Goal: Task Accomplishment & Management: Use online tool/utility

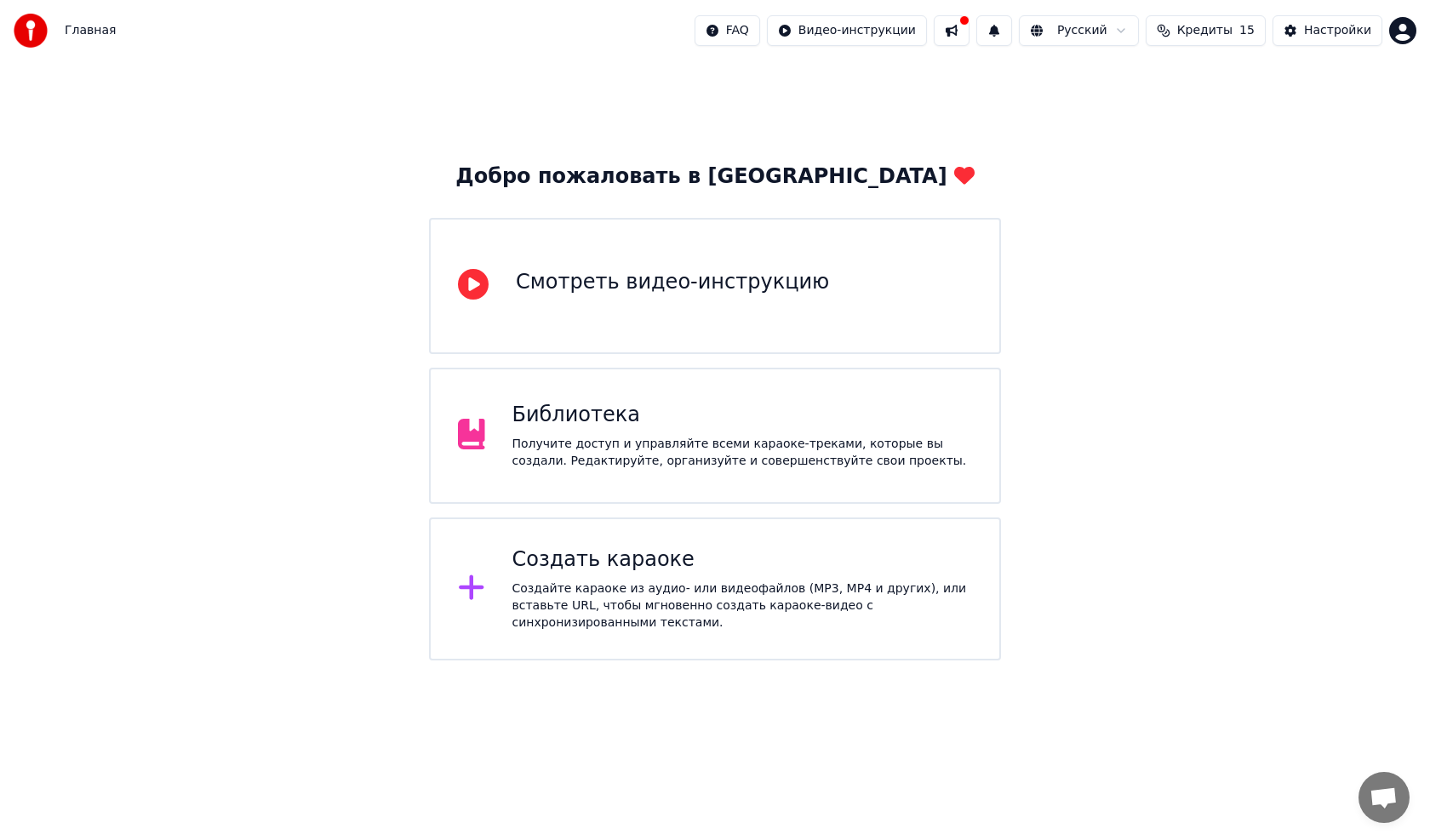
click at [585, 580] on div "Создать караоке Создайте караоке из аудио- или видеофайлов (MP3, MP4 и других),…" at bounding box center [742, 588] width 461 height 85
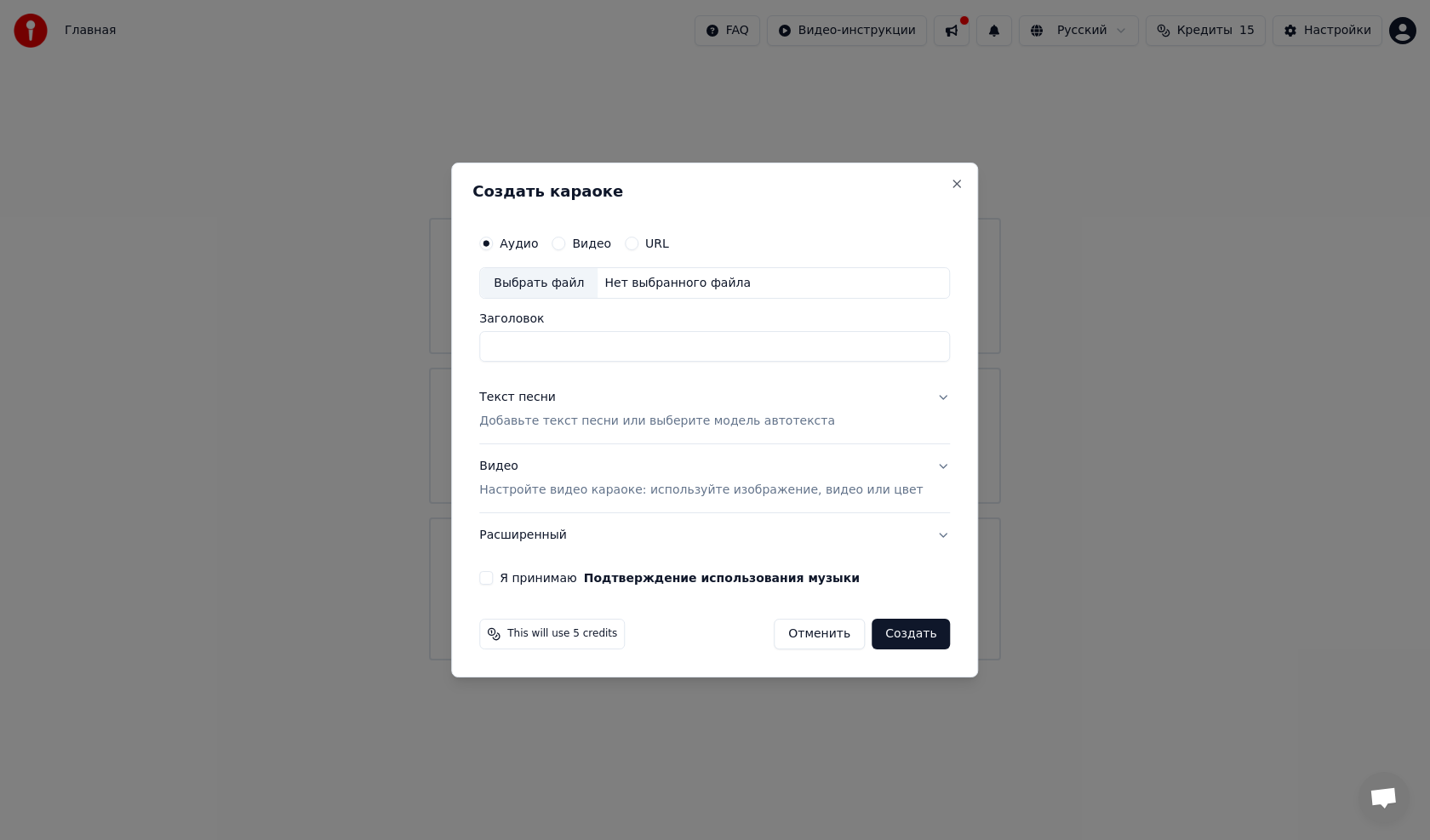
click at [550, 282] on div "Выбрать файл" at bounding box center [539, 283] width 117 height 30
type input "**********"
click at [547, 399] on div "Текст песни" at bounding box center [518, 398] width 77 height 17
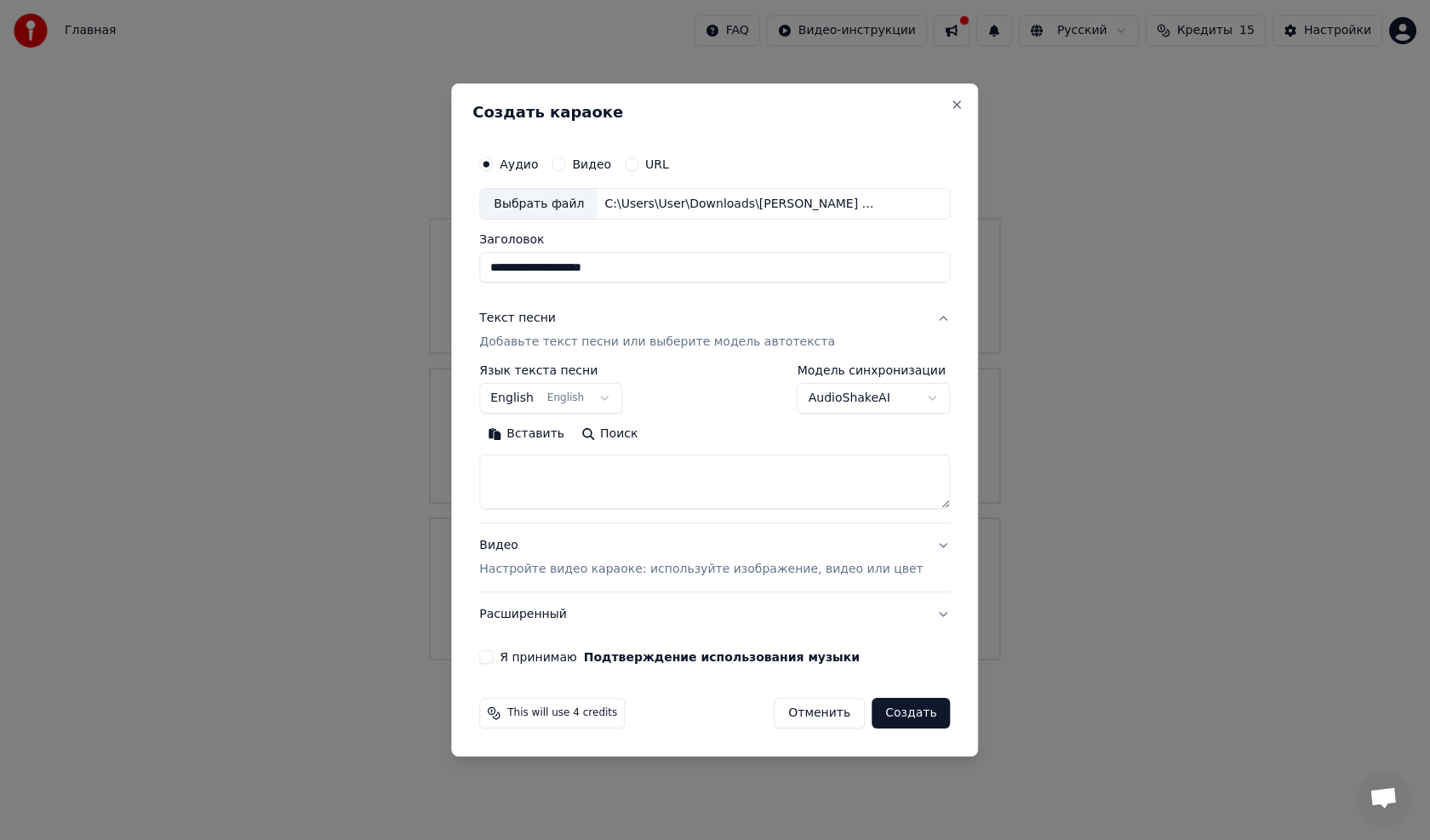
click at [573, 470] on textarea at bounding box center [715, 482] width 471 height 54
click at [564, 434] on button "Вставить" at bounding box center [526, 435] width 93 height 27
click at [900, 506] on textarea at bounding box center [689, 482] width 420 height 54
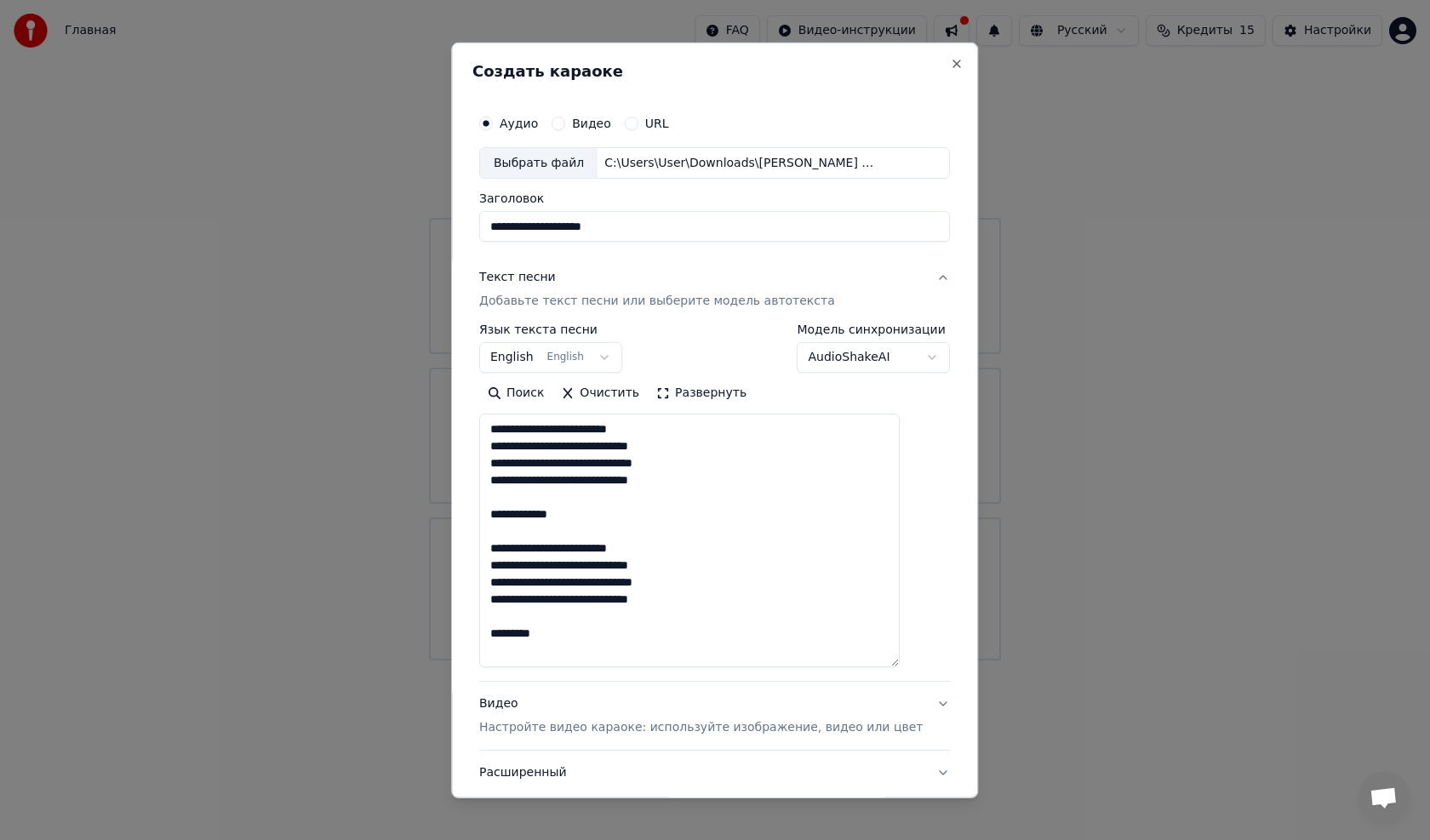
drag, startPoint x: 918, startPoint y: 506, endPoint x: 699, endPoint y: 614, distance: 244.2
click at [933, 664] on div "**********" at bounding box center [714, 420] width 527 height 756
drag, startPoint x: 608, startPoint y: 507, endPoint x: 515, endPoint y: 510, distance: 93.0
click at [515, 510] on textarea at bounding box center [689, 540] width 420 height 254
click at [508, 434] on textarea at bounding box center [689, 540] width 420 height 254
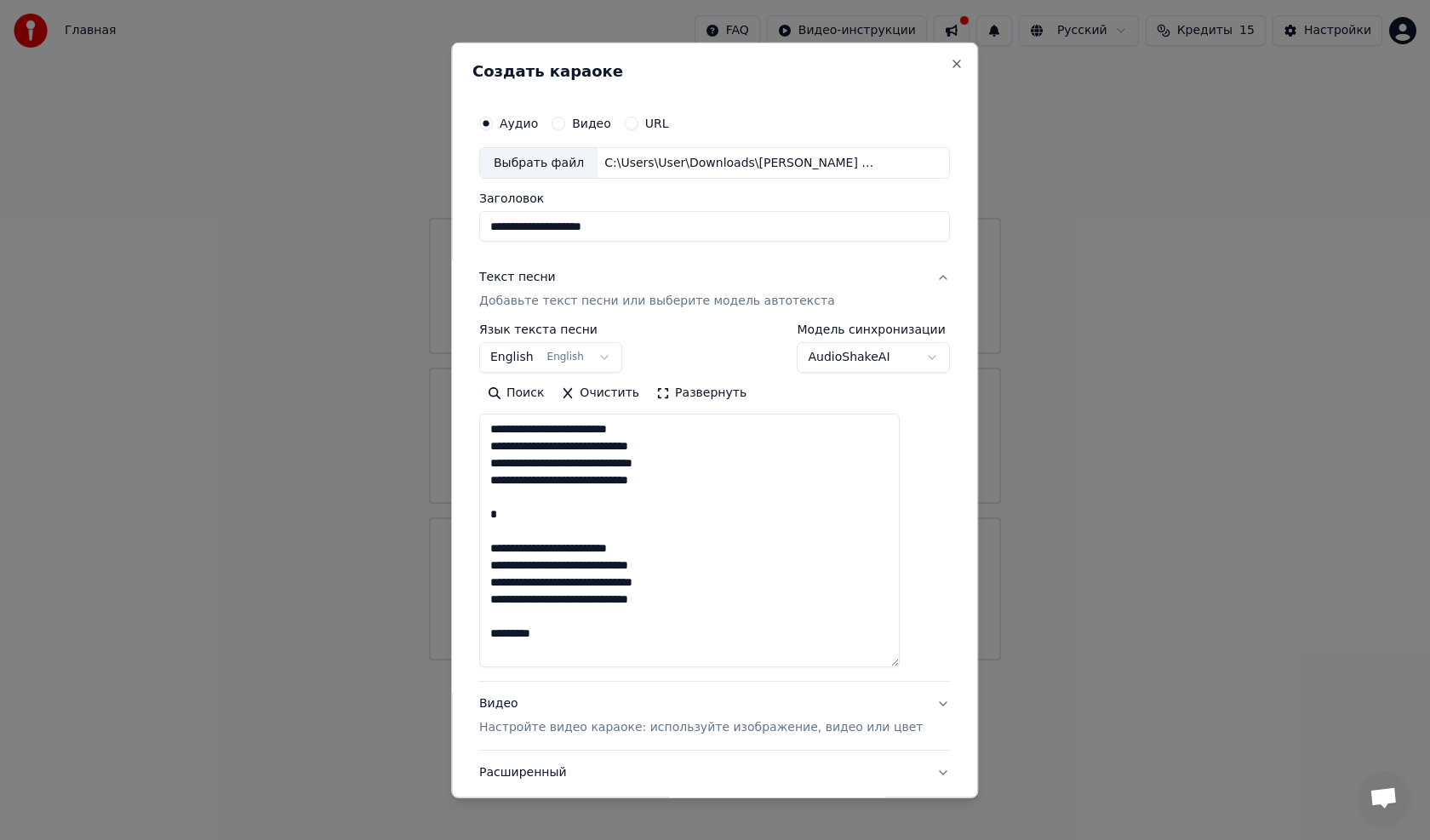
click at [509, 547] on textarea at bounding box center [689, 540] width 420 height 254
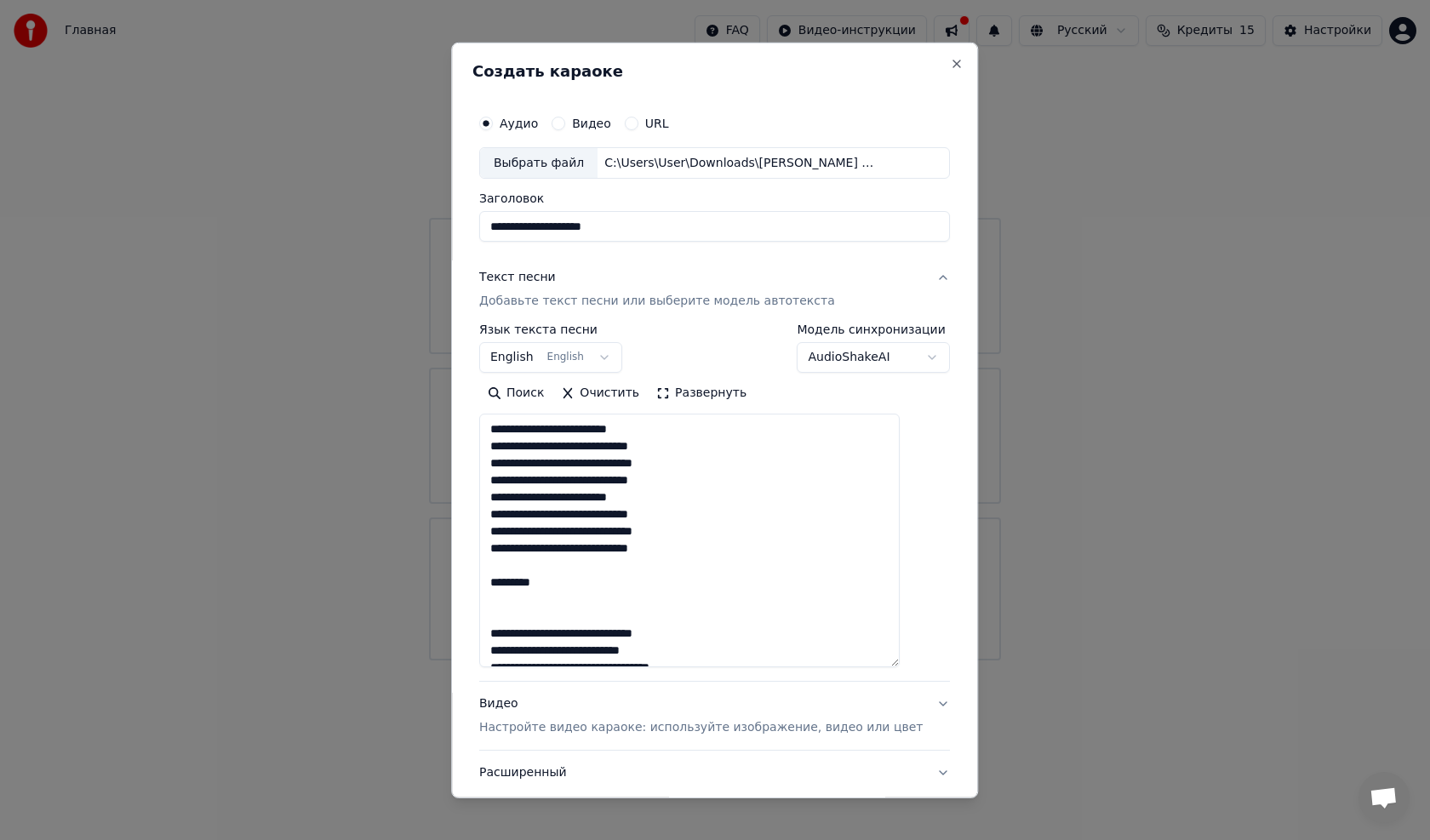
drag, startPoint x: 576, startPoint y: 584, endPoint x: 510, endPoint y: 589, distance: 66.2
click at [489, 575] on div "**********" at bounding box center [714, 420] width 527 height 756
click at [509, 636] on textarea at bounding box center [689, 540] width 420 height 254
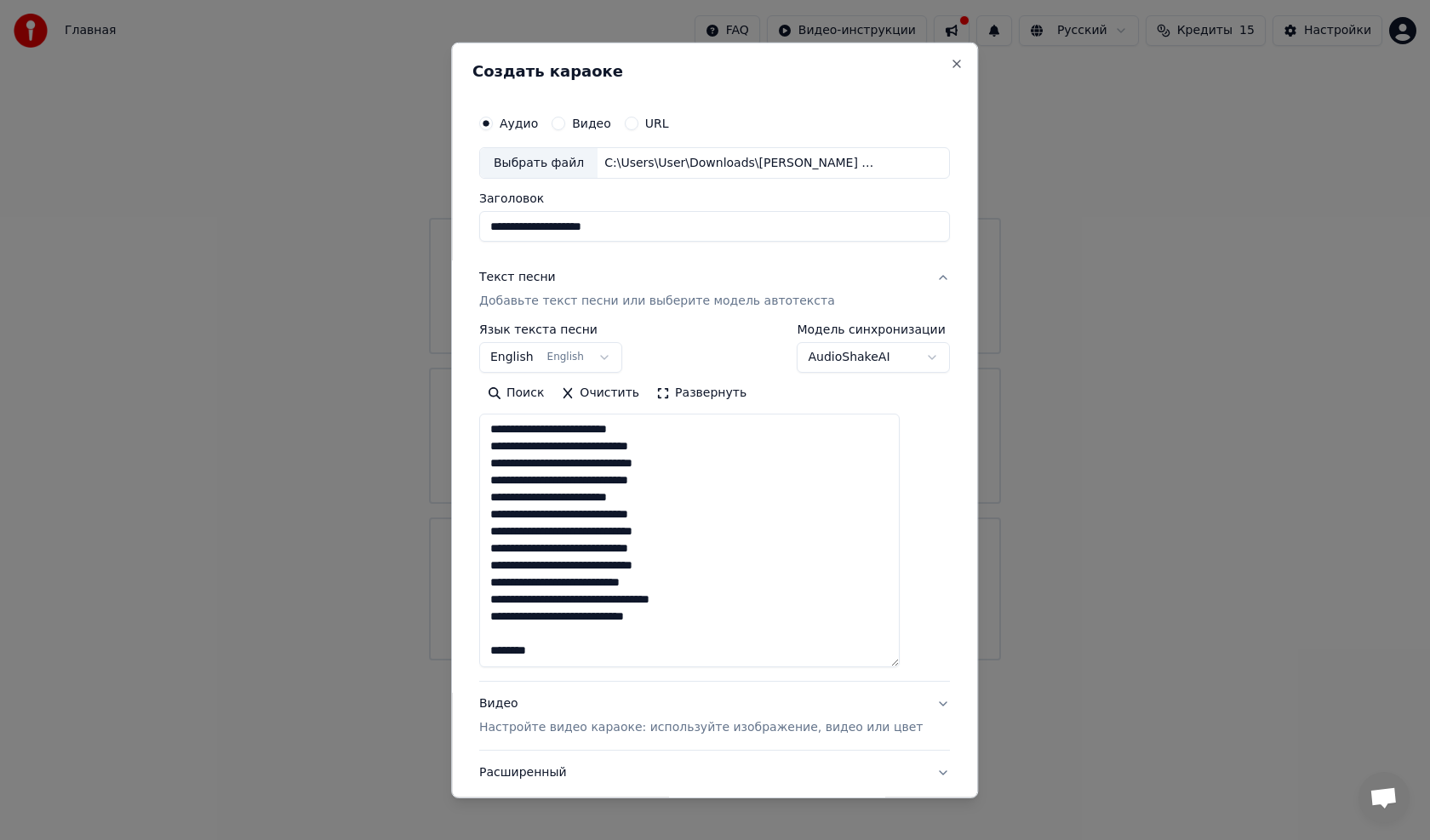
scroll to position [85, 0]
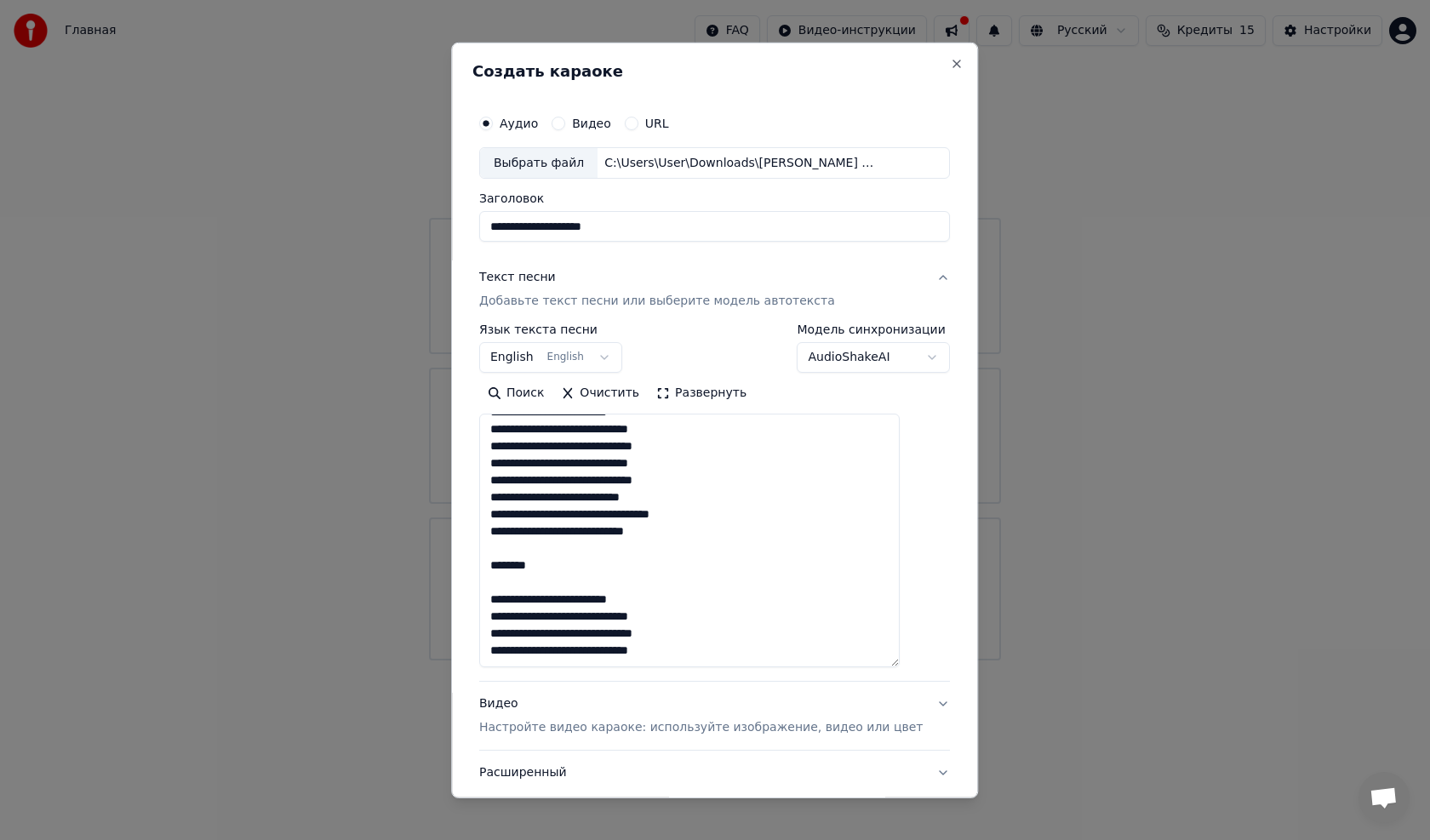
drag, startPoint x: 571, startPoint y: 561, endPoint x: 491, endPoint y: 562, distance: 80.0
click at [491, 562] on div "**********" at bounding box center [715, 464] width 485 height 730
click at [508, 603] on textarea at bounding box center [689, 540] width 420 height 254
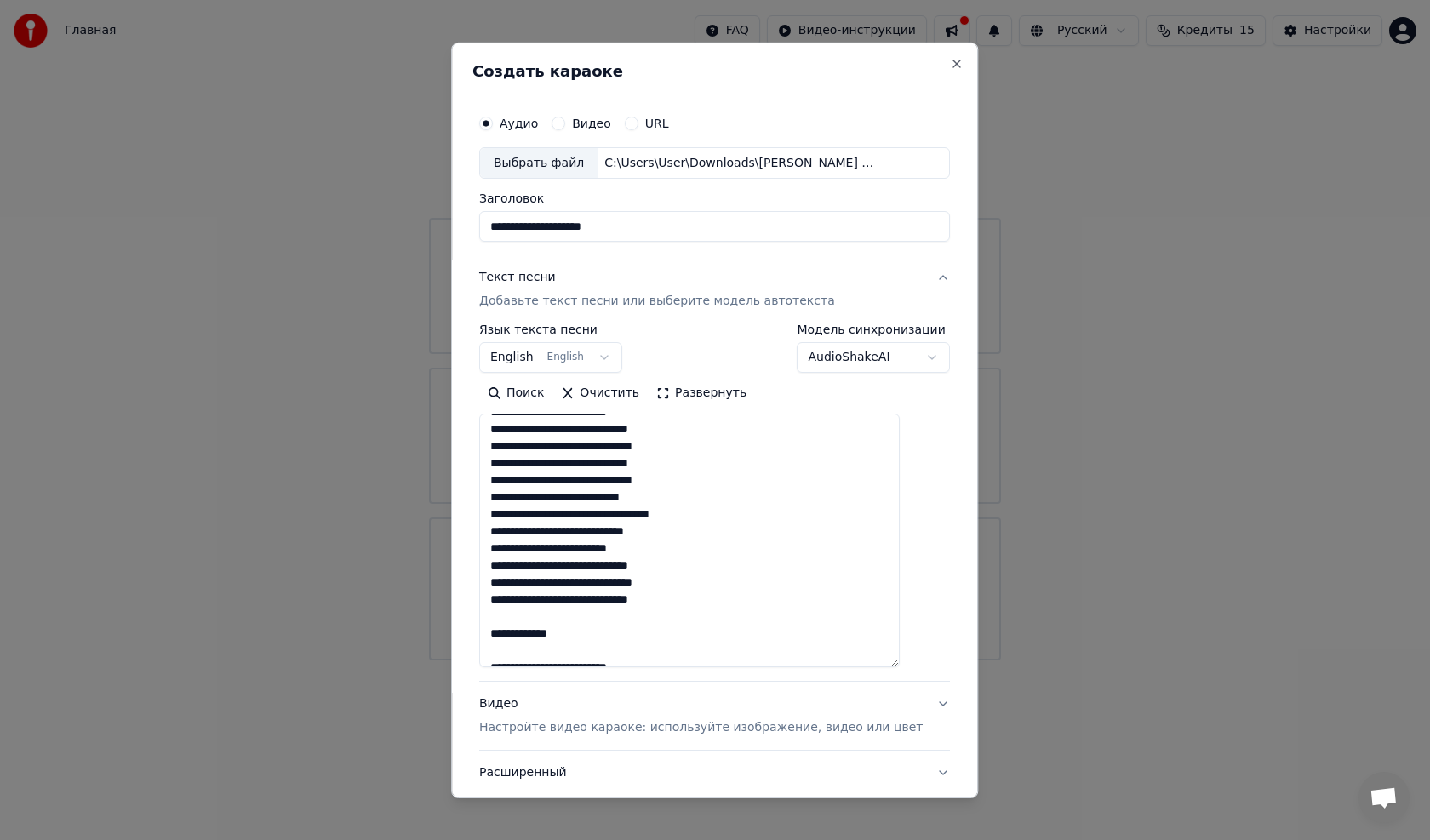
drag, startPoint x: 585, startPoint y: 633, endPoint x: 502, endPoint y: 638, distance: 83.2
click at [499, 632] on textarea at bounding box center [689, 540] width 420 height 254
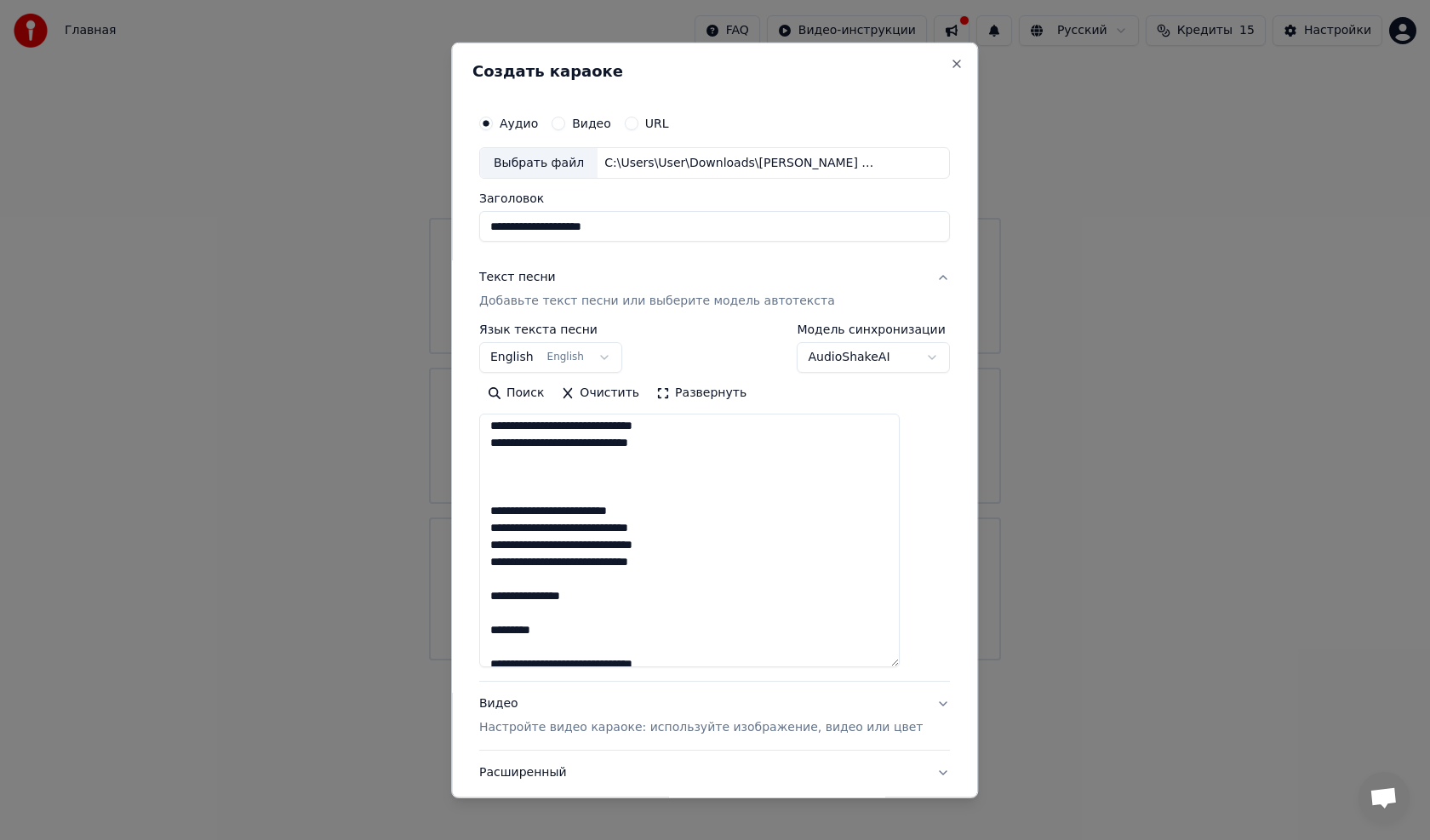
scroll to position [256, 0]
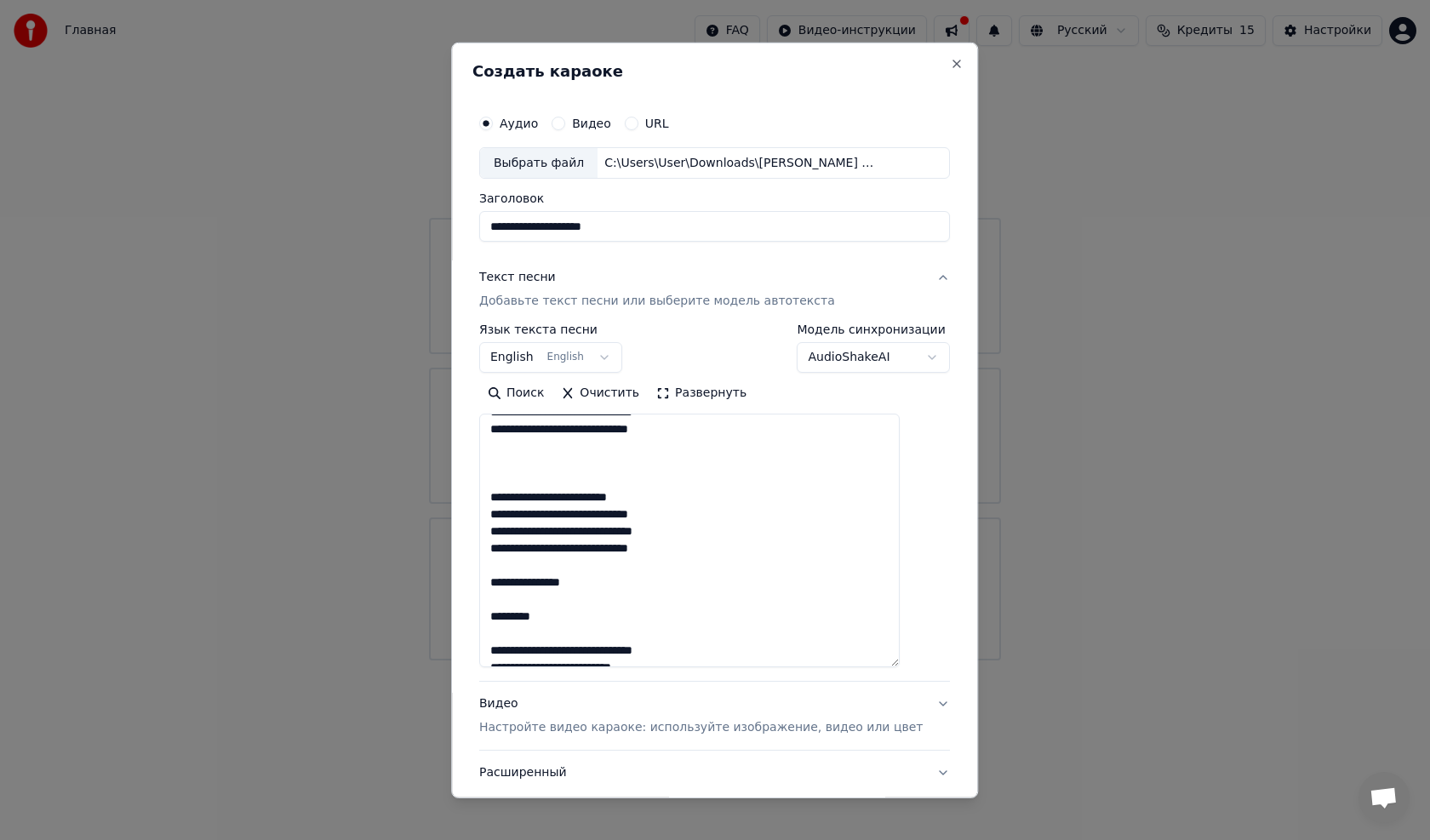
click at [511, 501] on textarea at bounding box center [689, 540] width 420 height 254
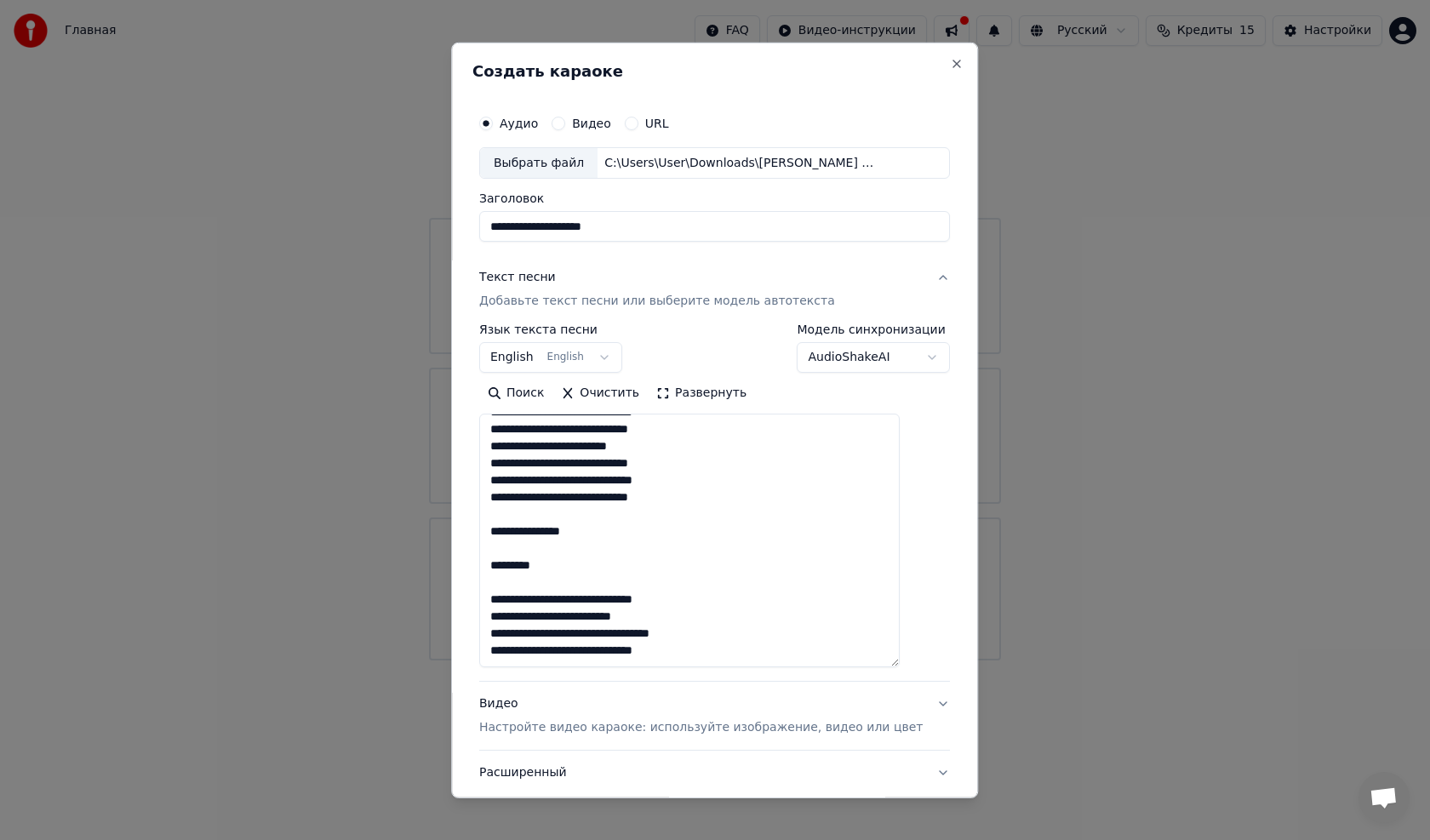
drag, startPoint x: 613, startPoint y: 537, endPoint x: 499, endPoint y: 539, distance: 114.0
click at [499, 539] on textarea at bounding box center [689, 540] width 420 height 254
drag, startPoint x: 559, startPoint y: 550, endPoint x: 500, endPoint y: 550, distance: 59.0
click at [500, 550] on textarea at bounding box center [689, 540] width 420 height 254
click at [510, 581] on textarea at bounding box center [689, 540] width 420 height 254
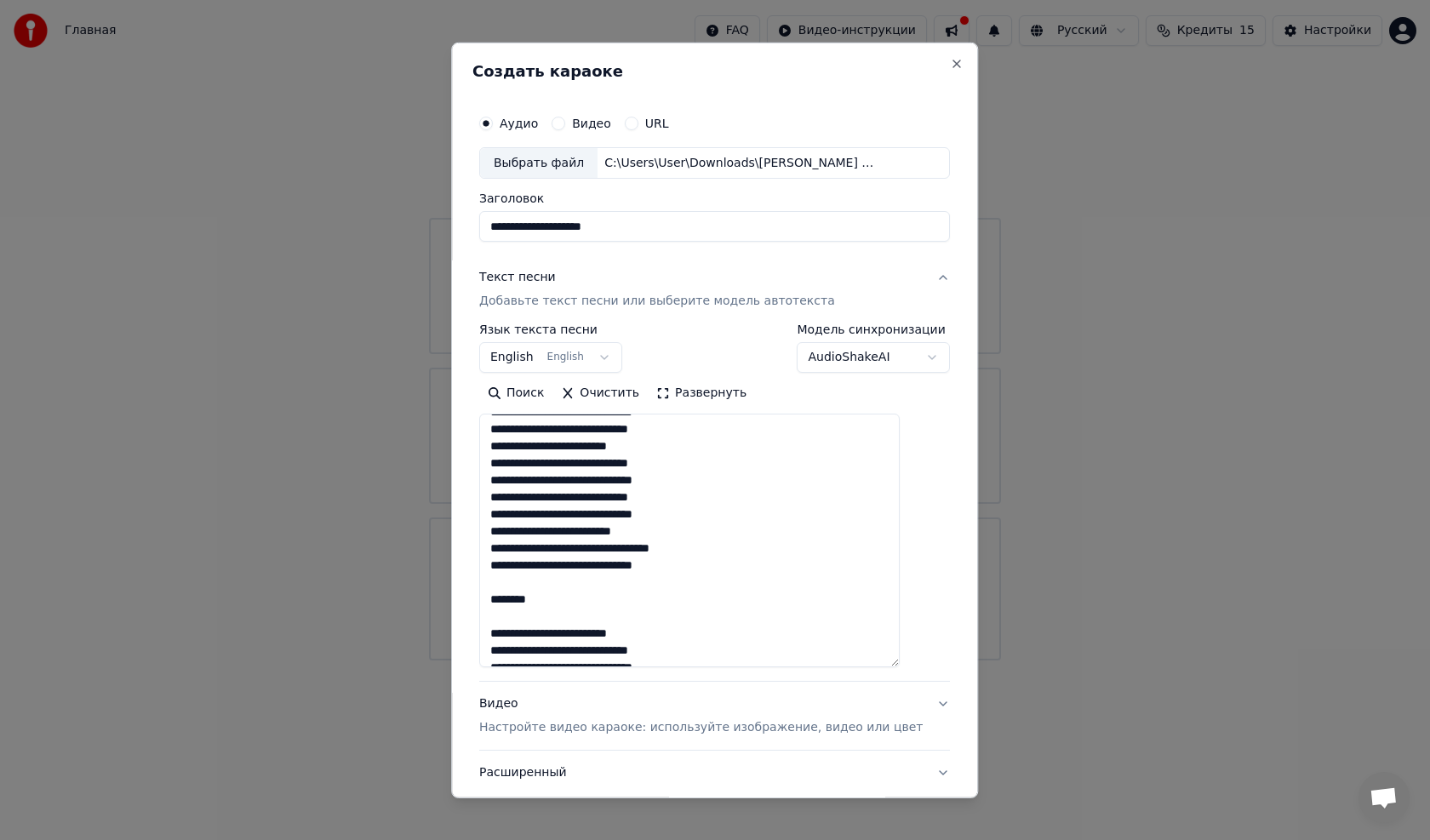
drag, startPoint x: 563, startPoint y: 605, endPoint x: 508, endPoint y: 599, distance: 55.3
click at [508, 599] on textarea at bounding box center [689, 540] width 420 height 254
click at [508, 628] on textarea at bounding box center [689, 540] width 420 height 254
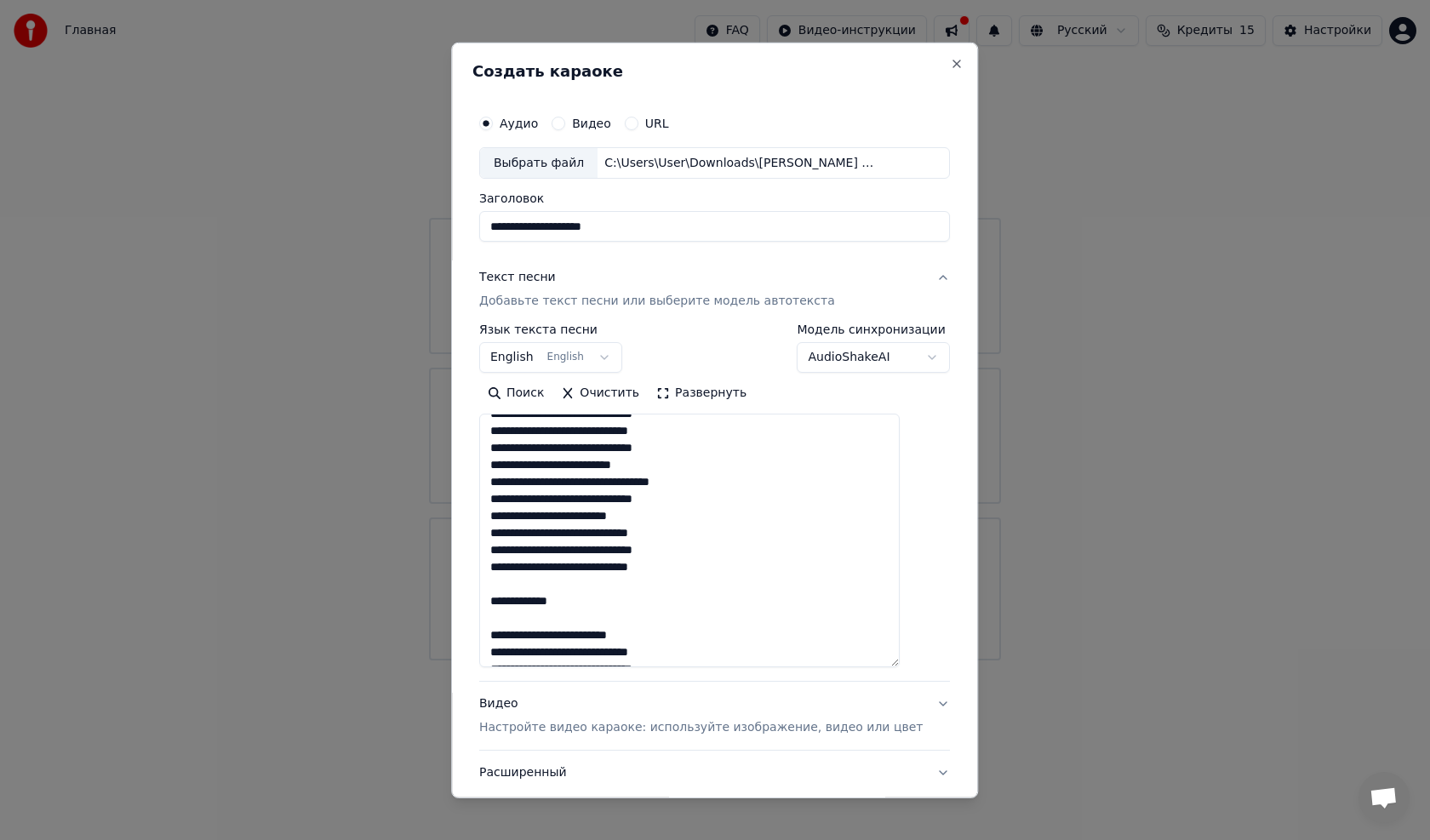
scroll to position [425, 0]
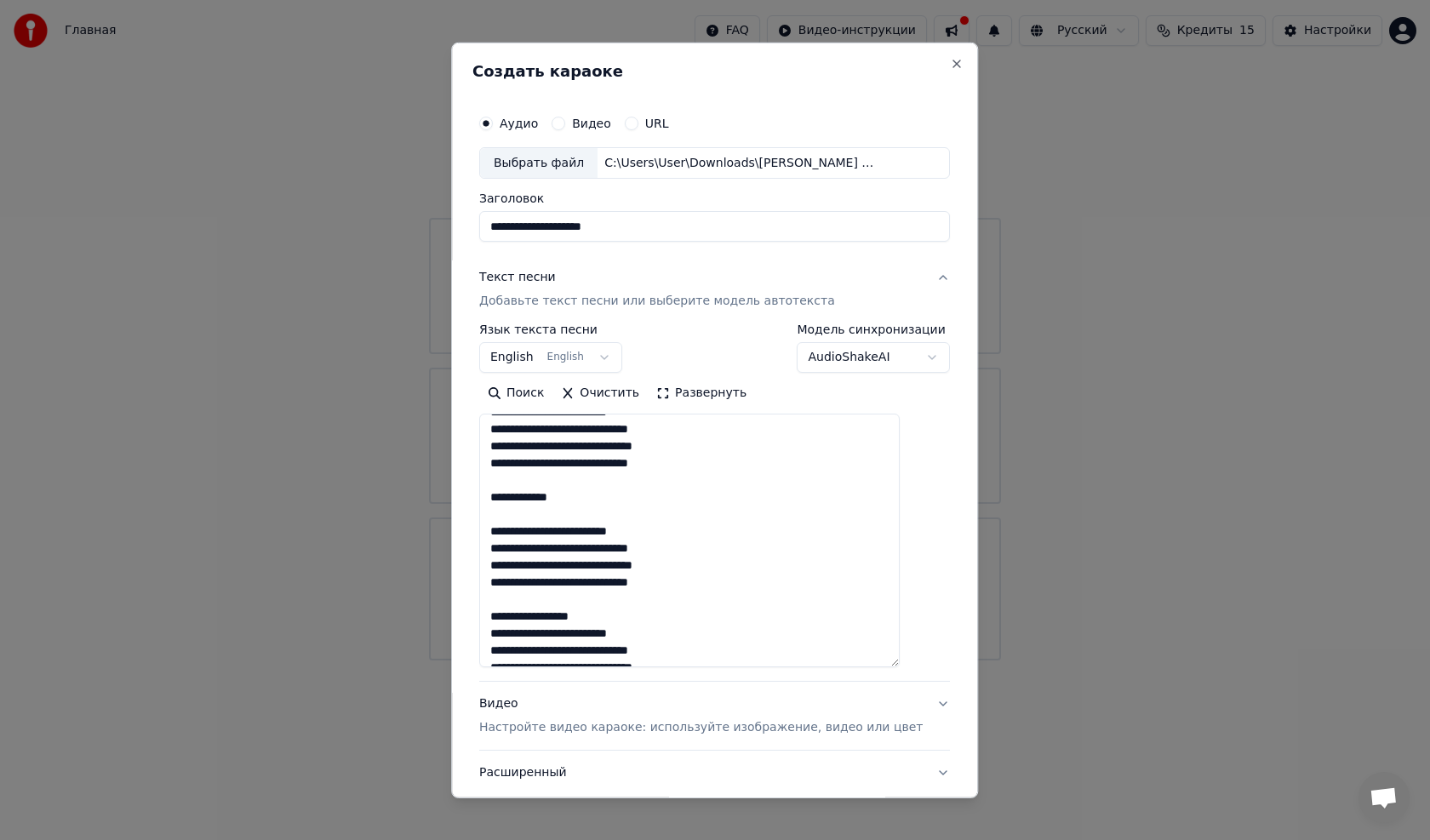
drag, startPoint x: 584, startPoint y: 496, endPoint x: 503, endPoint y: 508, distance: 81.9
click at [503, 508] on textarea at bounding box center [689, 540] width 420 height 254
click at [593, 499] on textarea at bounding box center [689, 540] width 420 height 254
drag, startPoint x: 593, startPoint y: 499, endPoint x: 518, endPoint y: 529, distance: 80.8
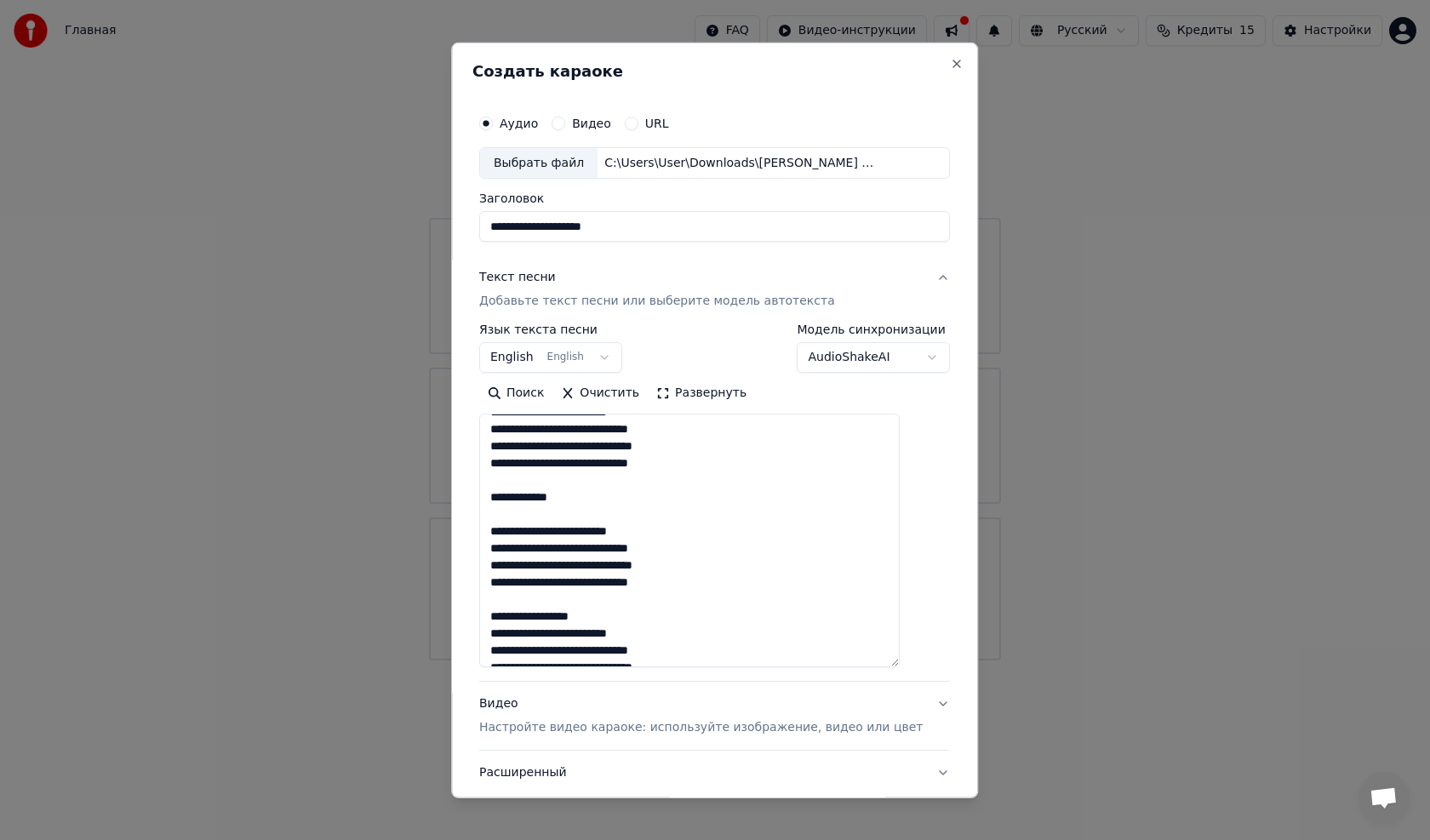
click at [510, 501] on textarea at bounding box center [689, 540] width 420 height 254
click at [507, 515] on textarea at bounding box center [689, 540] width 420 height 254
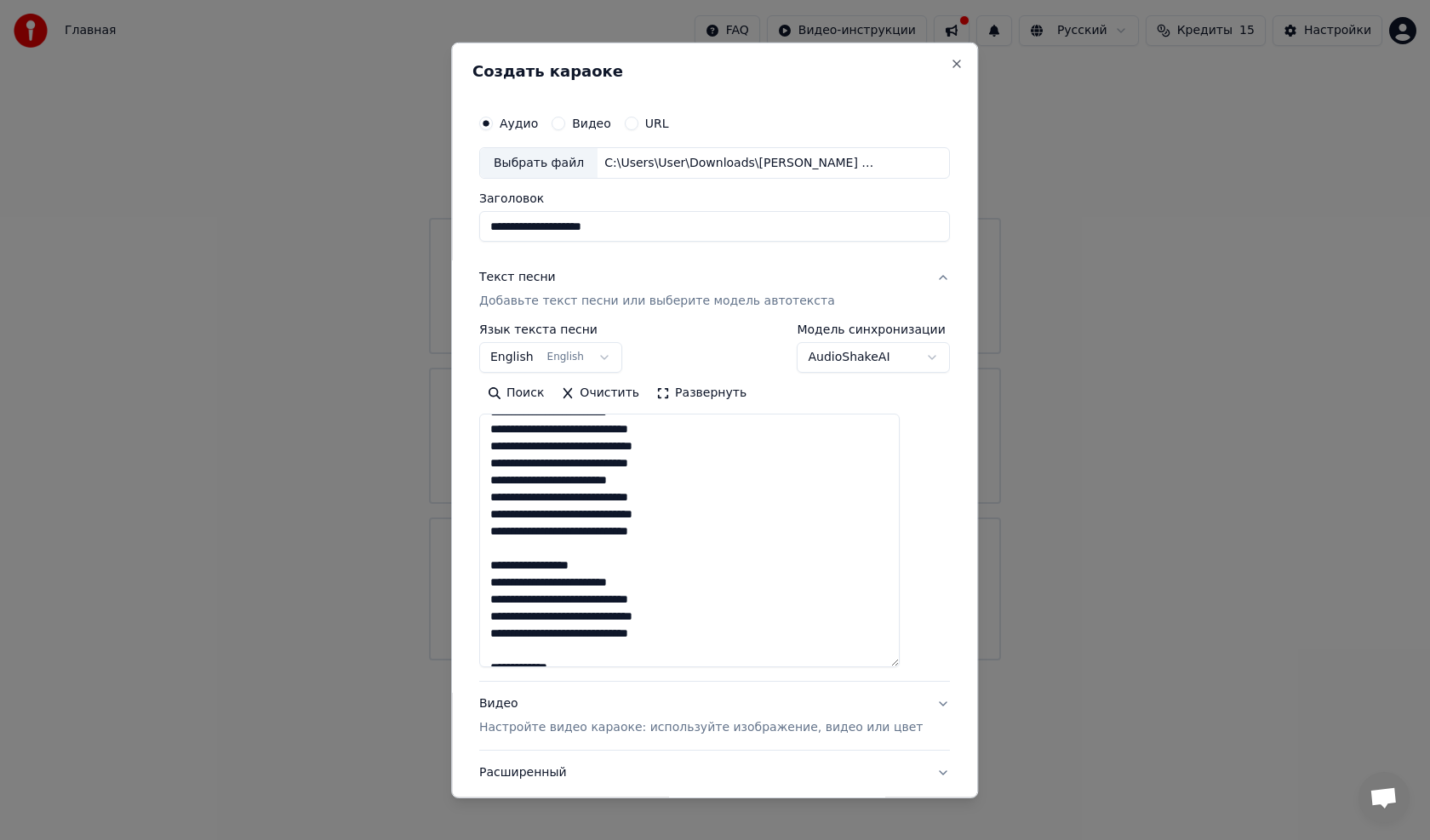
drag, startPoint x: 612, startPoint y: 564, endPoint x: 492, endPoint y: 564, distance: 120.0
click at [492, 564] on div "**********" at bounding box center [715, 464] width 485 height 730
click at [508, 573] on textarea at bounding box center [689, 540] width 420 height 254
click at [508, 581] on textarea at bounding box center [689, 540] width 420 height 254
drag, startPoint x: 587, startPoint y: 635, endPoint x: 508, endPoint y: 640, distance: 79.2
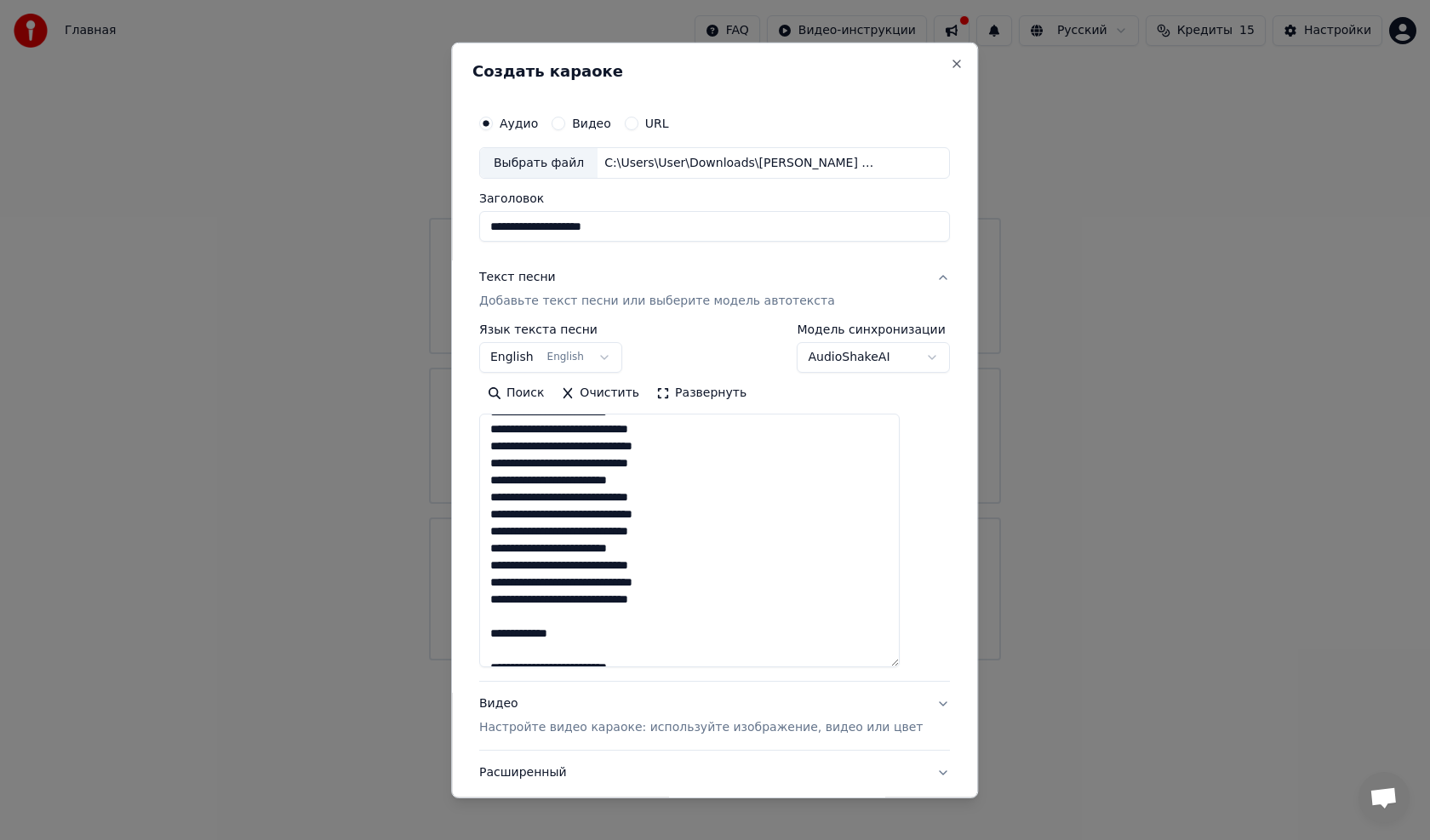
click at [508, 640] on textarea at bounding box center [689, 540] width 420 height 254
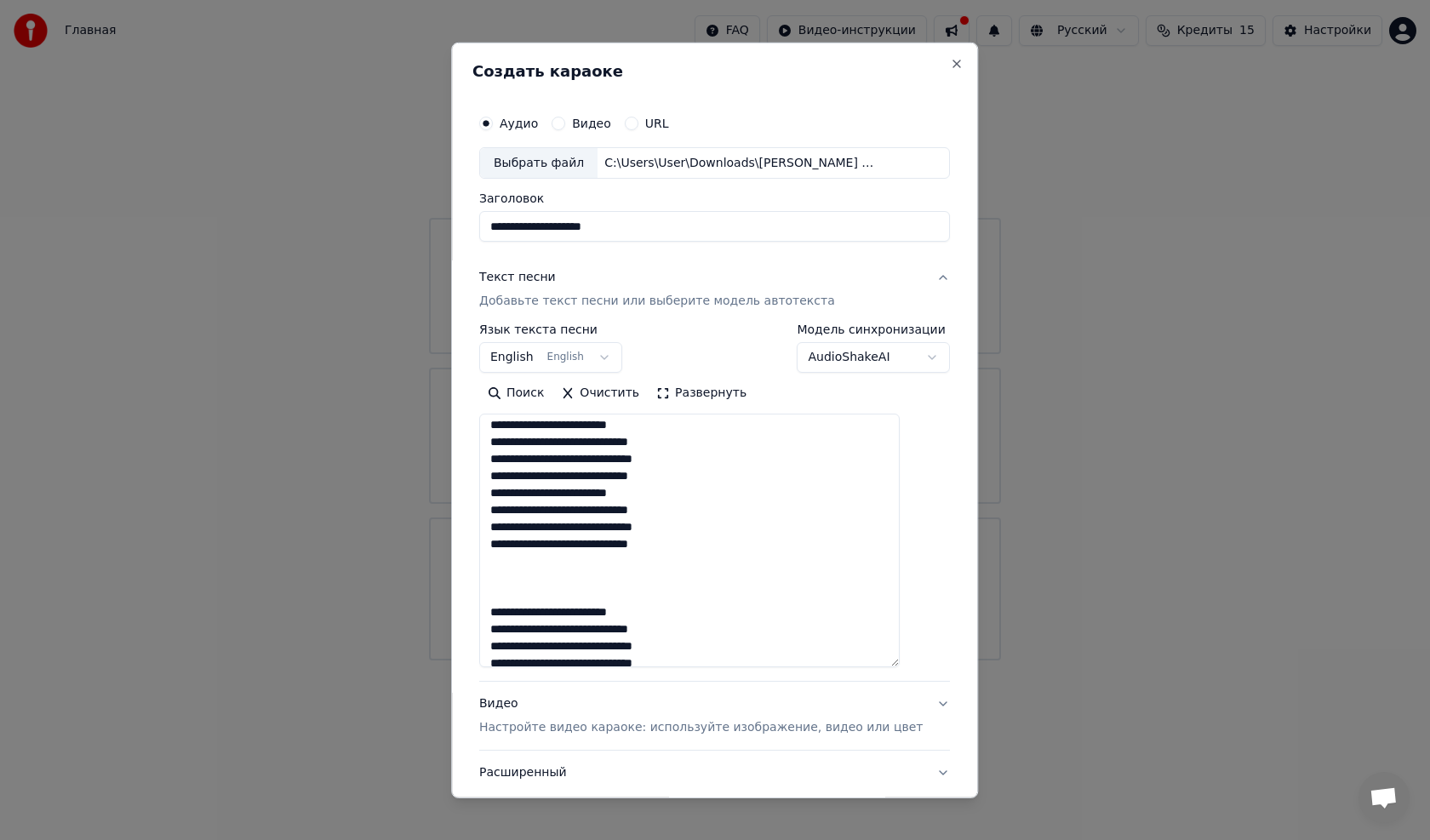
scroll to position [509, 0]
click at [508, 584] on textarea at bounding box center [689, 540] width 420 height 254
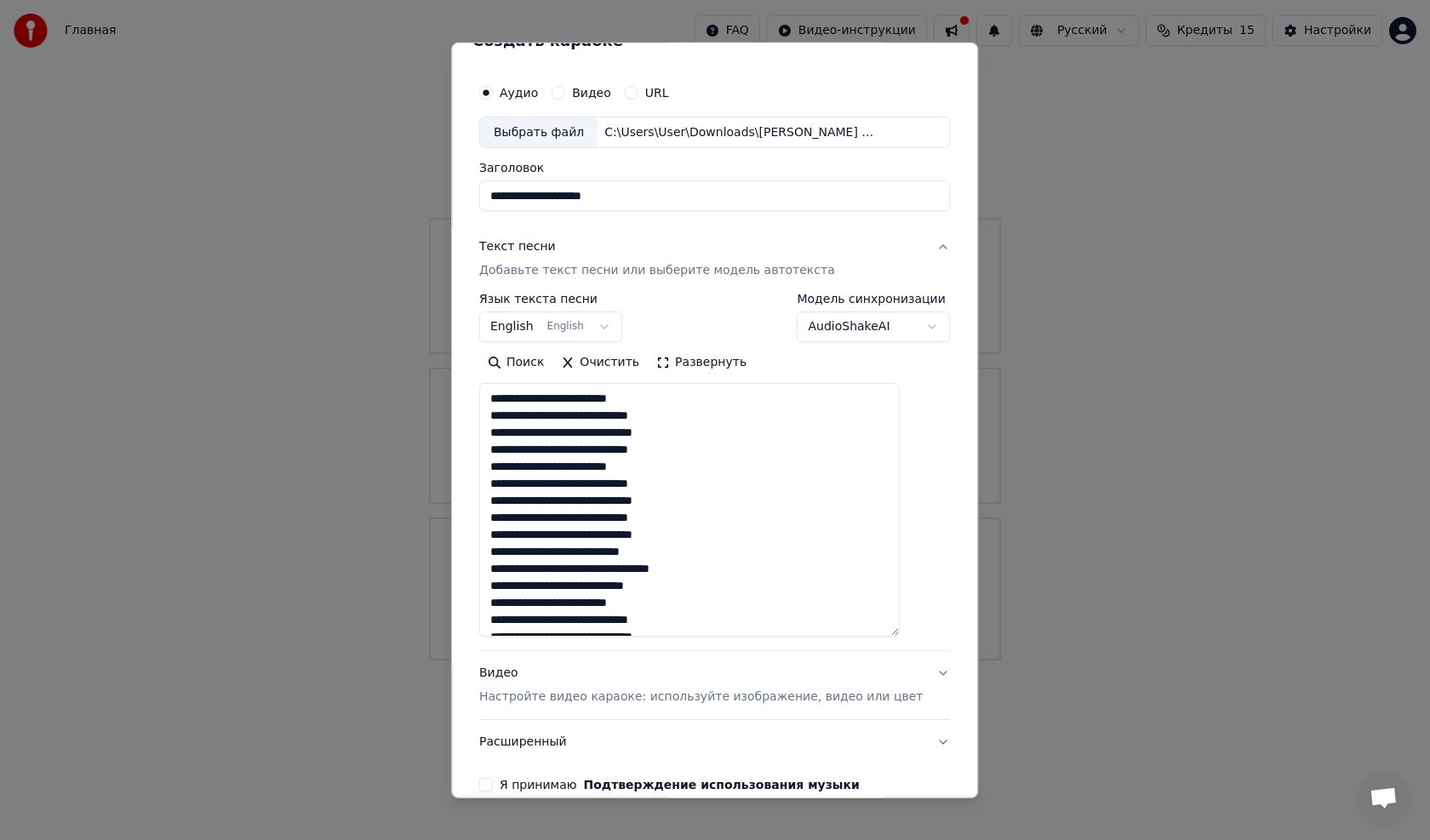
scroll to position [0, 0]
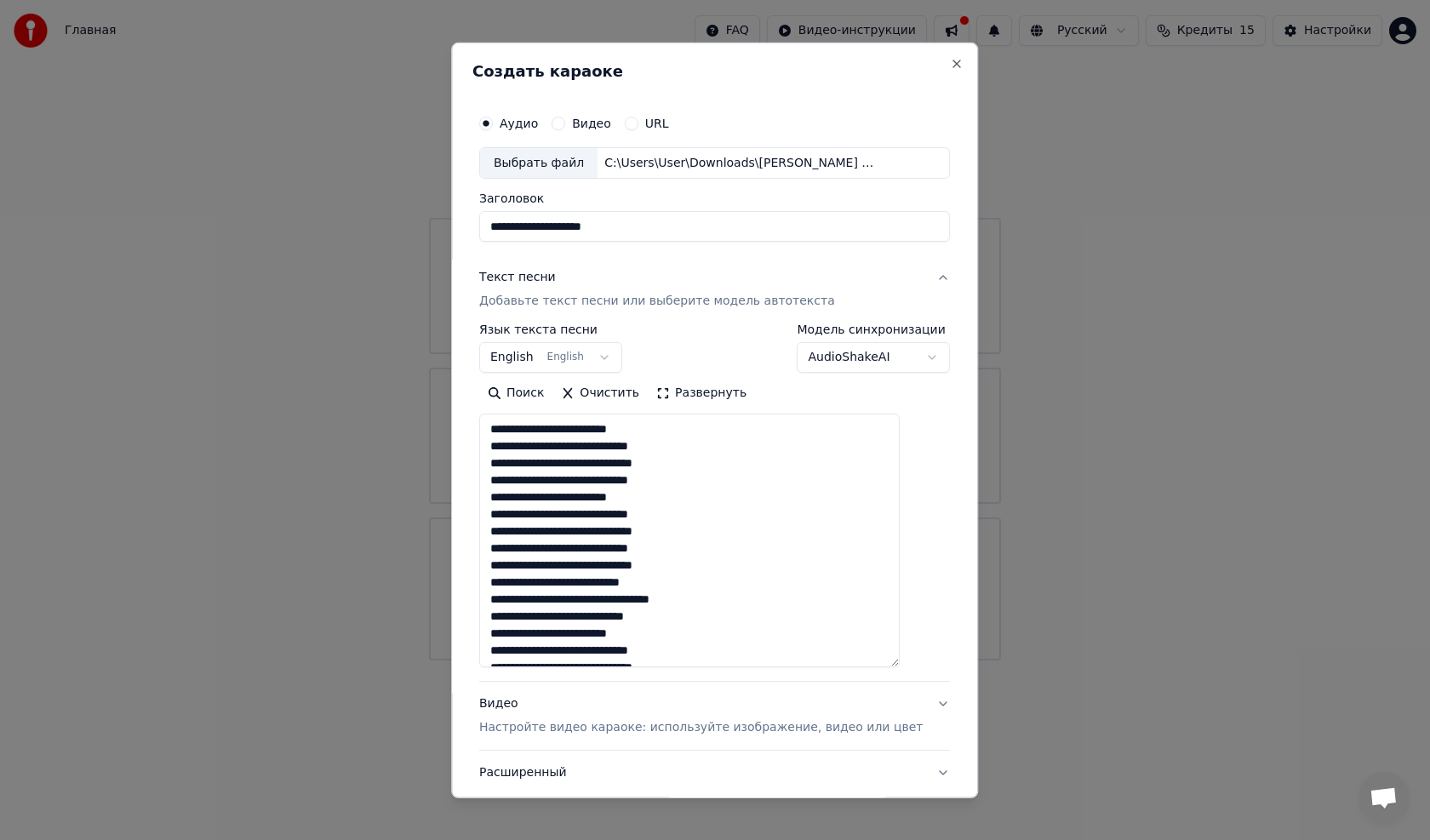
type textarea "**********"
click at [540, 363] on button "English English" at bounding box center [551, 356] width 143 height 30
click at [617, 356] on button "English English" at bounding box center [551, 356] width 143 height 30
click at [581, 357] on button "English English" at bounding box center [551, 356] width 143 height 30
click at [531, 361] on button "English English" at bounding box center [551, 356] width 143 height 30
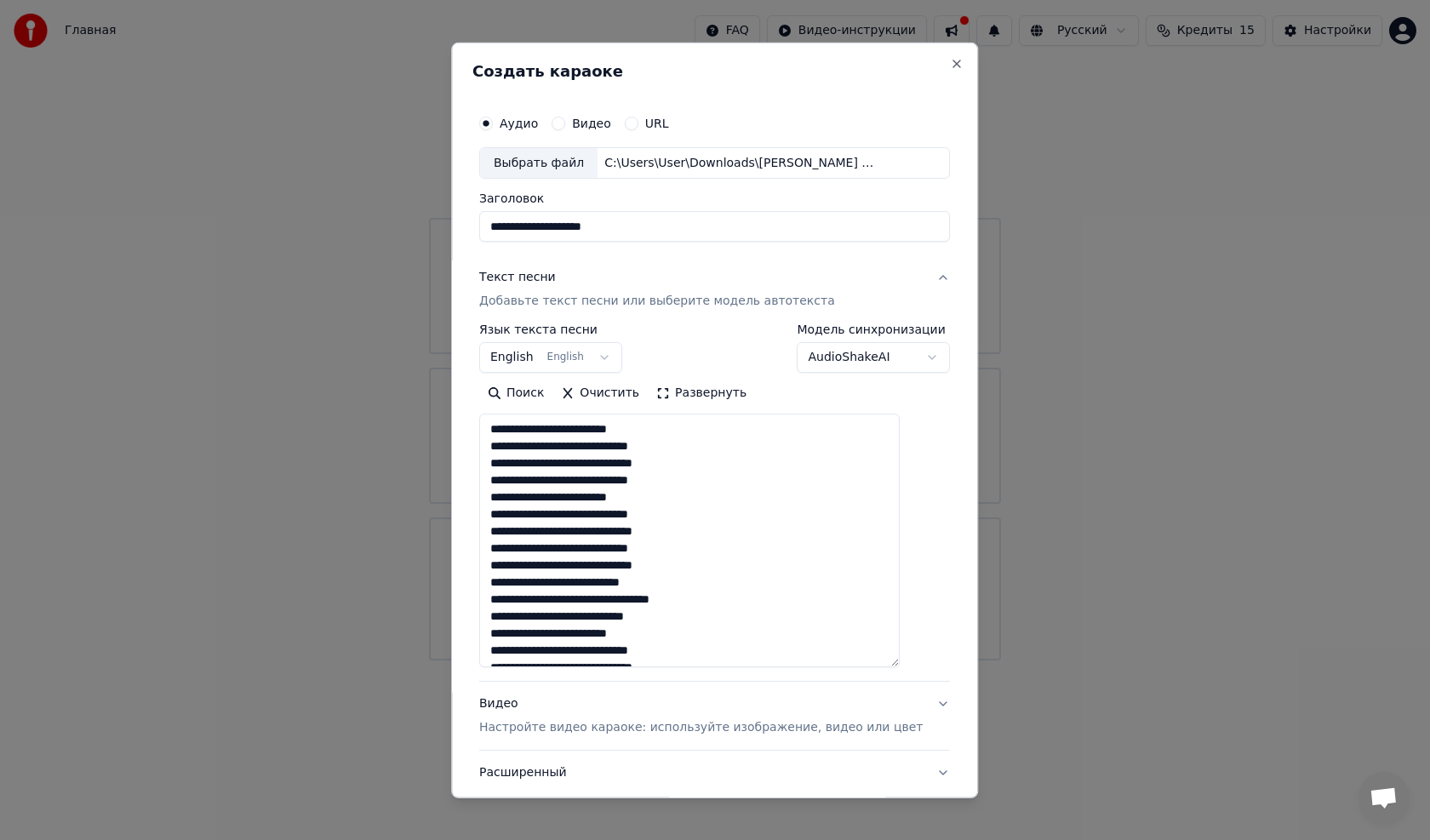
click at [531, 361] on button "English English" at bounding box center [551, 356] width 143 height 30
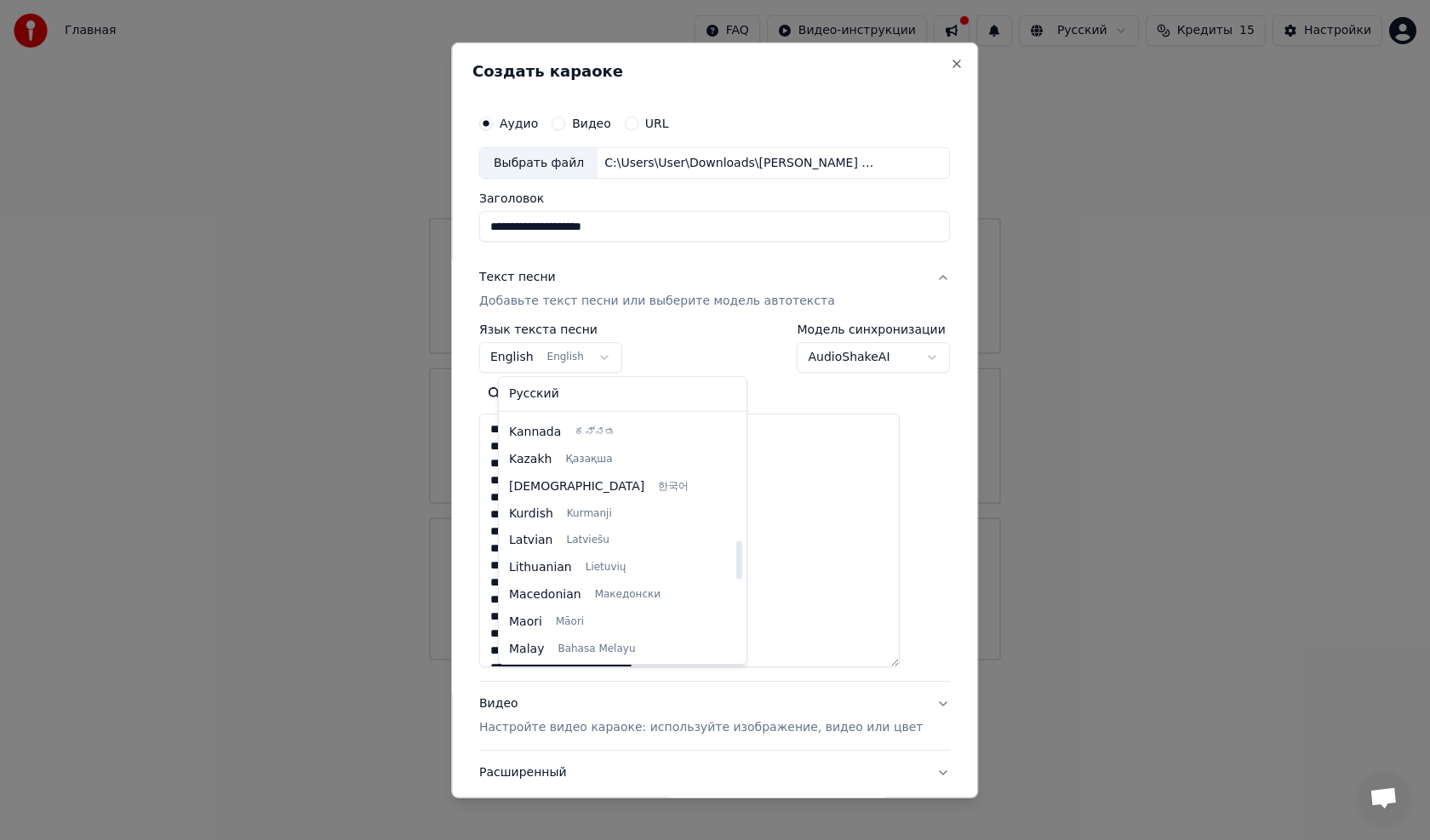
scroll to position [732, 0]
select select "**"
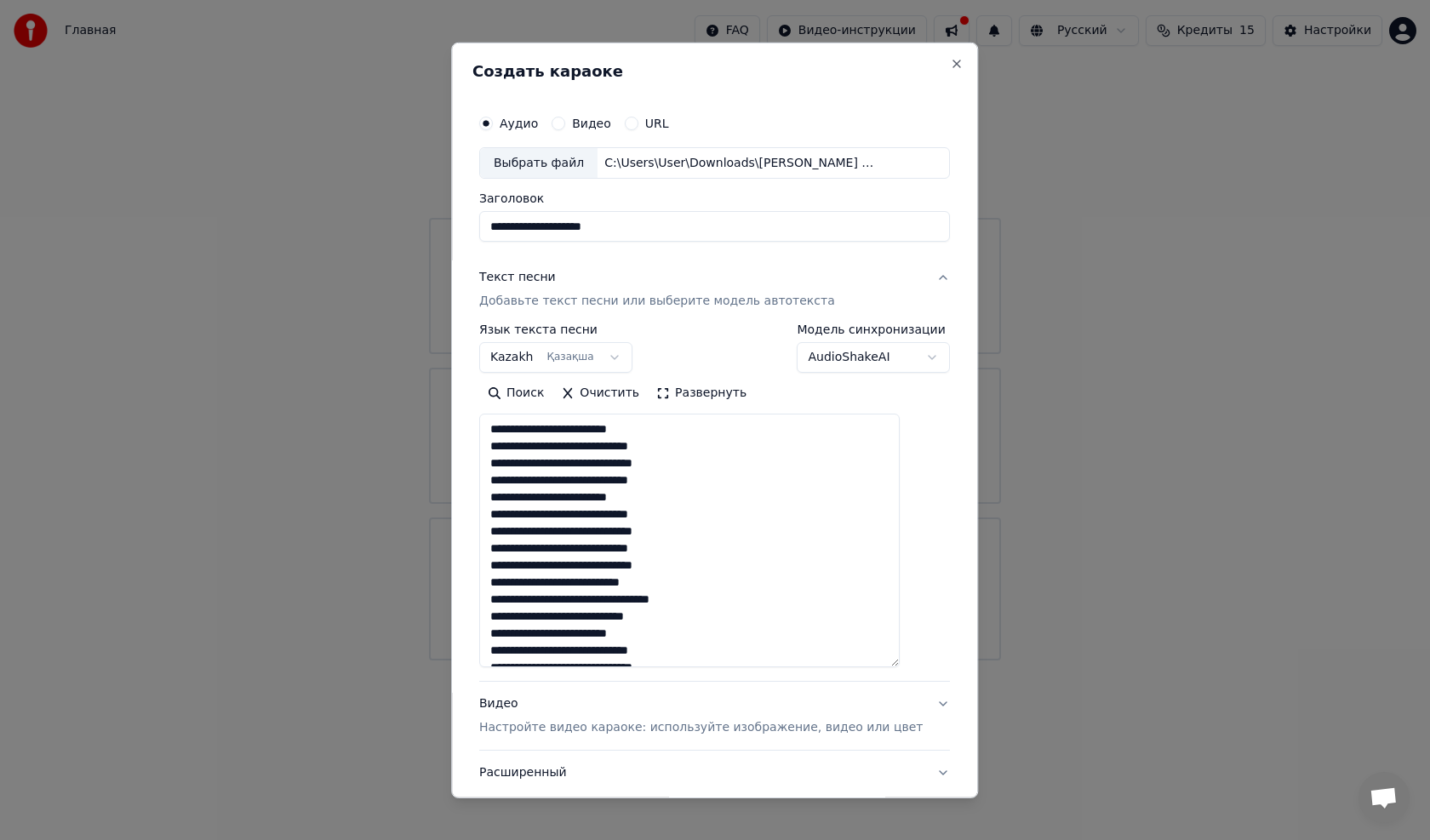
click at [895, 360] on body "**********" at bounding box center [715, 330] width 1430 height 660
click at [663, 224] on input "**********" at bounding box center [715, 225] width 471 height 30
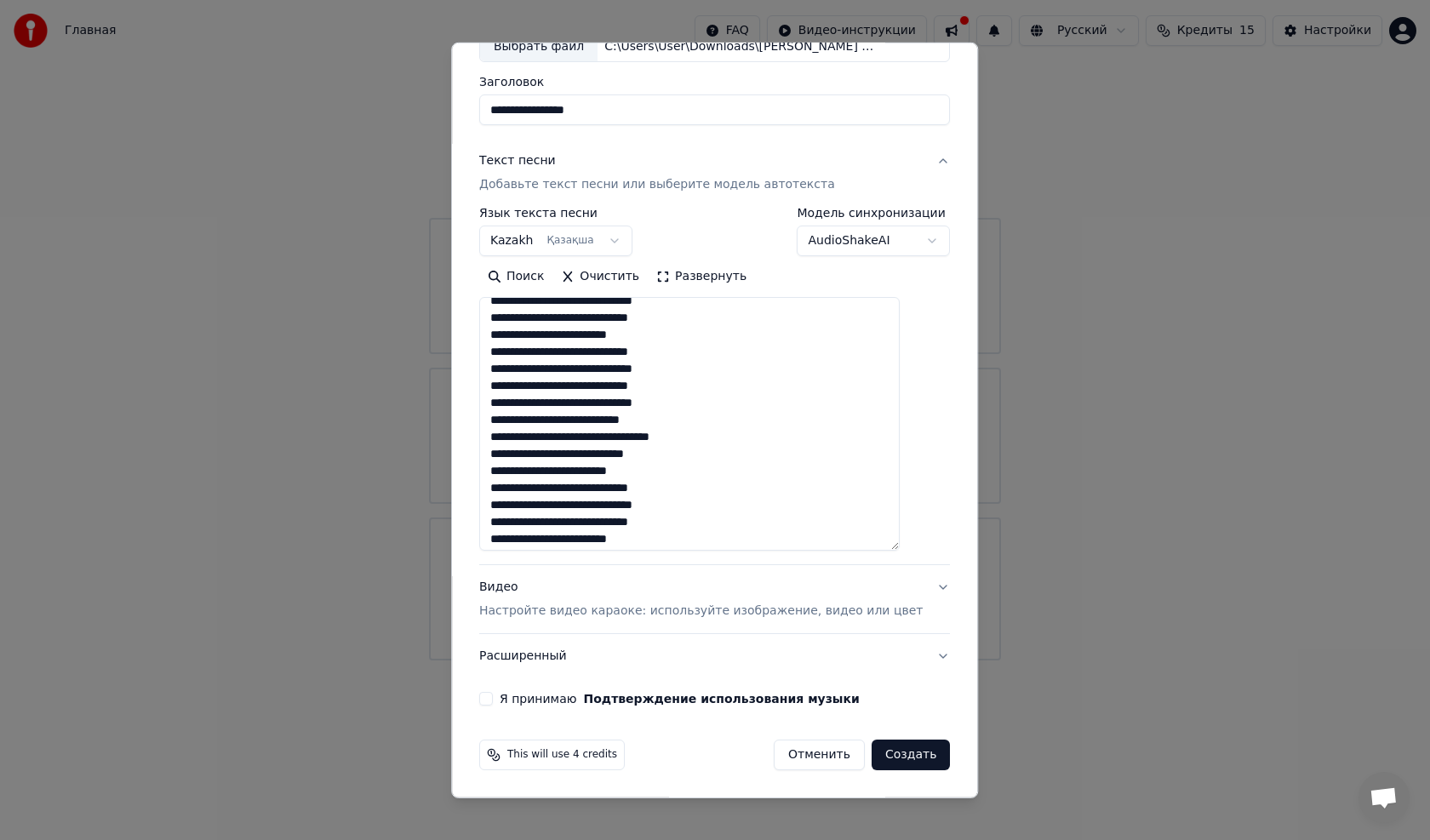
scroll to position [85, 0]
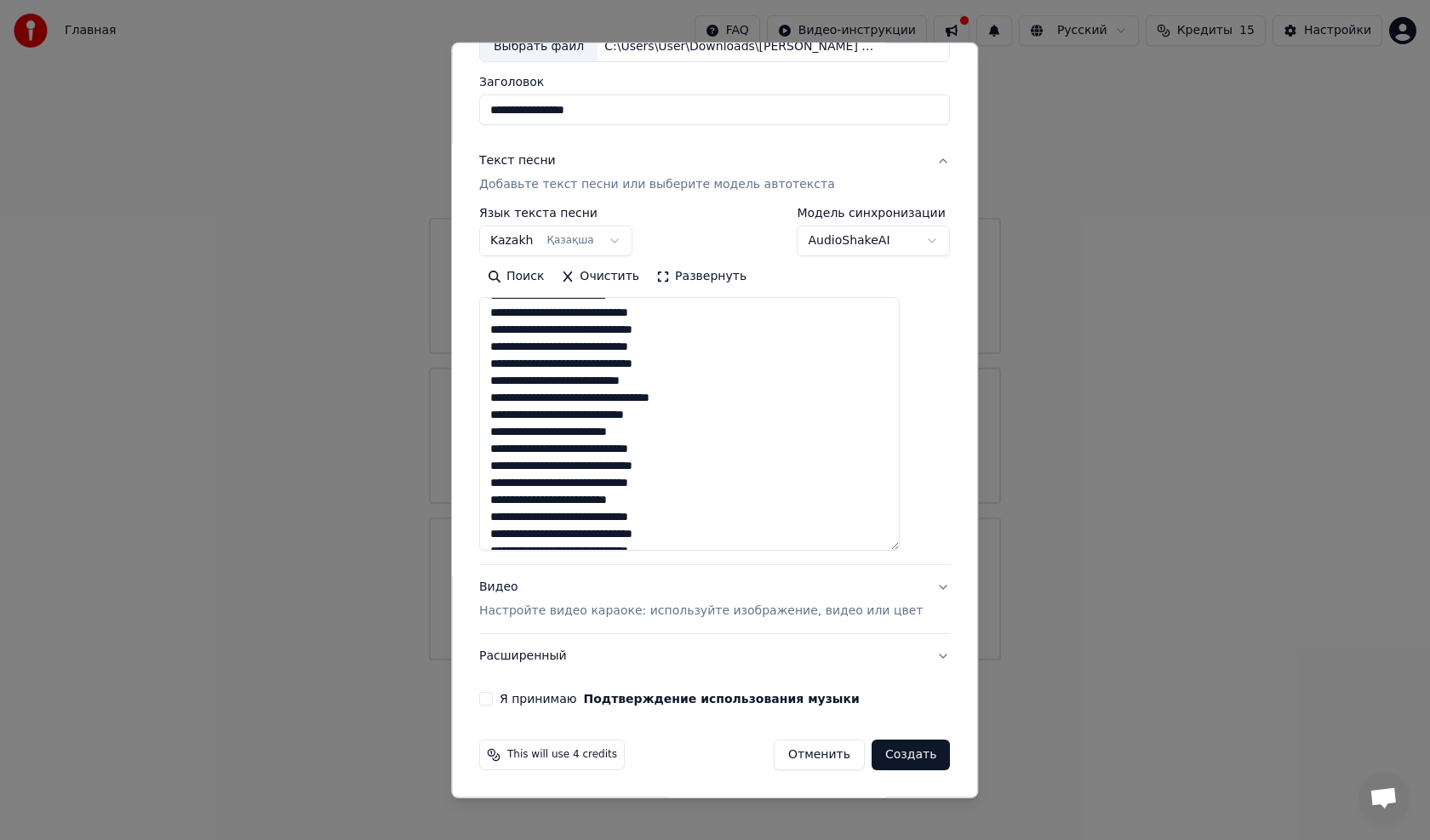
type input "**********"
click at [564, 611] on p "Настройте видео караоке: используйте изображение, видео или цвет" at bounding box center [701, 611] width 443 height 17
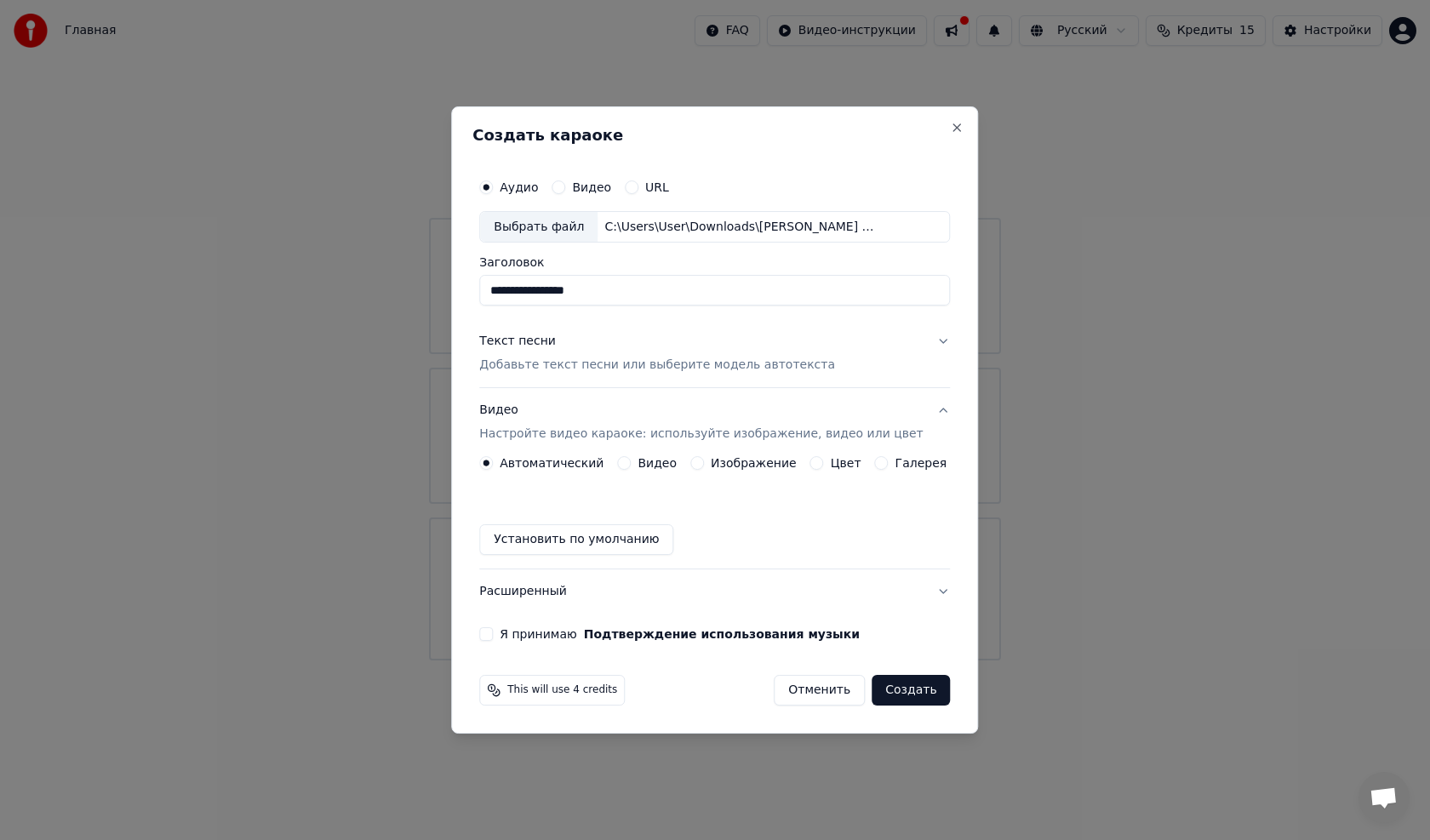
click at [759, 460] on label "Изображение" at bounding box center [754, 463] width 86 height 12
click at [704, 460] on button "Изображение" at bounding box center [696, 463] width 14 height 14
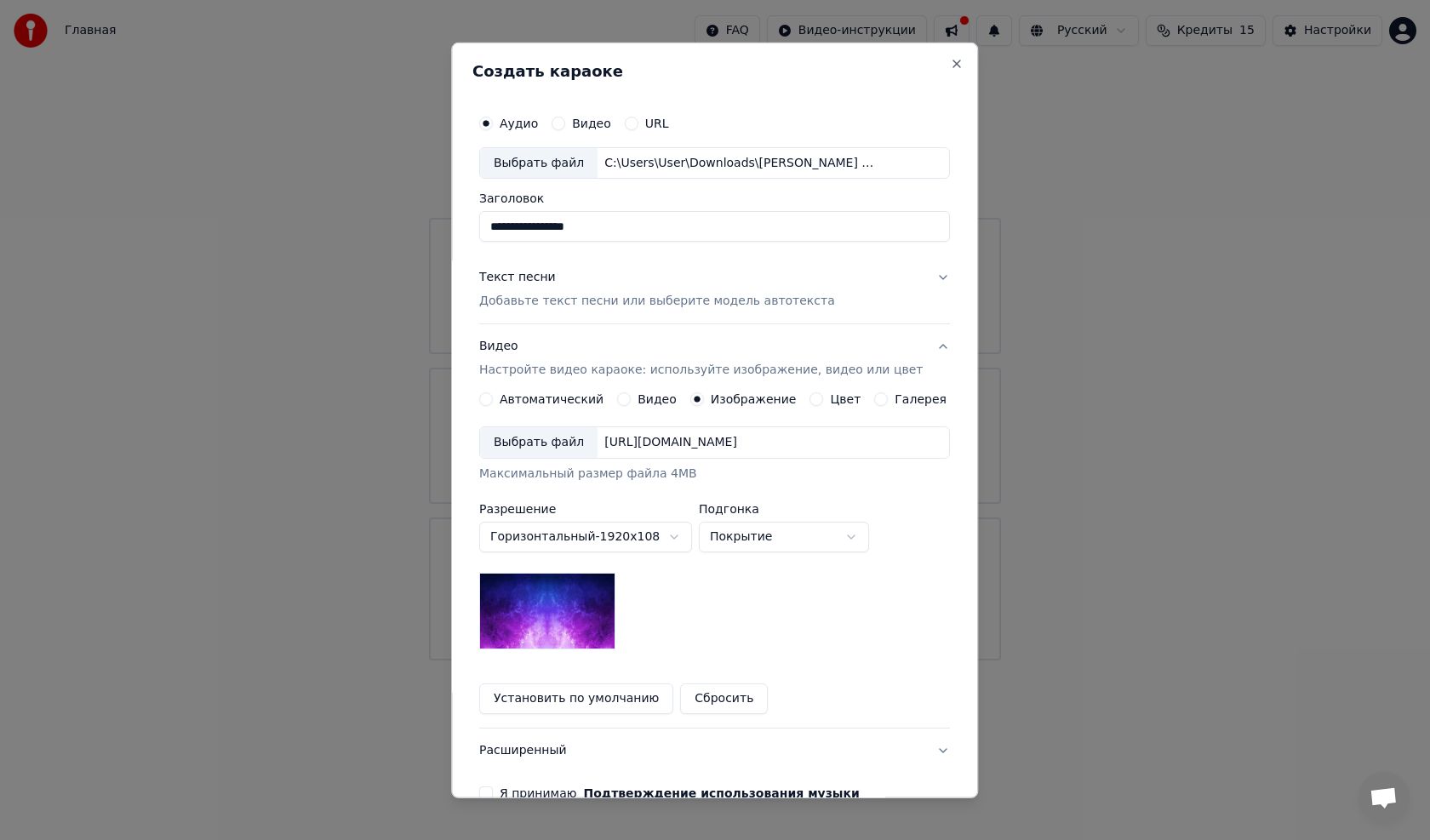
click at [759, 460] on div "Выбрать файл [URL][DOMAIN_NAME] Максимальный размер файла 4MB" at bounding box center [715, 453] width 471 height 56
click at [563, 442] on div "Выбрать файл" at bounding box center [539, 442] width 117 height 30
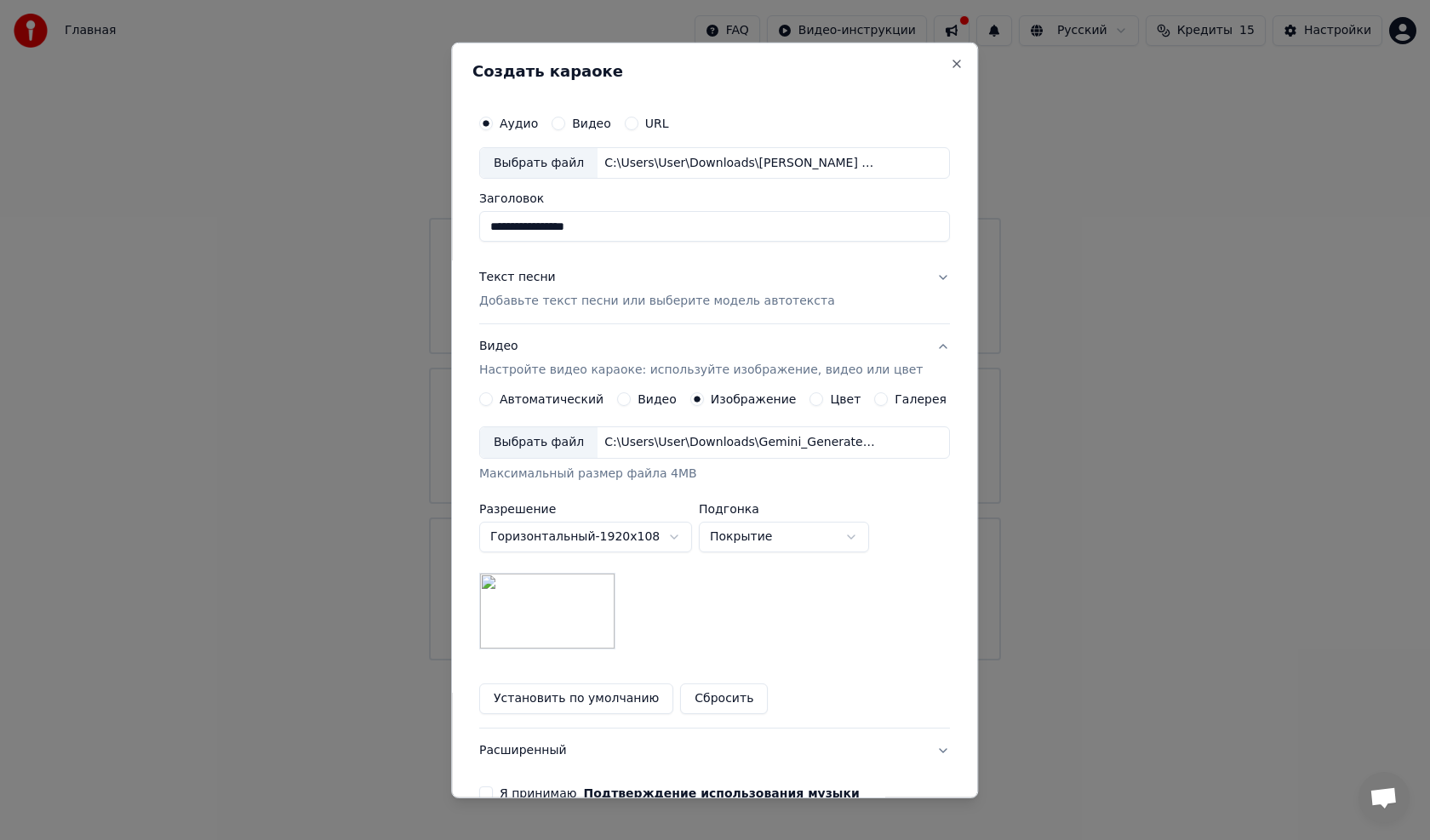
click at [769, 540] on body "**********" at bounding box center [715, 330] width 1430 height 660
select select "****"
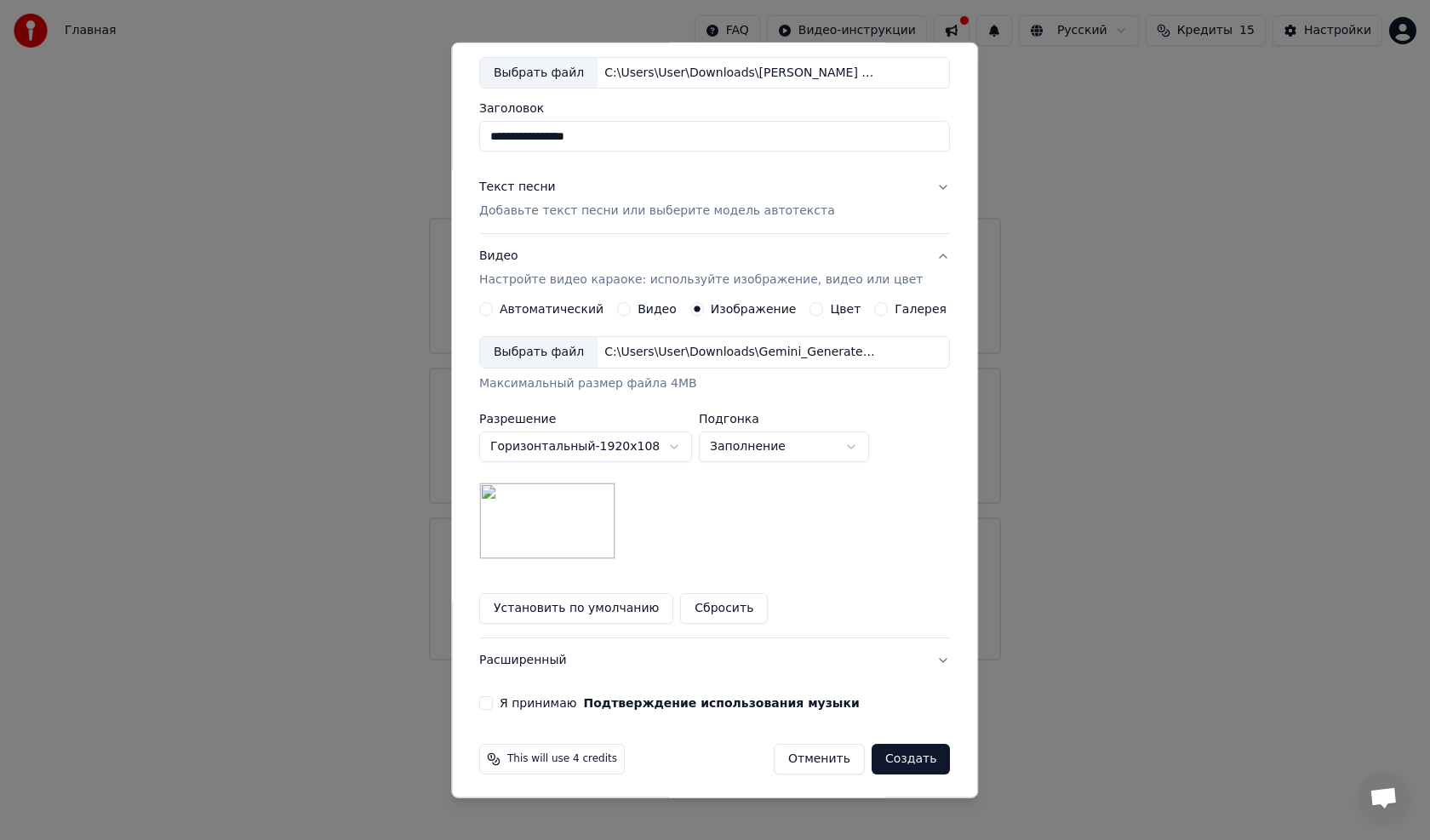
scroll to position [94, 0]
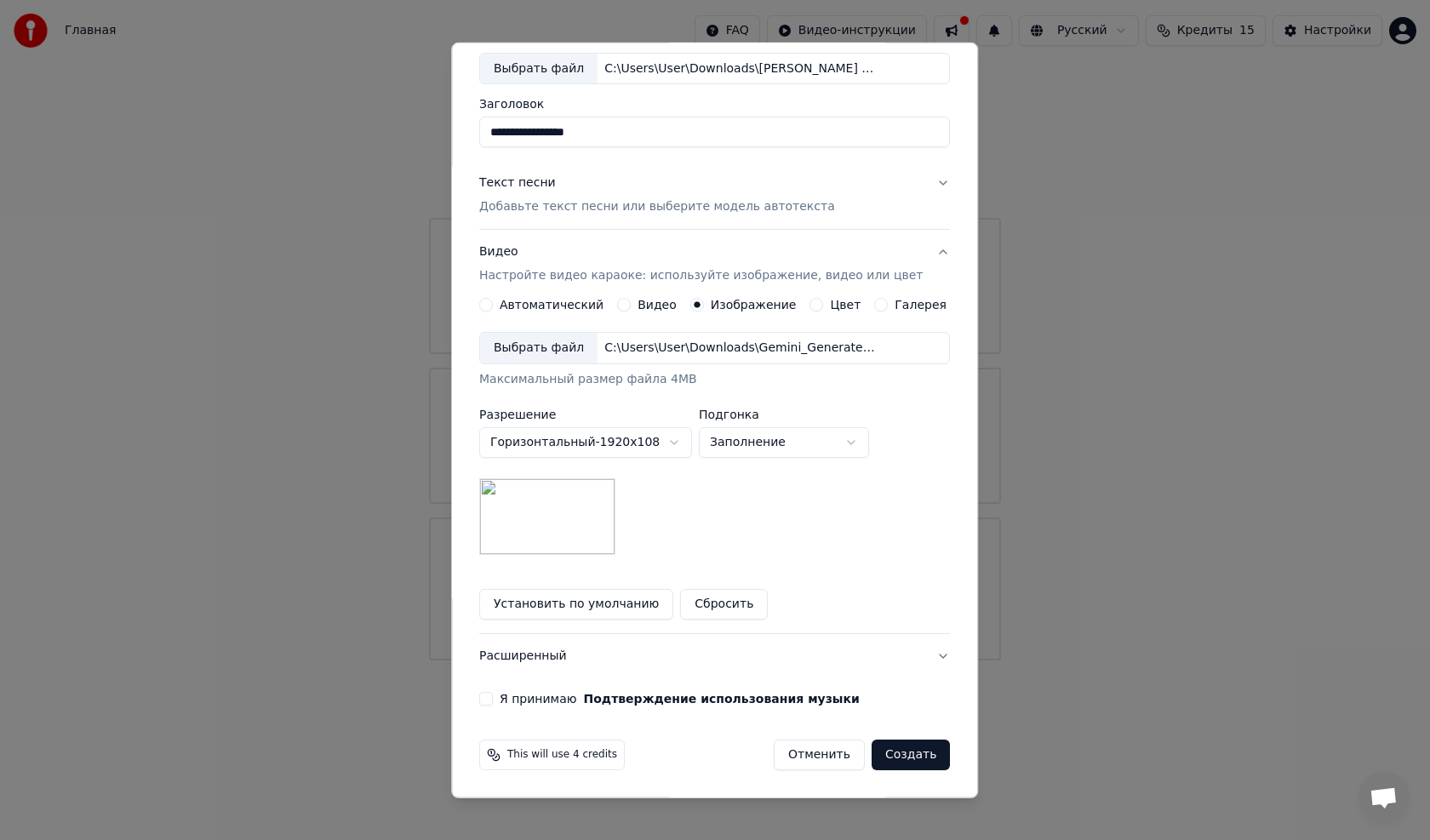
click at [493, 700] on button "Я принимаю Подтверждение использования музыки" at bounding box center [486, 698] width 14 height 14
click at [897, 748] on button "Создать" at bounding box center [910, 754] width 78 height 30
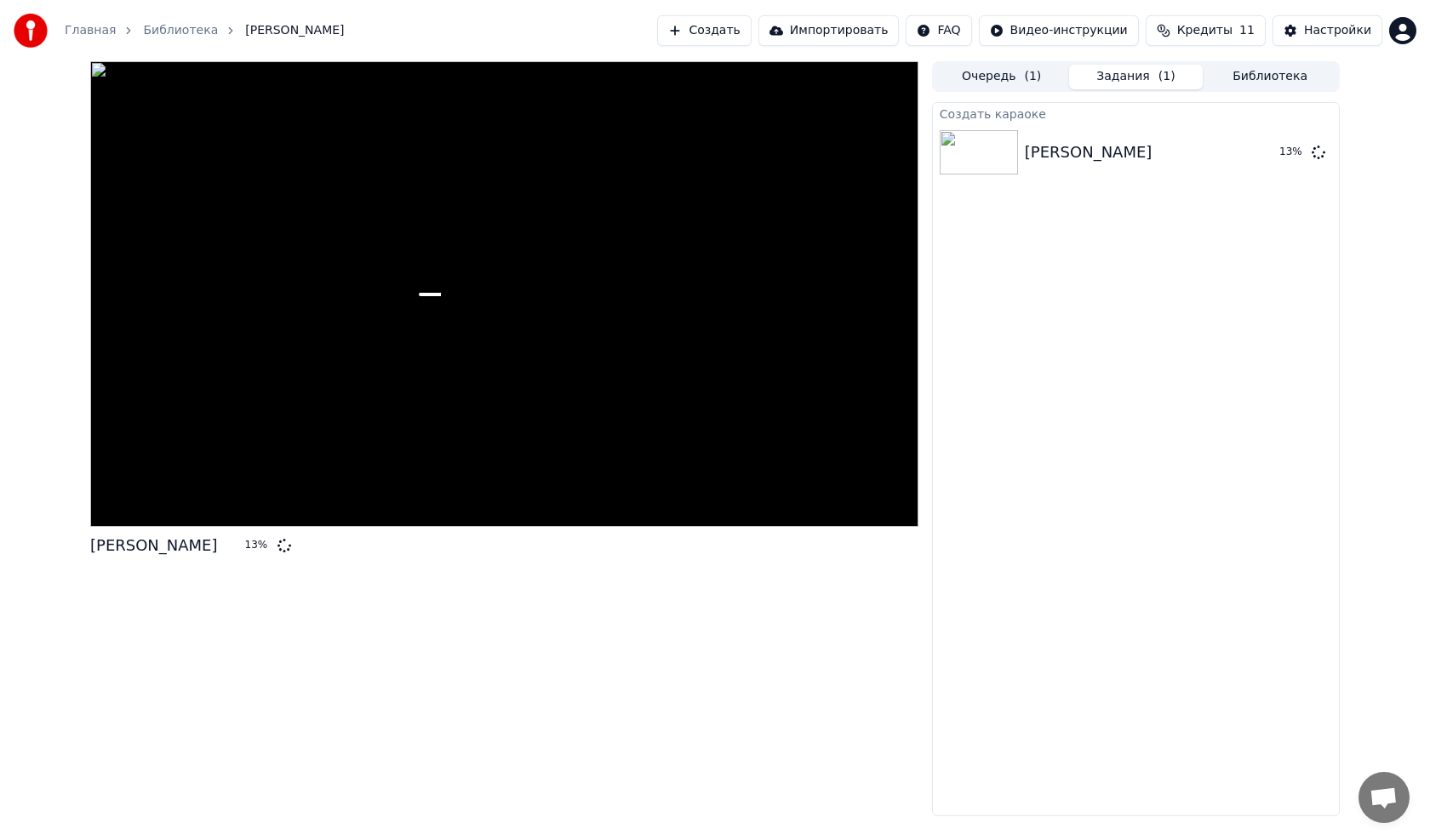
click at [750, 31] on button "Создать" at bounding box center [704, 30] width 93 height 30
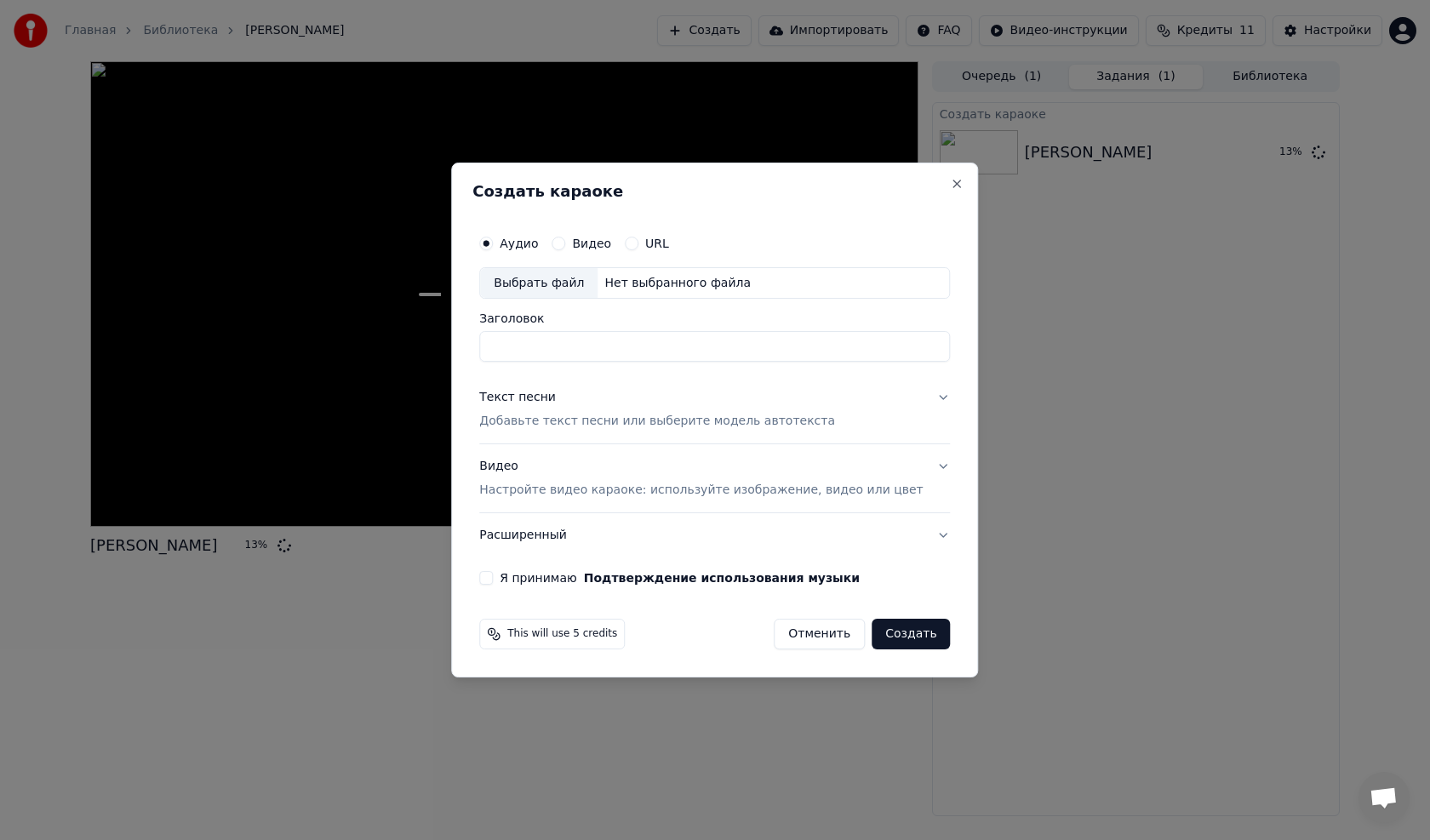
click at [538, 246] on label "Аудио" at bounding box center [519, 243] width 38 height 12
click at [493, 246] on button "Аудио" at bounding box center [486, 243] width 14 height 14
click at [538, 246] on label "Аудио" at bounding box center [519, 243] width 38 height 12
click at [493, 246] on button "Аудио" at bounding box center [486, 243] width 14 height 14
click at [560, 290] on div "Выбрать файл" at bounding box center [539, 283] width 117 height 30
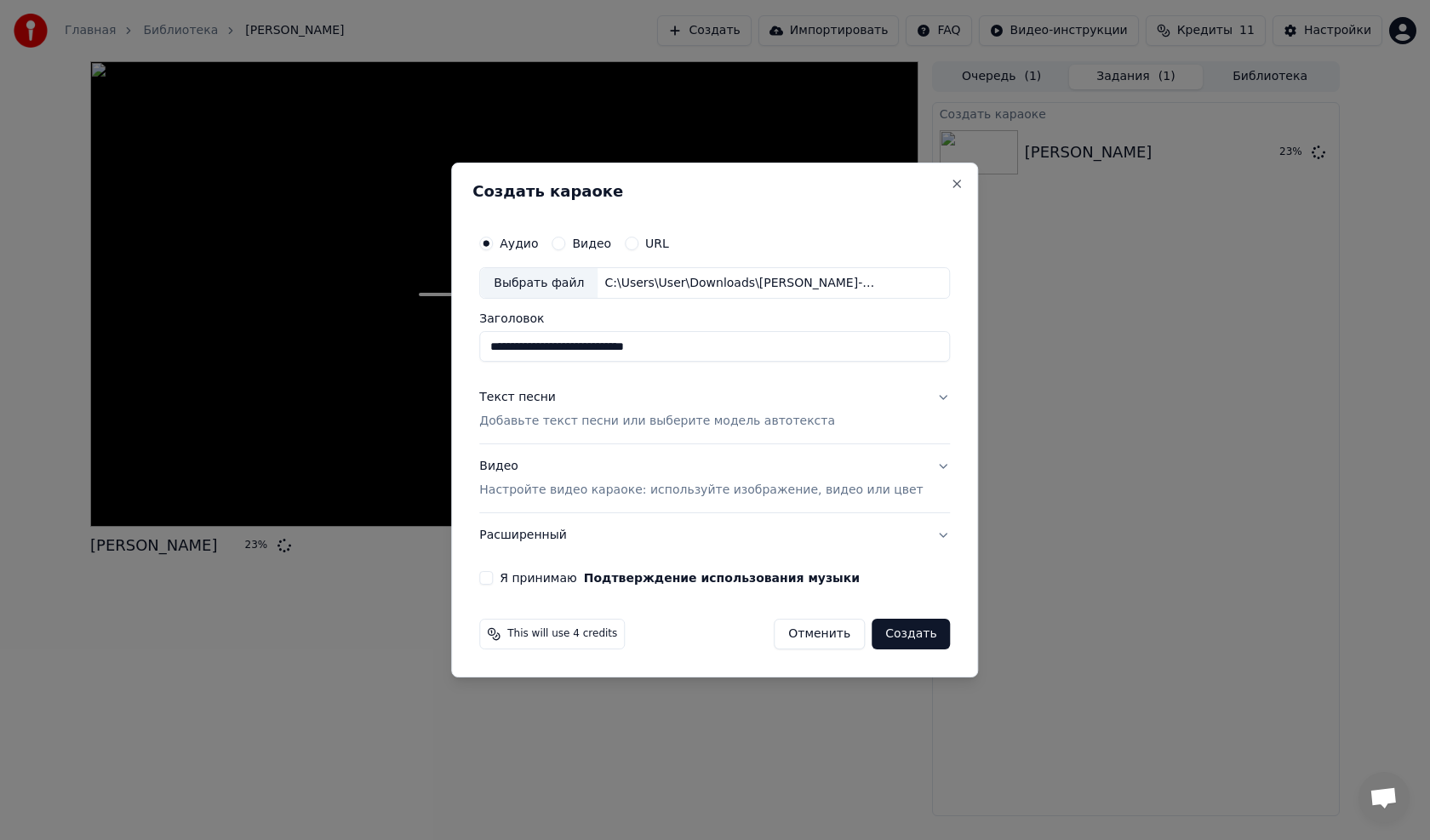
drag, startPoint x: 593, startPoint y: 353, endPoint x: 513, endPoint y: 348, distance: 80.2
click at [513, 348] on input "**********" at bounding box center [715, 346] width 471 height 30
type input "**********"
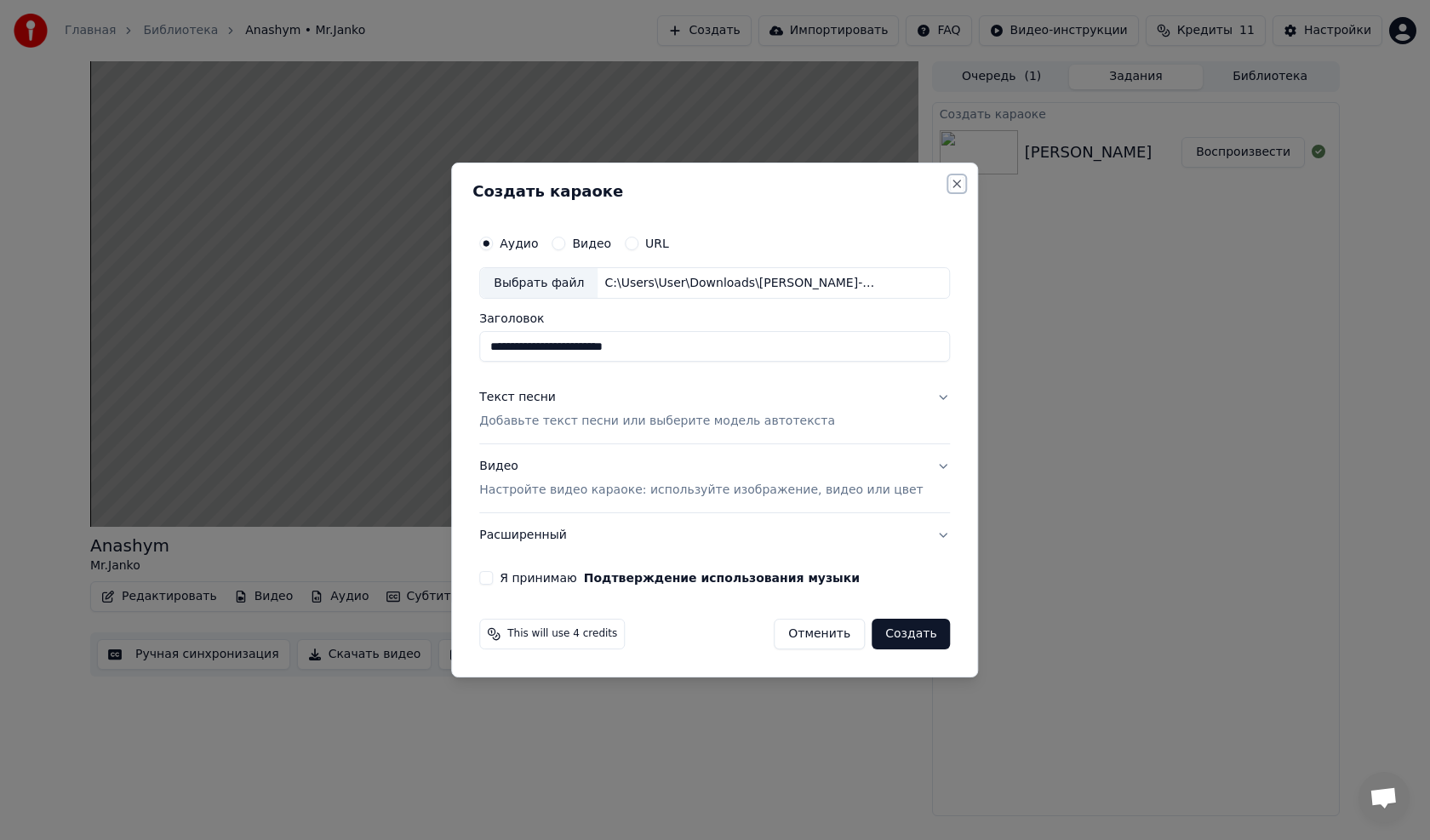
click at [951, 181] on button "Close" at bounding box center [957, 183] width 14 height 14
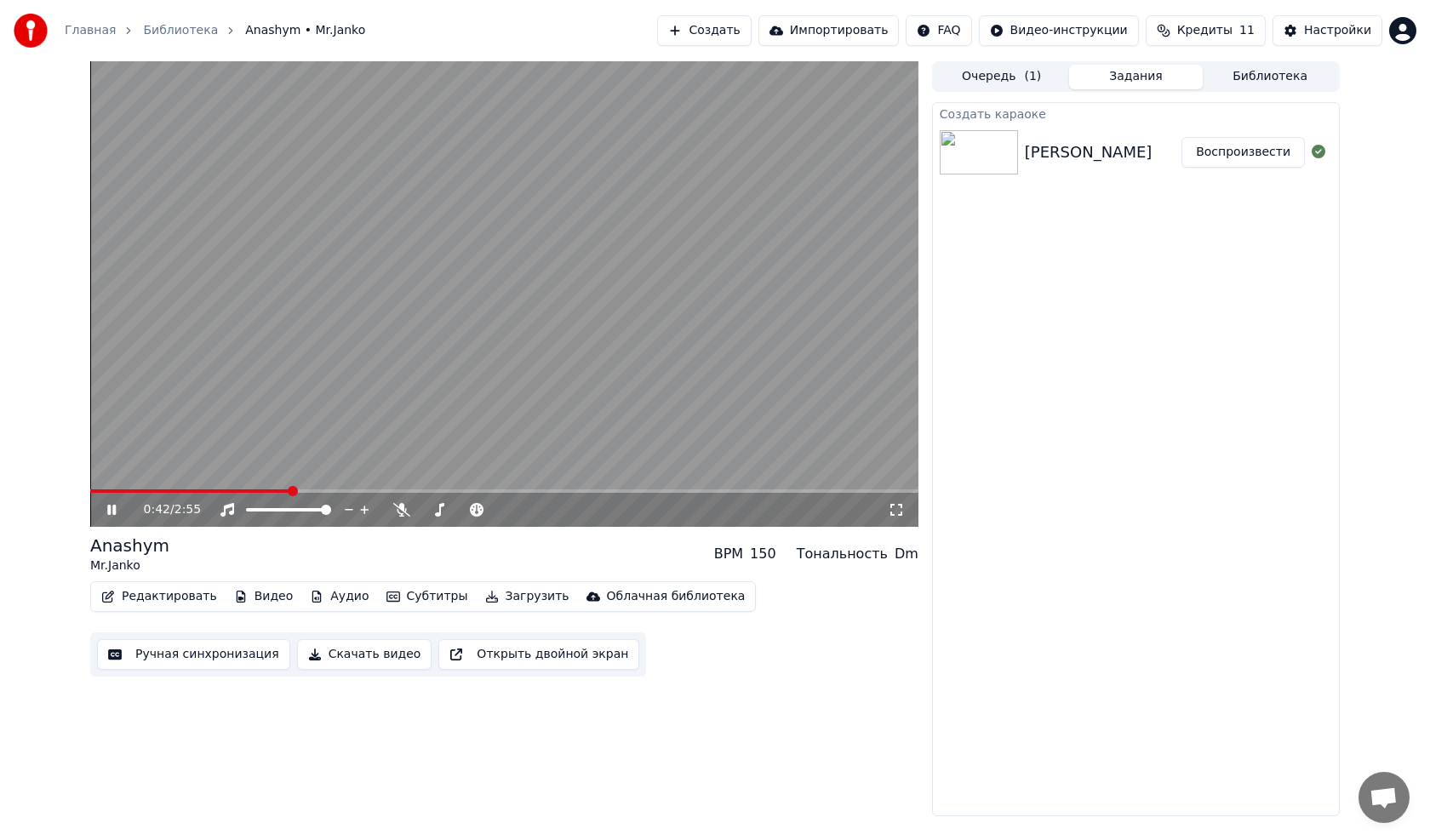
click at [111, 508] on icon at bounding box center [111, 509] width 8 height 10
click at [401, 508] on icon at bounding box center [401, 509] width 17 height 14
click at [107, 507] on icon at bounding box center [111, 509] width 10 height 12
click at [107, 507] on icon at bounding box center [124, 509] width 40 height 14
click at [98, 490] on span at bounding box center [216, 491] width 254 height 4
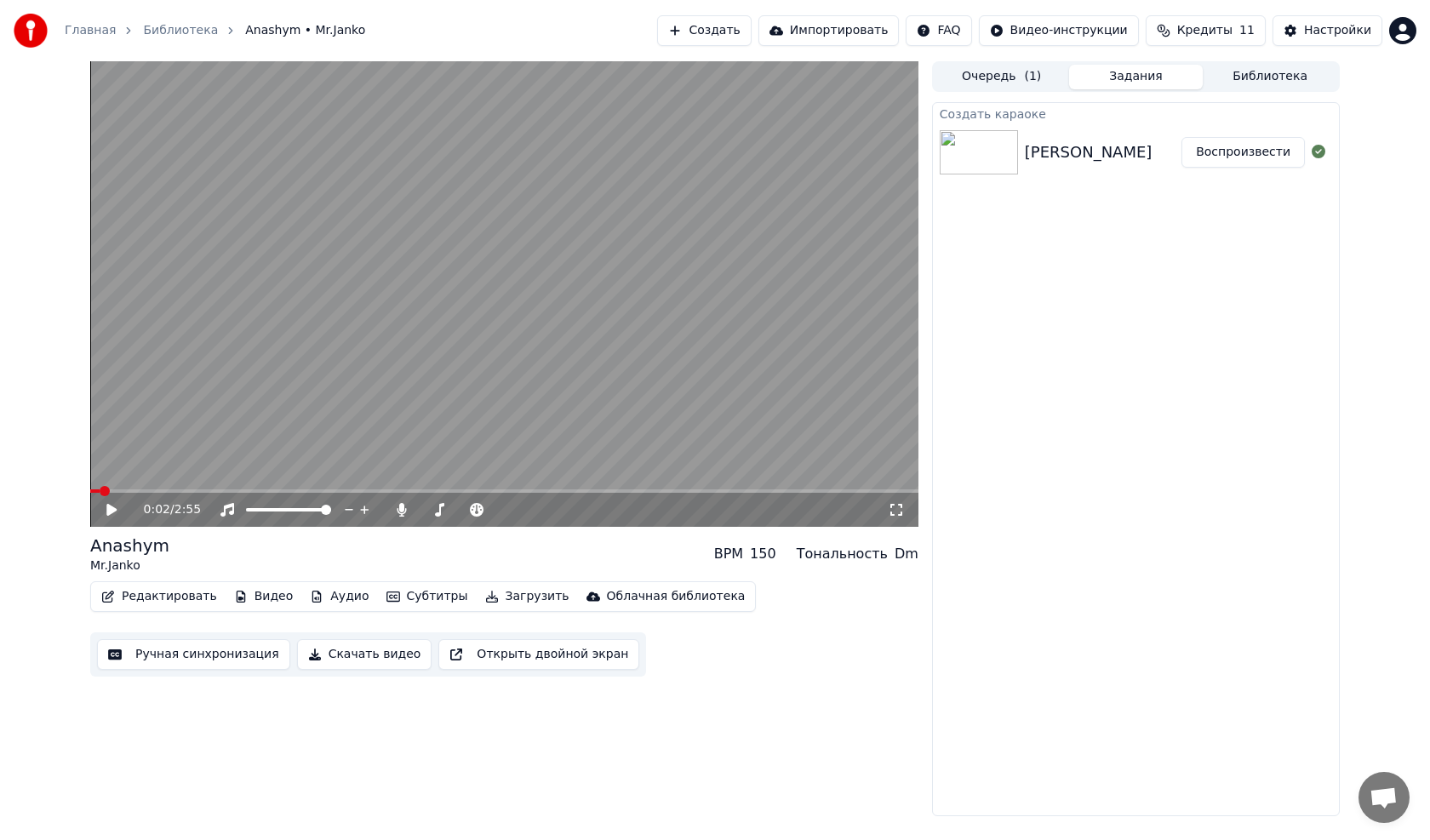
click at [100, 493] on span at bounding box center [104, 490] width 10 height 10
click at [100, 496] on span at bounding box center [104, 490] width 10 height 10
click at [93, 490] on span at bounding box center [94, 490] width 10 height 10
click at [112, 508] on icon at bounding box center [111, 509] width 10 height 12
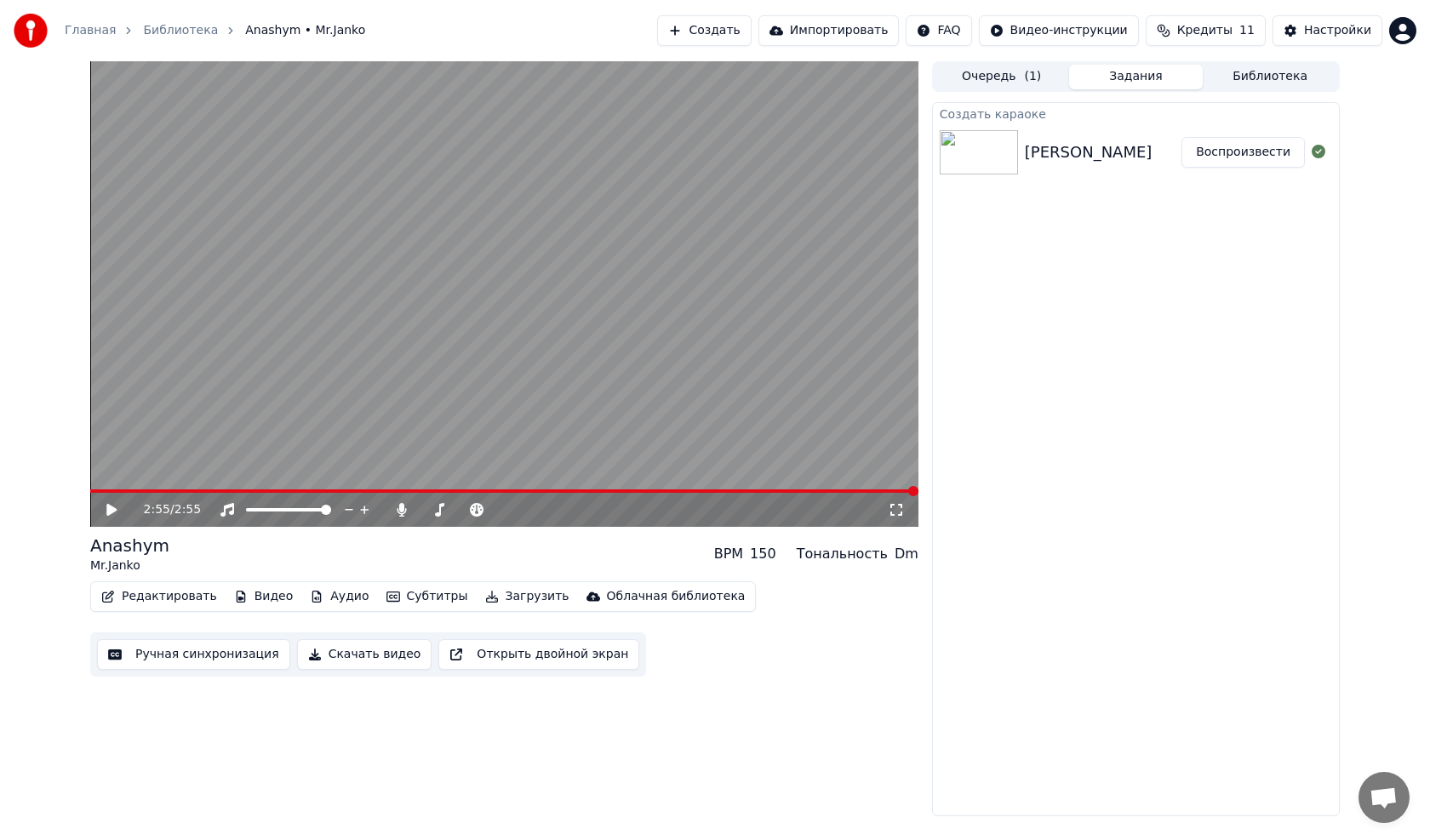
click at [750, 29] on button "Создать" at bounding box center [704, 30] width 93 height 30
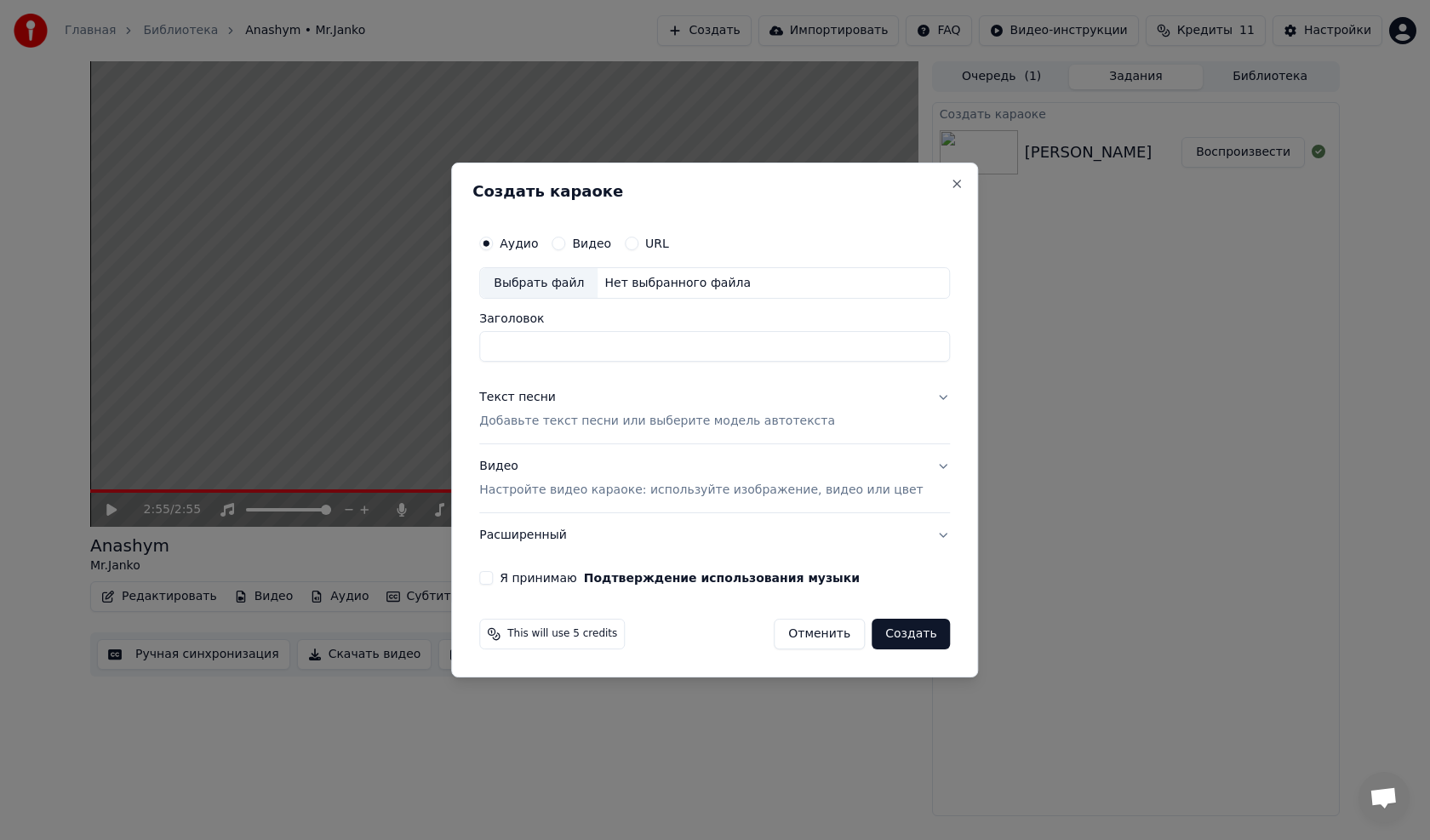
click at [557, 278] on div "Выбрать файл" at bounding box center [539, 283] width 117 height 30
drag, startPoint x: 613, startPoint y: 345, endPoint x: 468, endPoint y: 344, distance: 145.0
click at [468, 344] on body "**********" at bounding box center [715, 420] width 1430 height 840
click at [531, 348] on input "**********" at bounding box center [715, 346] width 471 height 30
click at [576, 349] on input "**********" at bounding box center [715, 346] width 471 height 30
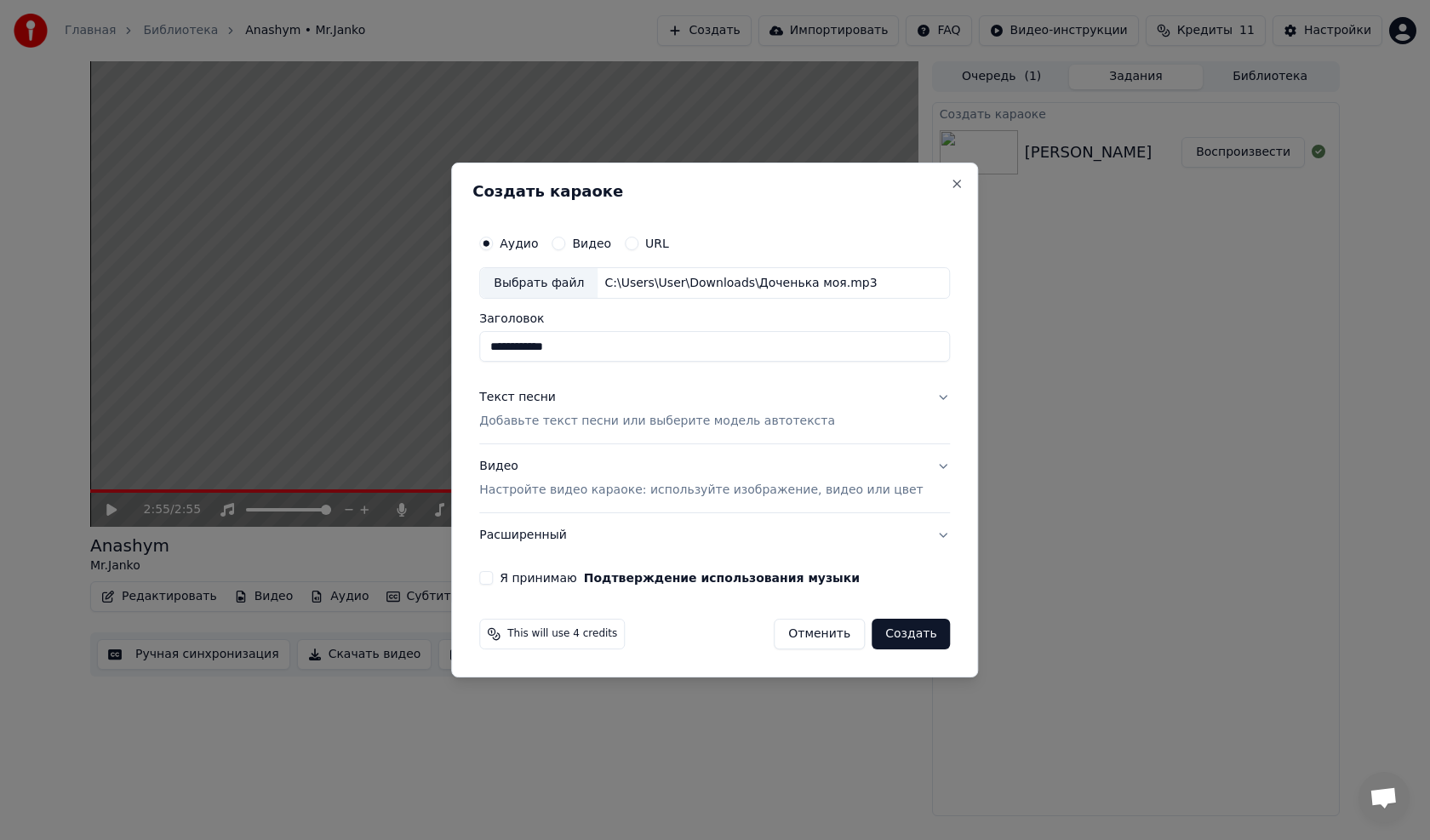
click at [515, 352] on input "**********" at bounding box center [715, 346] width 471 height 30
type input "**********"
click at [540, 396] on div "Текст песни" at bounding box center [518, 398] width 77 height 17
click at [540, 423] on p "Добавьте текст песни или выберите модель автотекста" at bounding box center [657, 421] width 355 height 17
click at [542, 420] on p "Добавьте текст песни или выберите модель автотекста" at bounding box center [657, 421] width 355 height 17
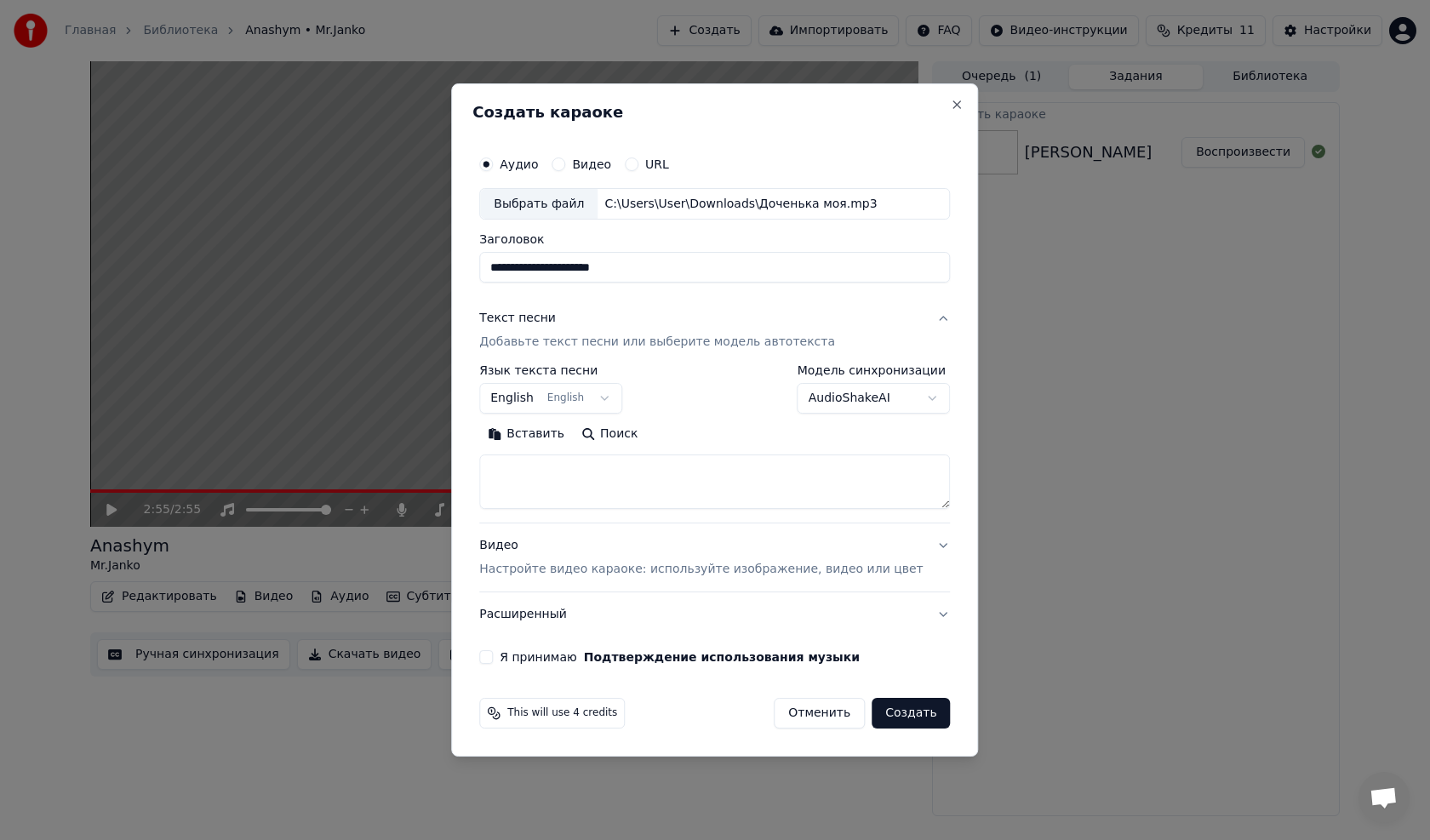
click at [555, 437] on button "Вставить" at bounding box center [526, 435] width 93 height 27
click at [900, 507] on textarea at bounding box center [689, 482] width 420 height 54
drag, startPoint x: 923, startPoint y: 505, endPoint x: 924, endPoint y: 541, distance: 36.0
click at [925, 549] on div "**********" at bounding box center [714, 420] width 527 height 674
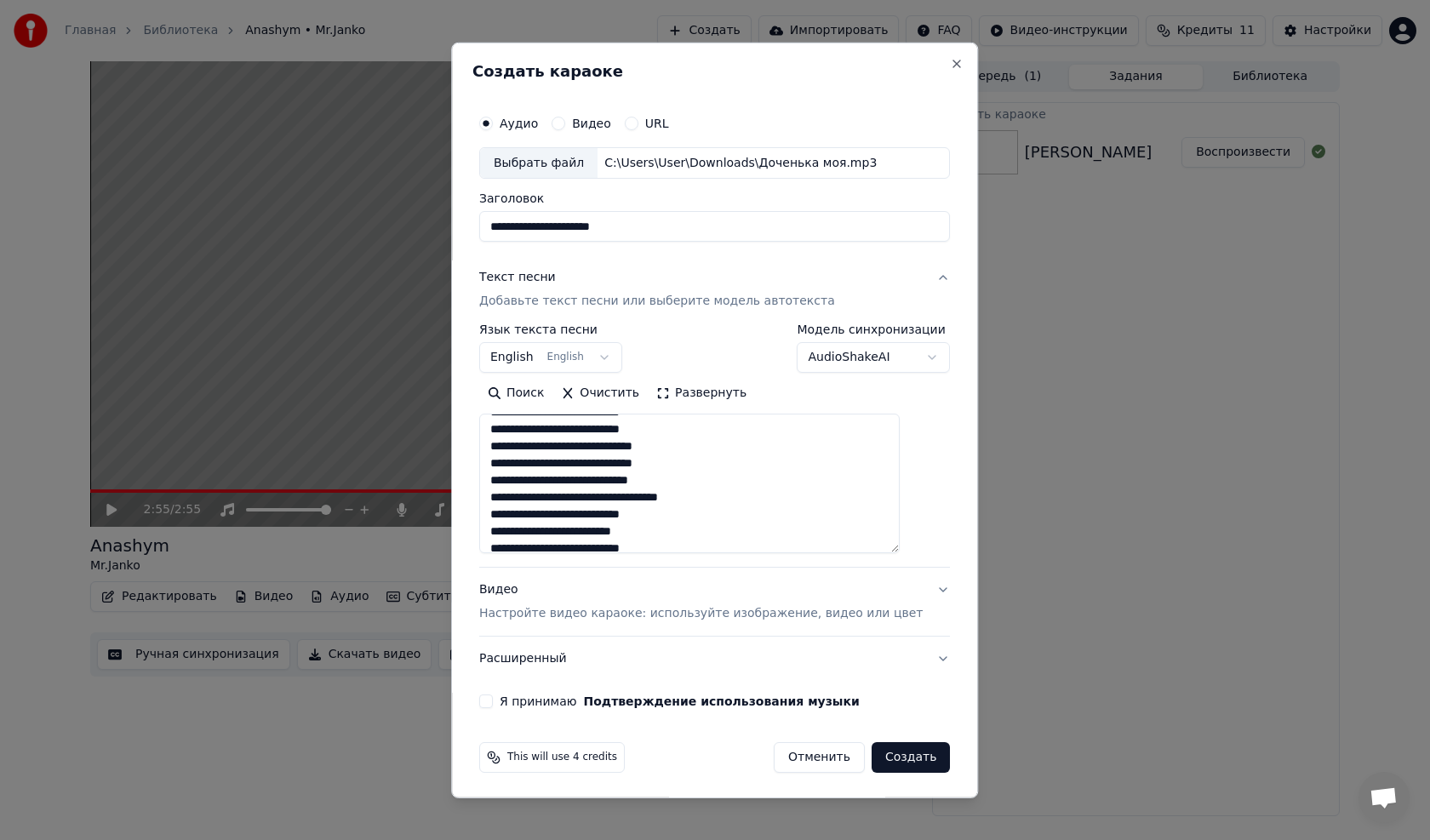
scroll to position [0, 0]
click at [581, 514] on textarea at bounding box center [689, 483] width 420 height 139
drag, startPoint x: 581, startPoint y: 514, endPoint x: 506, endPoint y: 516, distance: 75.0
click at [506, 516] on textarea at bounding box center [689, 483] width 420 height 139
click at [511, 547] on textarea at bounding box center [689, 483] width 420 height 139
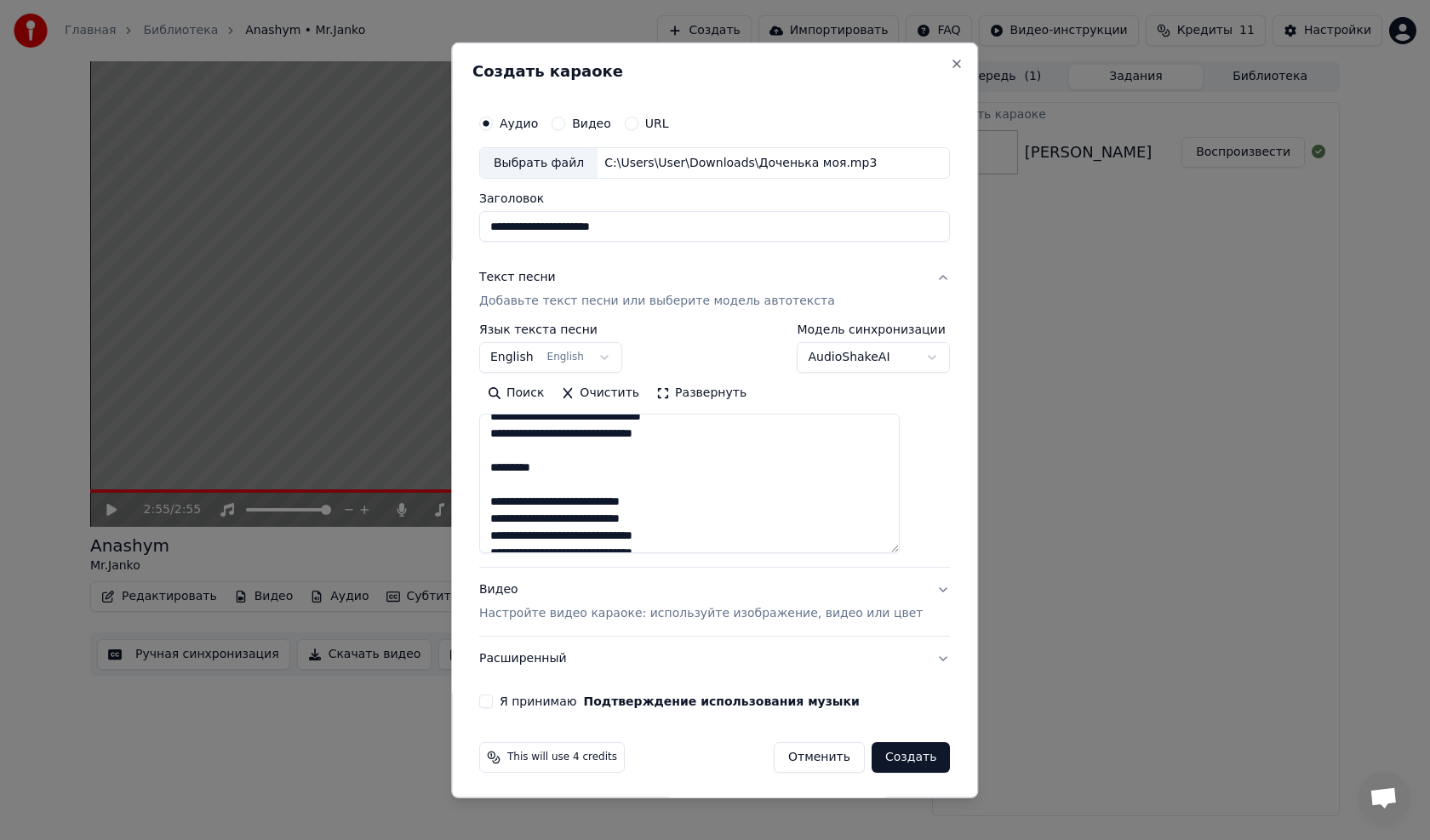
scroll to position [85, 0]
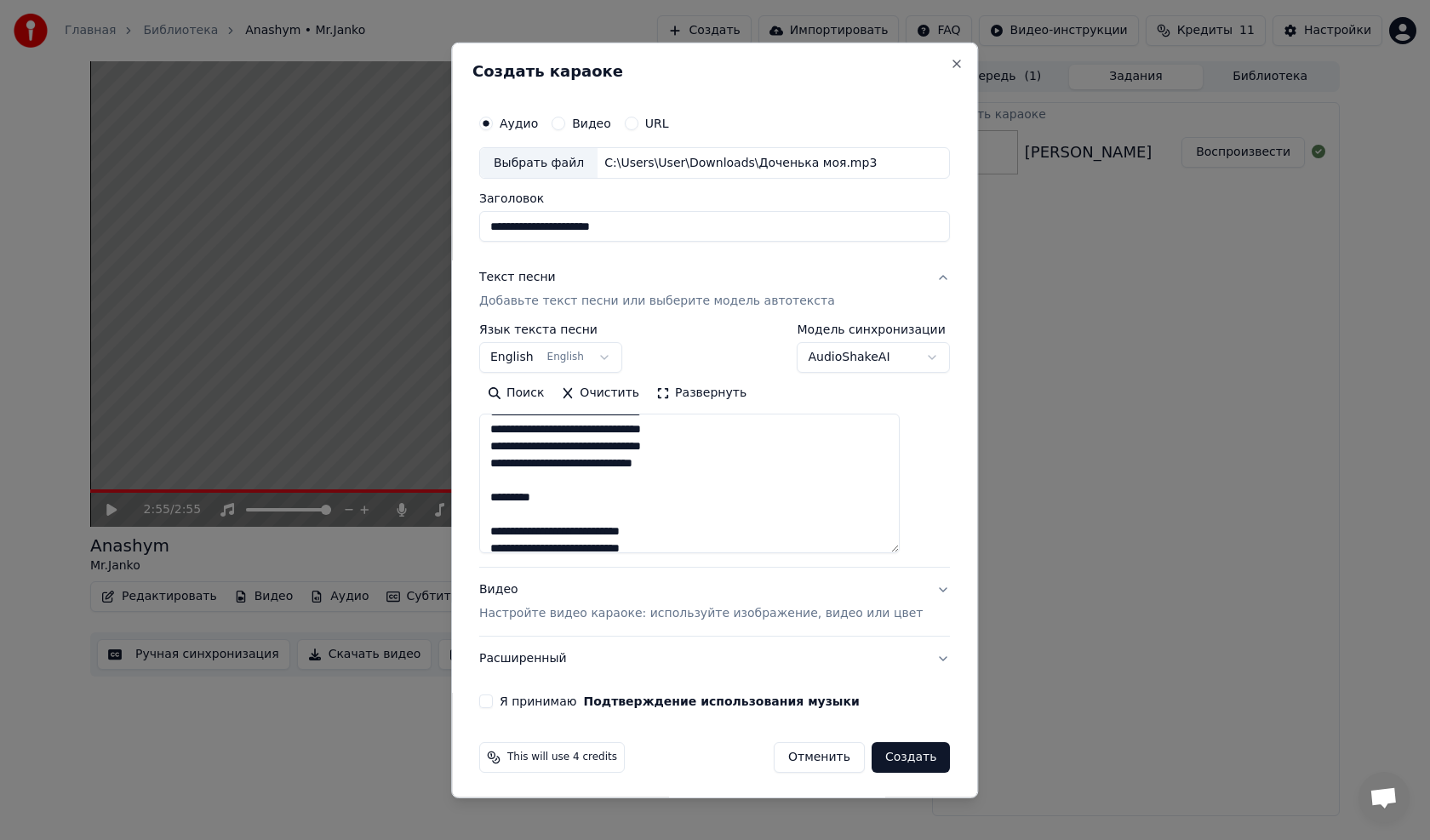
drag, startPoint x: 574, startPoint y: 493, endPoint x: 476, endPoint y: 493, distance: 98.0
click at [476, 493] on div "**********" at bounding box center [714, 420] width 527 height 756
click at [508, 527] on textarea at bounding box center [689, 483] width 420 height 139
drag, startPoint x: 548, startPoint y: 532, endPoint x: 504, endPoint y: 532, distance: 44.0
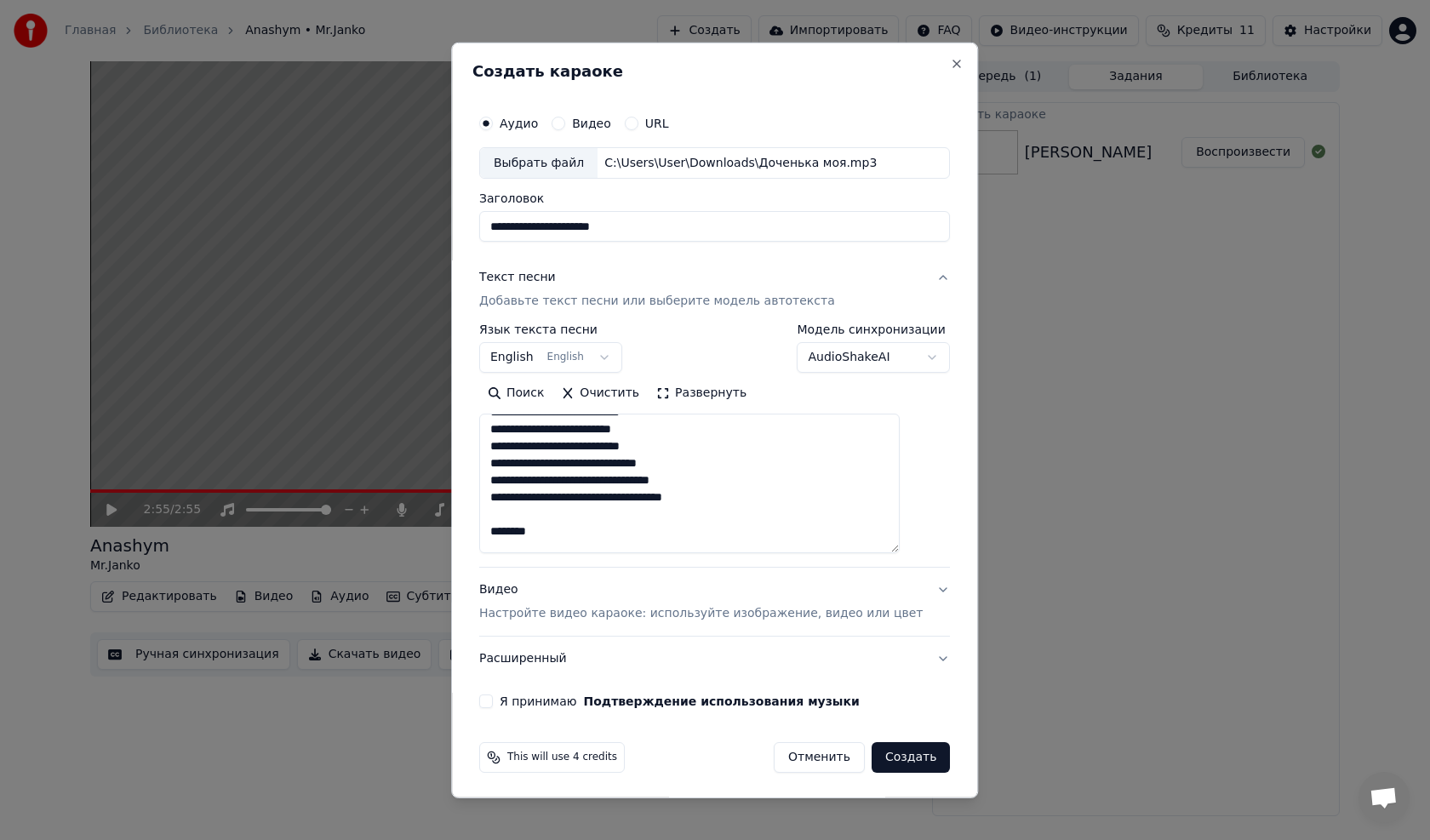
click at [504, 532] on textarea at bounding box center [689, 483] width 420 height 139
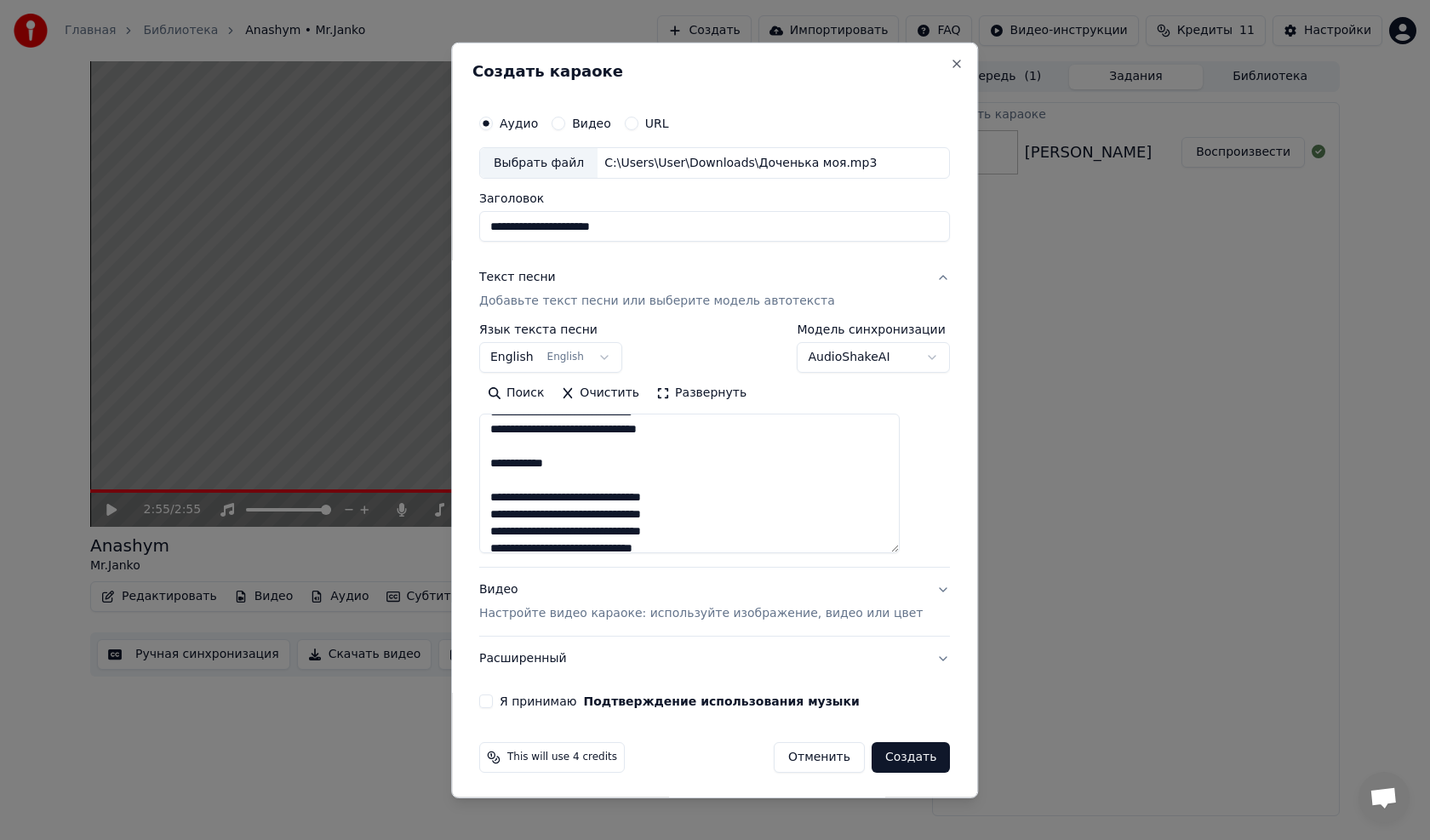
scroll to position [341, 0]
click at [508, 465] on textarea at bounding box center [689, 483] width 420 height 139
drag, startPoint x: 592, startPoint y: 513, endPoint x: 514, endPoint y: 520, distance: 78.3
click at [509, 515] on textarea at bounding box center [689, 483] width 420 height 139
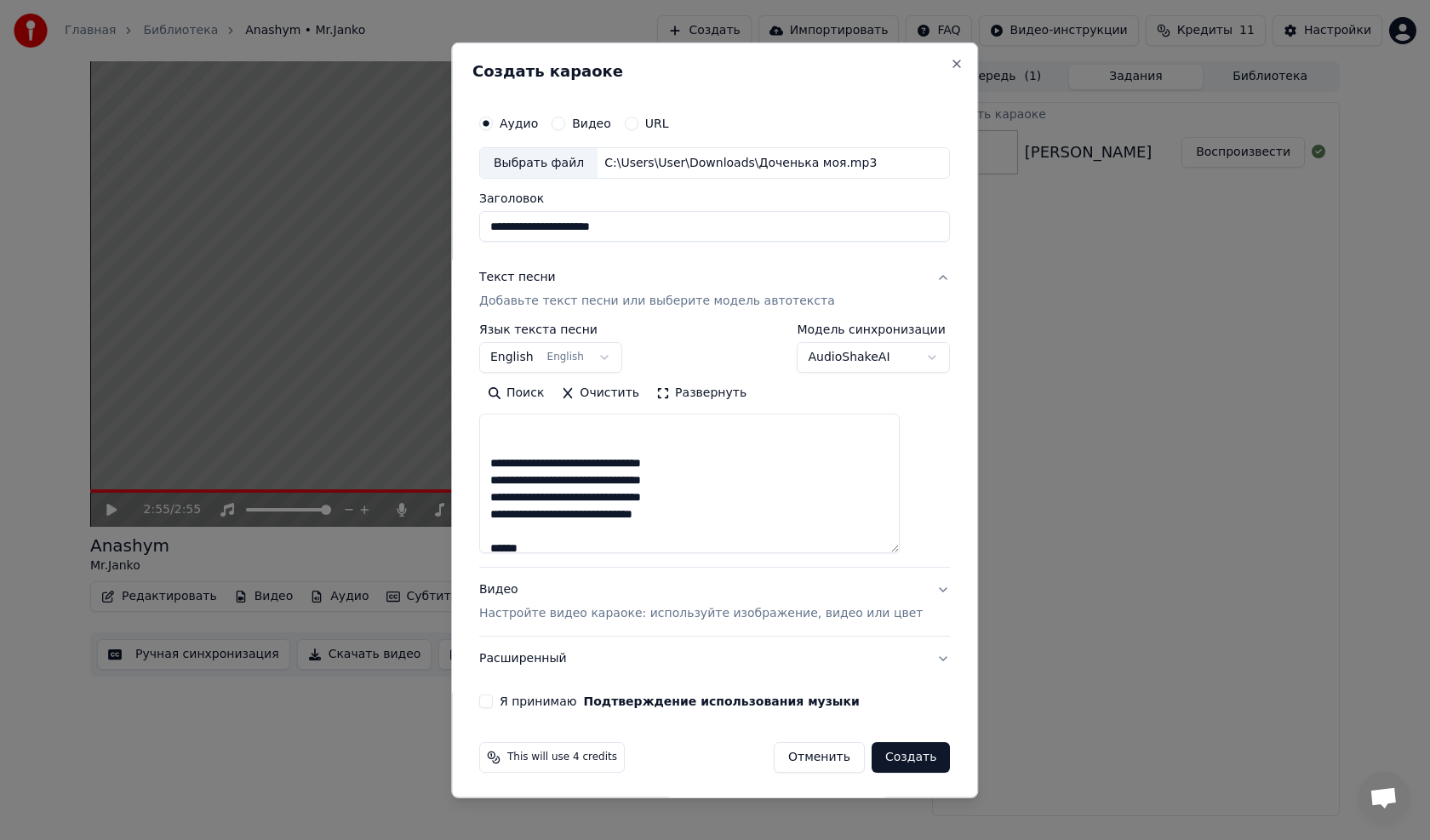
click at [507, 464] on textarea at bounding box center [689, 483] width 420 height 139
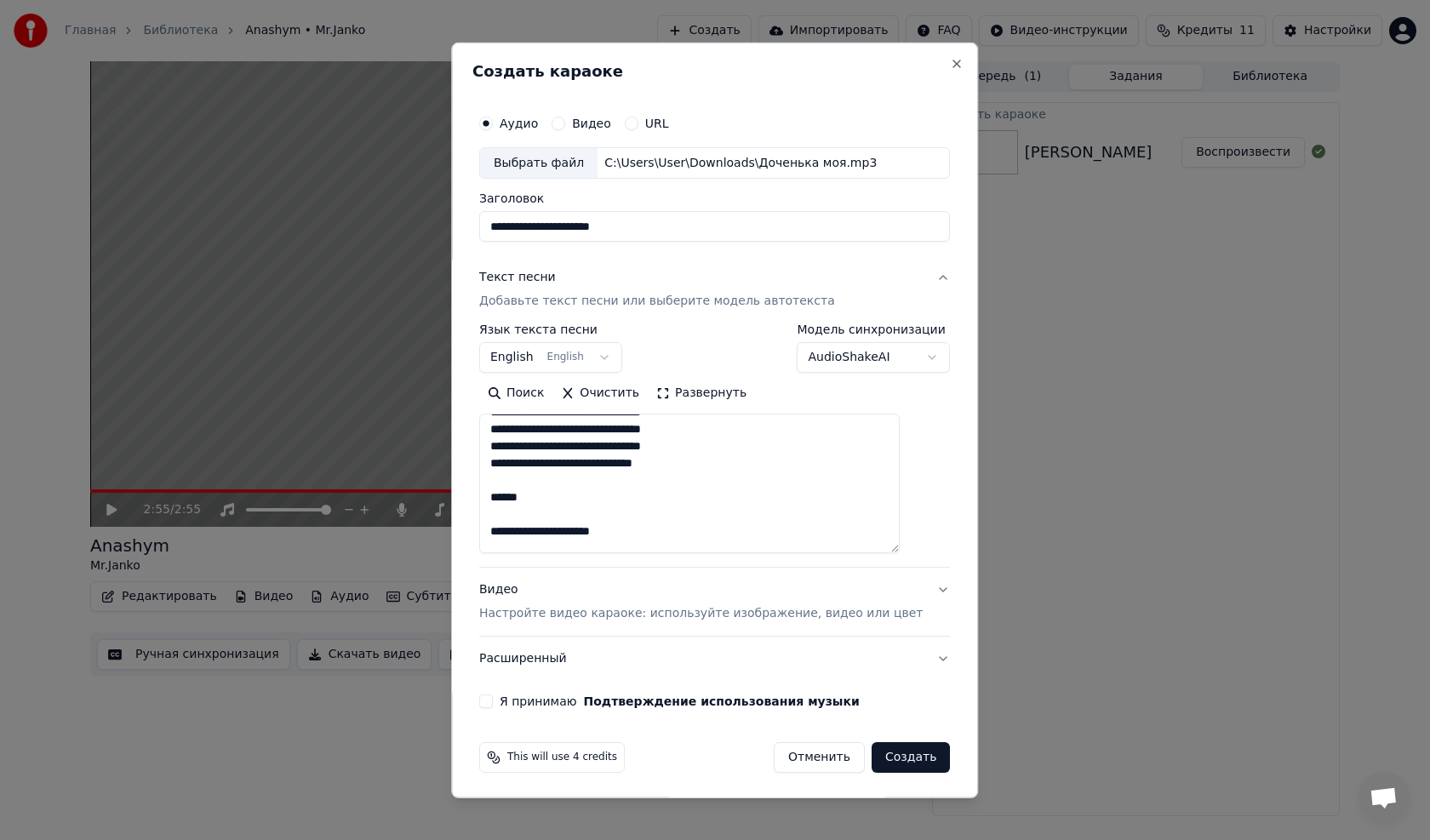
drag, startPoint x: 551, startPoint y: 501, endPoint x: 486, endPoint y: 498, distance: 65.1
click at [486, 498] on div "**********" at bounding box center [714, 420] width 527 height 756
drag, startPoint x: 657, startPoint y: 535, endPoint x: 491, endPoint y: 533, distance: 166.0
click at [491, 533] on div "**********" at bounding box center [715, 407] width 485 height 616
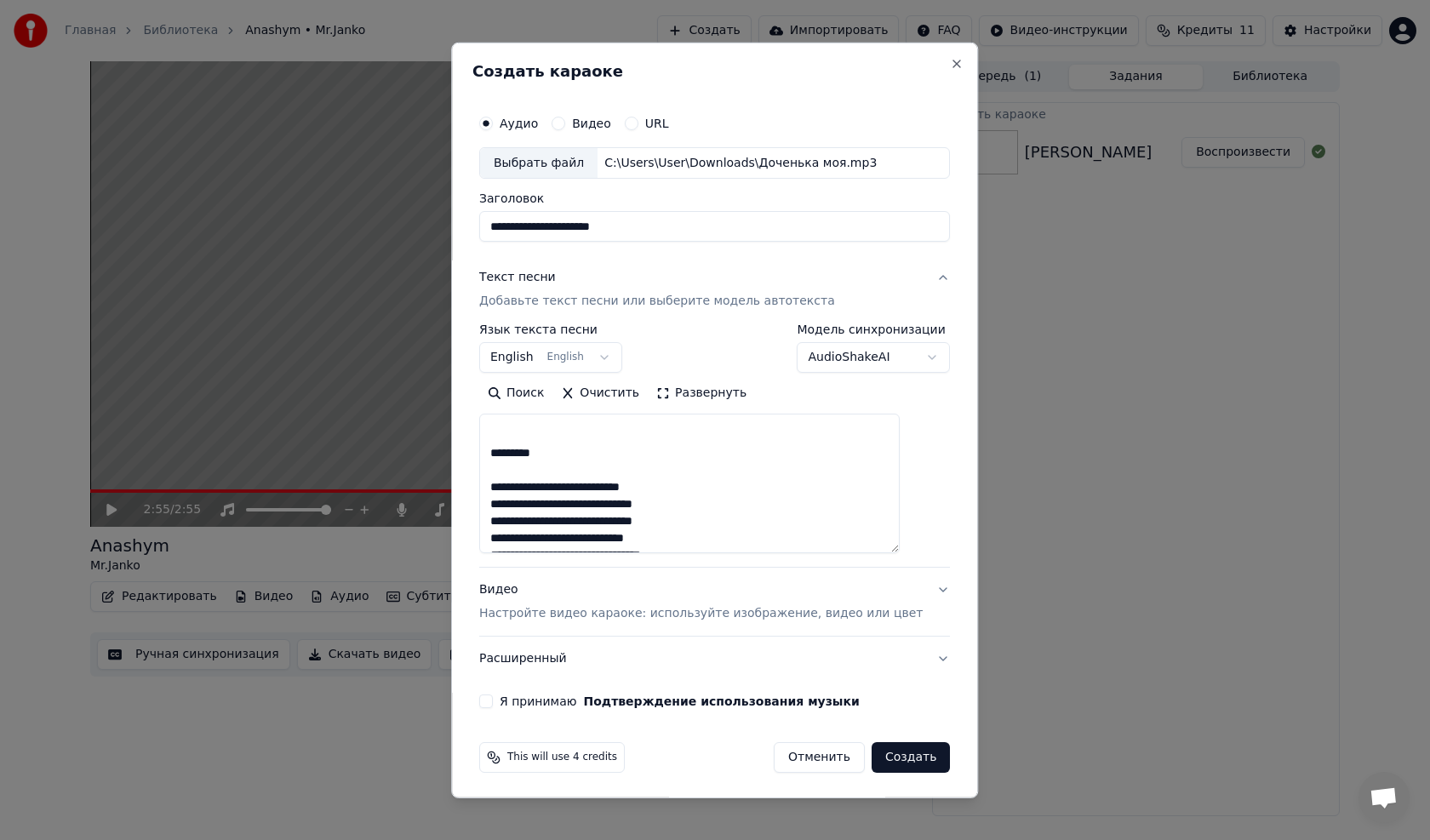
scroll to position [510, 0]
drag, startPoint x: 573, startPoint y: 480, endPoint x: 488, endPoint y: 486, distance: 85.2
click at [488, 486] on div "**********" at bounding box center [714, 420] width 527 height 756
click at [509, 515] on textarea at bounding box center [689, 483] width 420 height 139
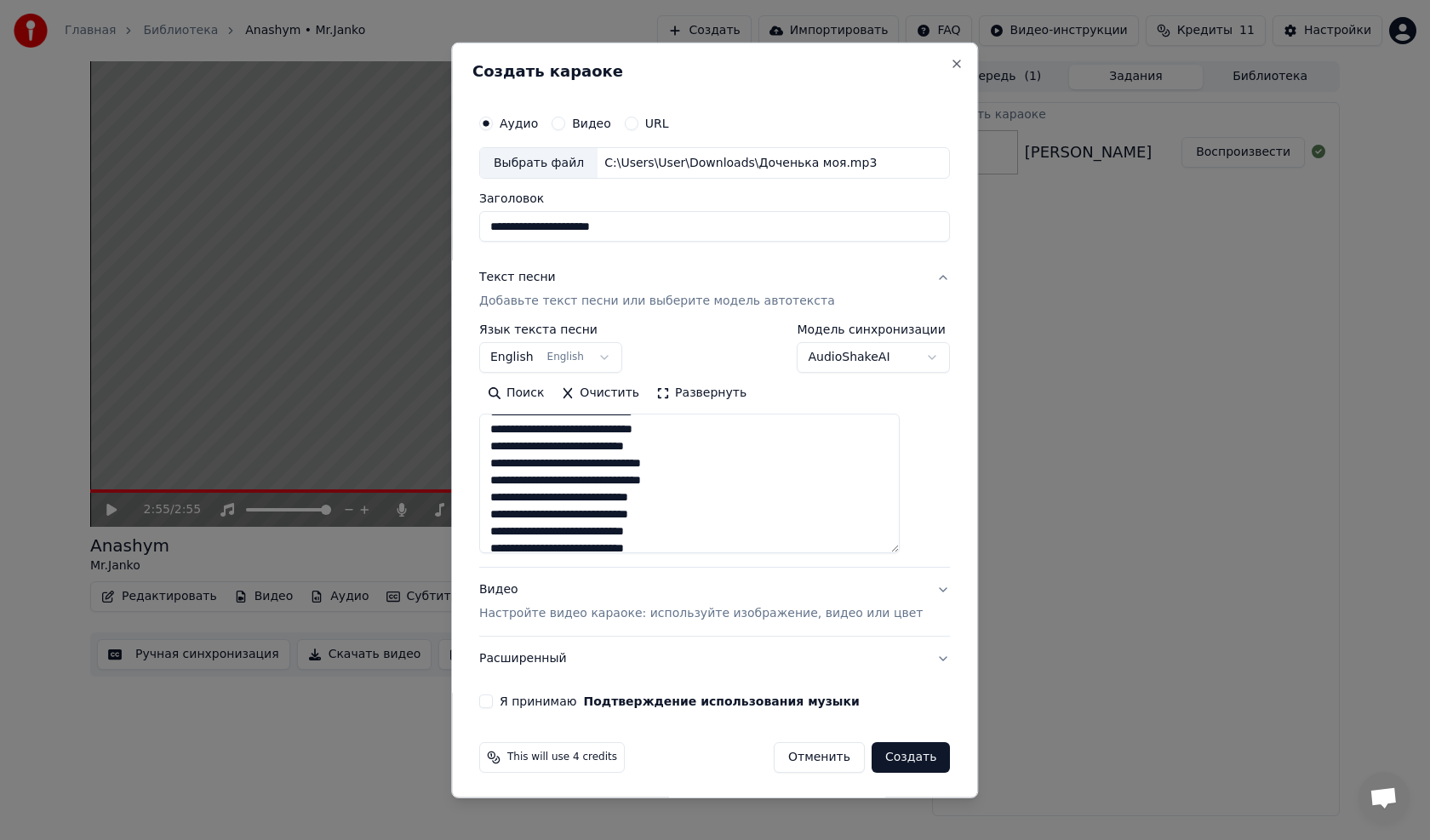
scroll to position [595, 0]
drag, startPoint x: 569, startPoint y: 534, endPoint x: 491, endPoint y: 536, distance: 78.0
click at [491, 536] on div "**********" at bounding box center [715, 407] width 485 height 616
click at [508, 461] on textarea at bounding box center [689, 483] width 420 height 139
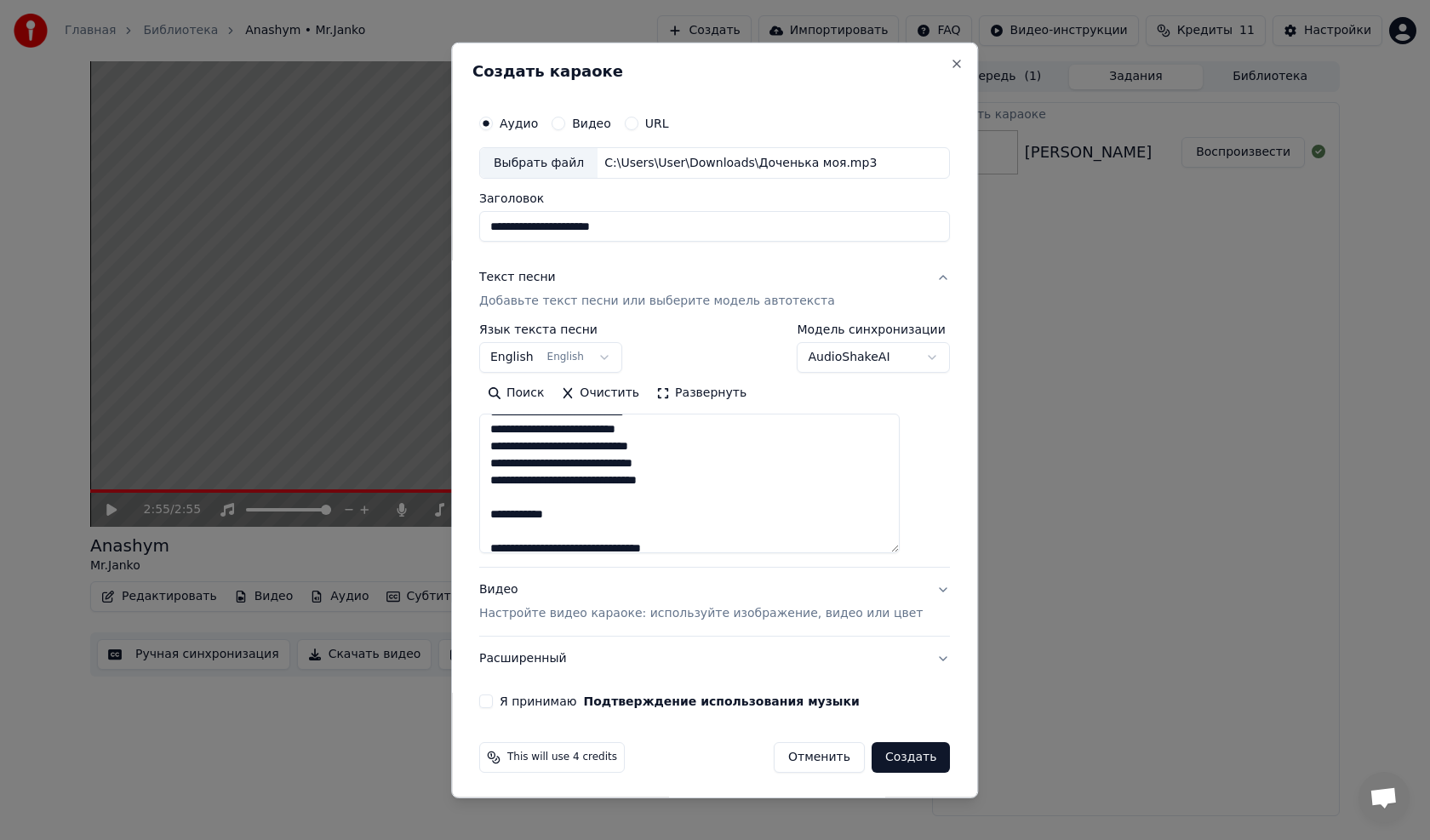
drag, startPoint x: 581, startPoint y: 515, endPoint x: 496, endPoint y: 516, distance: 85.0
click at [496, 516] on div "**********" at bounding box center [715, 407] width 485 height 616
click at [508, 540] on textarea at bounding box center [689, 483] width 420 height 139
drag, startPoint x: 621, startPoint y: 518, endPoint x: 504, endPoint y: 519, distance: 117.0
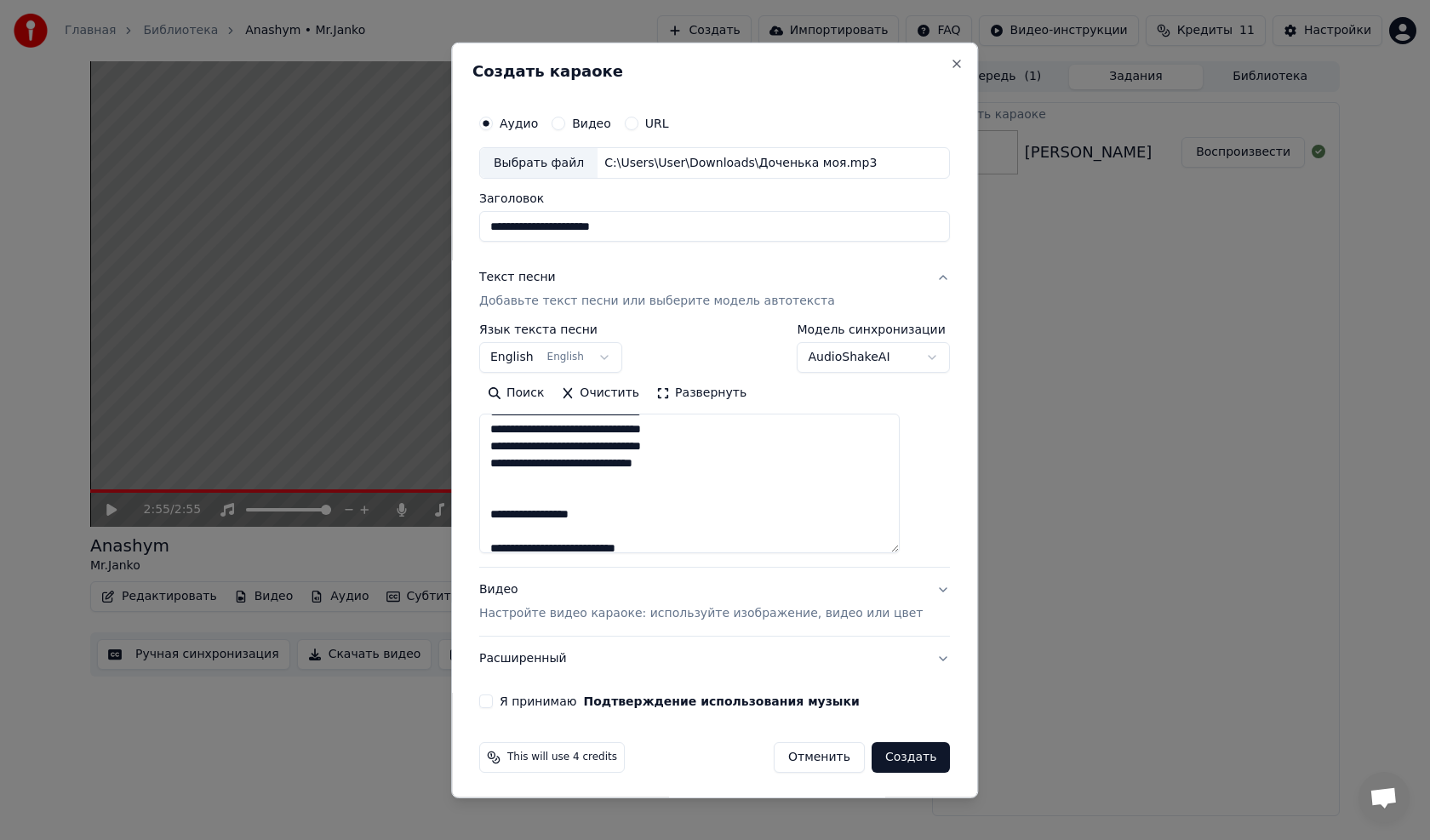
click at [504, 519] on textarea at bounding box center [689, 483] width 420 height 139
click at [507, 544] on textarea at bounding box center [689, 483] width 420 height 139
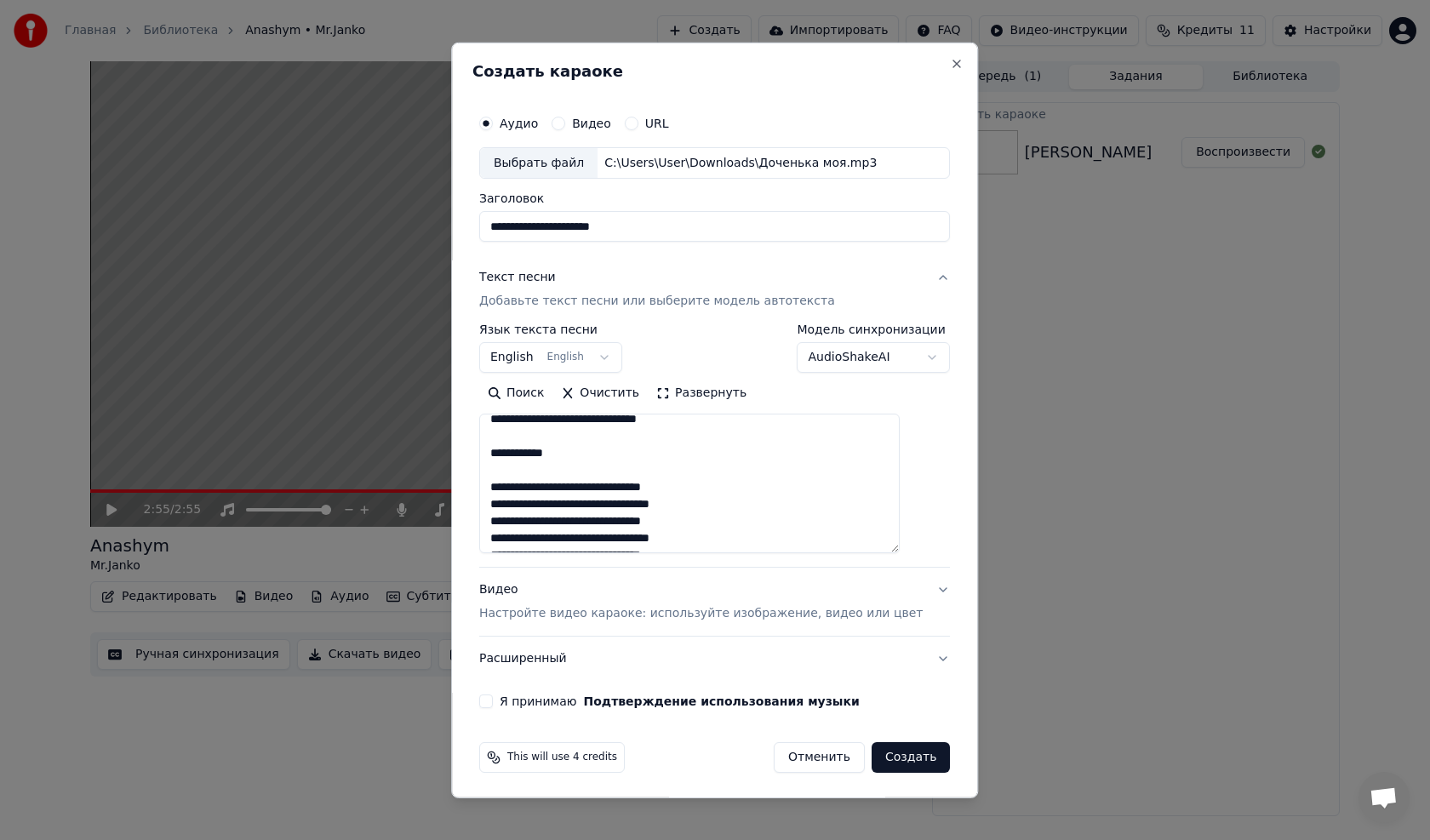
scroll to position [851, 0]
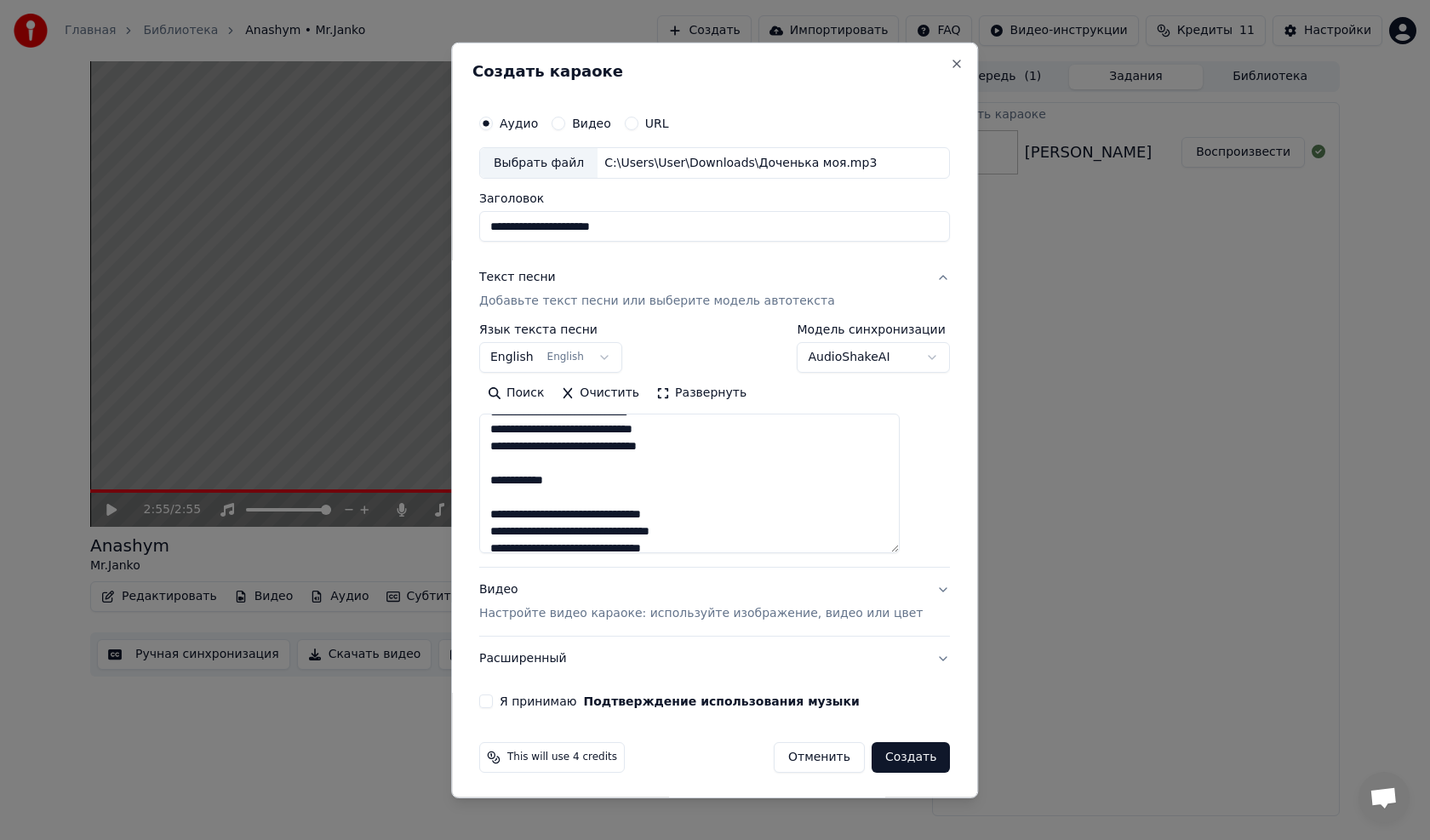
drag, startPoint x: 595, startPoint y: 485, endPoint x: 489, endPoint y: 484, distance: 106.0
click at [489, 484] on div "**********" at bounding box center [714, 420] width 527 height 756
click at [508, 510] on textarea at bounding box center [689, 483] width 420 height 139
click at [510, 510] on textarea at bounding box center [689, 483] width 420 height 139
click at [507, 480] on textarea at bounding box center [689, 483] width 420 height 139
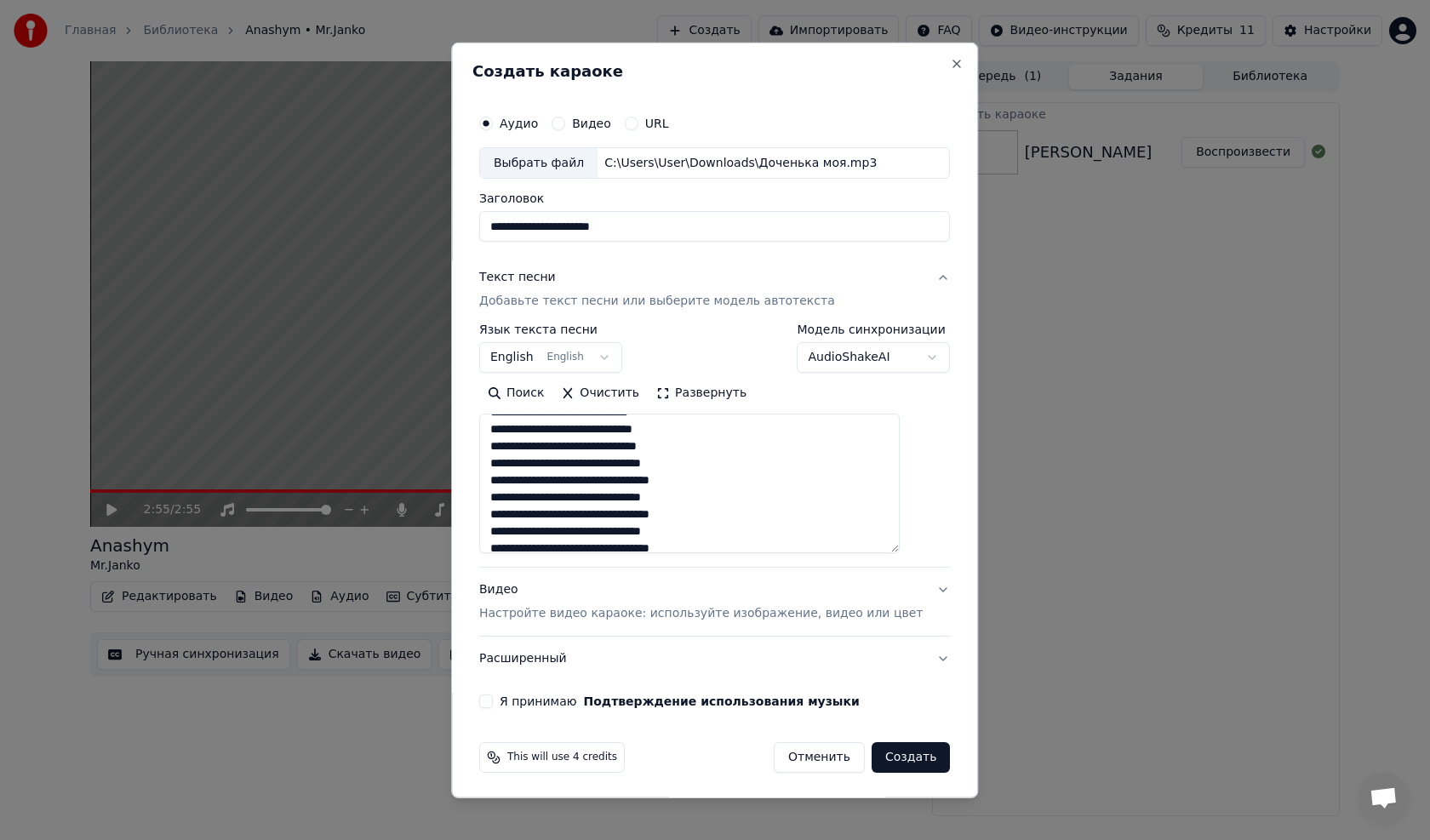
drag, startPoint x: 728, startPoint y: 481, endPoint x: 505, endPoint y: 477, distance: 223.0
click at [505, 477] on textarea at bounding box center [689, 483] width 420 height 139
drag, startPoint x: 699, startPoint y: 500, endPoint x: 504, endPoint y: 494, distance: 195.1
click at [504, 494] on textarea at bounding box center [689, 483] width 420 height 139
drag, startPoint x: 729, startPoint y: 519, endPoint x: 497, endPoint y: 512, distance: 232.1
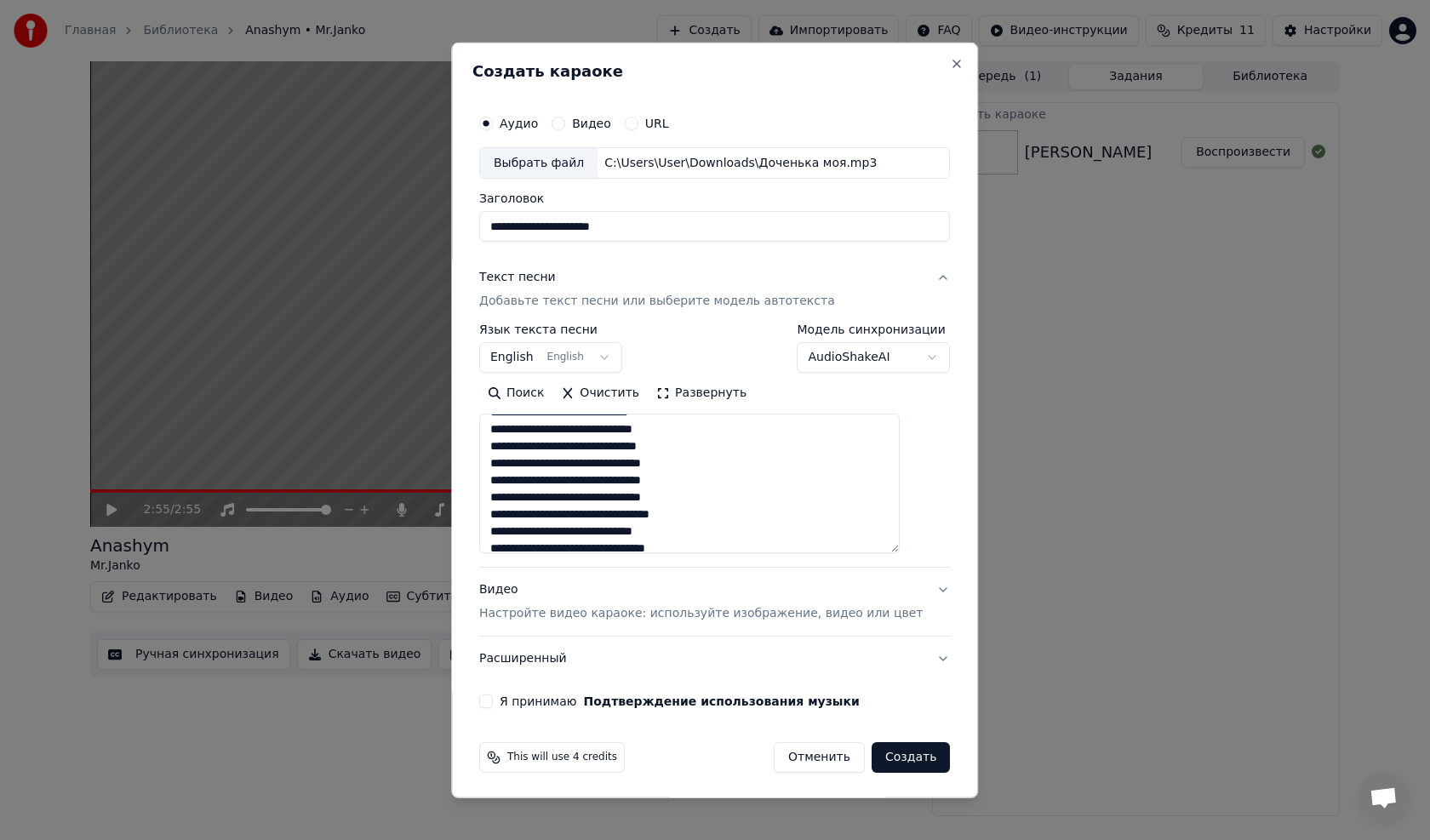
click at [497, 512] on div "**********" at bounding box center [715, 407] width 485 height 616
drag, startPoint x: 573, startPoint y: 529, endPoint x: 500, endPoint y: 529, distance: 73.0
click at [500, 529] on textarea at bounding box center [689, 483] width 420 height 139
type textarea "**********"
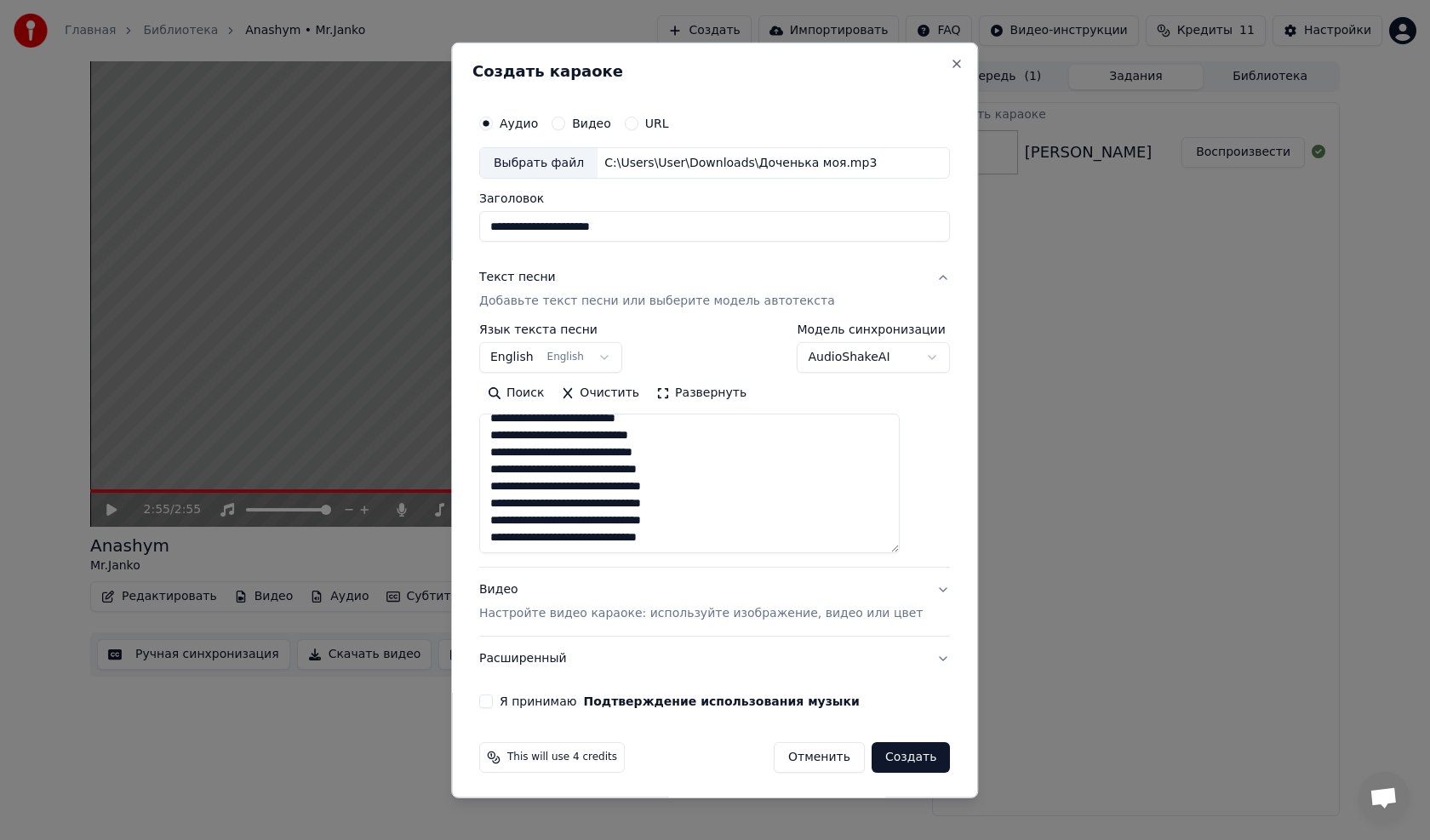
click at [558, 612] on p "Настройте видео караоке: используйте изображение, видео или цвет" at bounding box center [701, 613] width 443 height 17
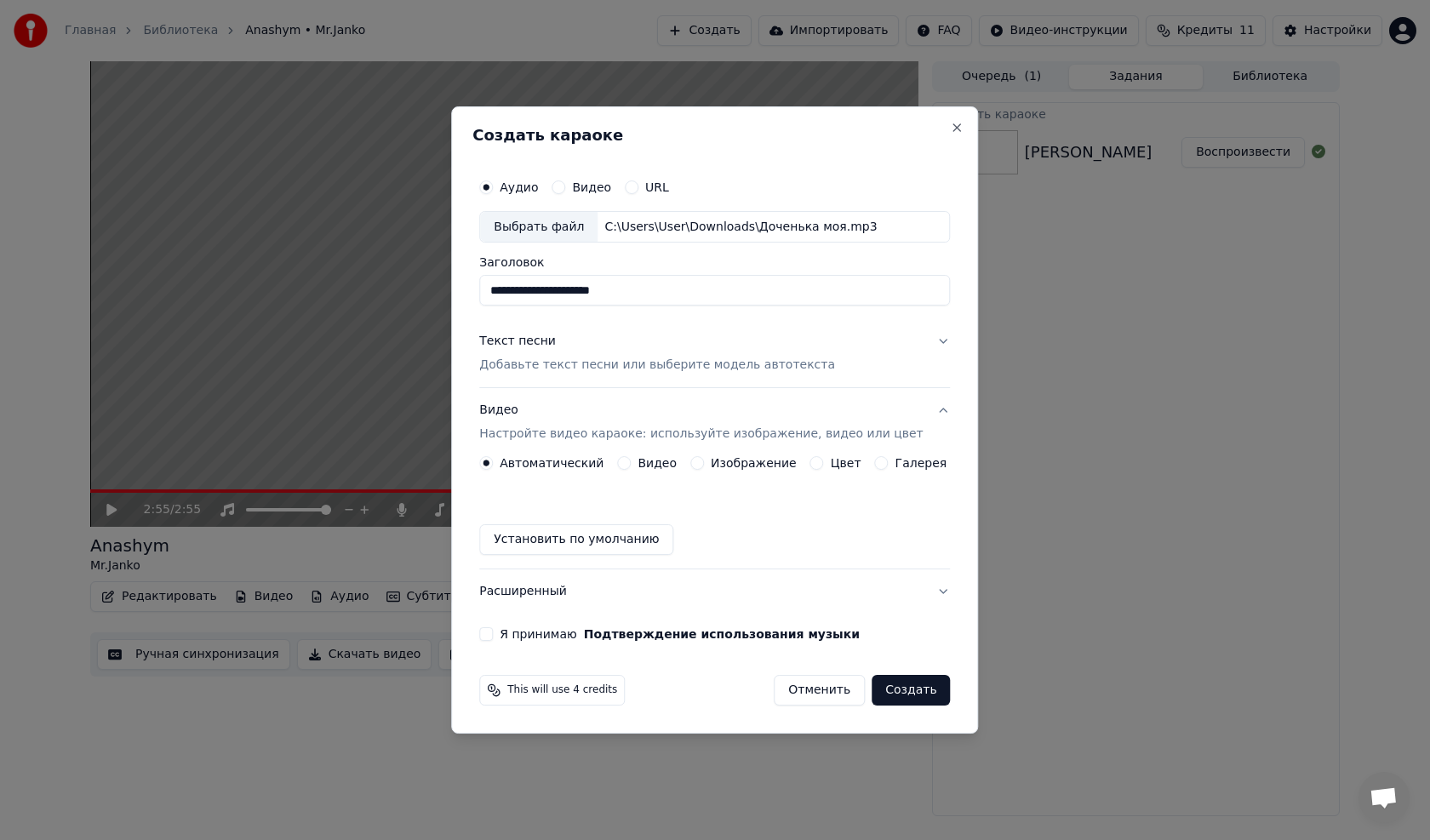
click at [751, 464] on label "Изображение" at bounding box center [754, 463] width 86 height 12
click at [704, 464] on button "Изображение" at bounding box center [696, 463] width 14 height 14
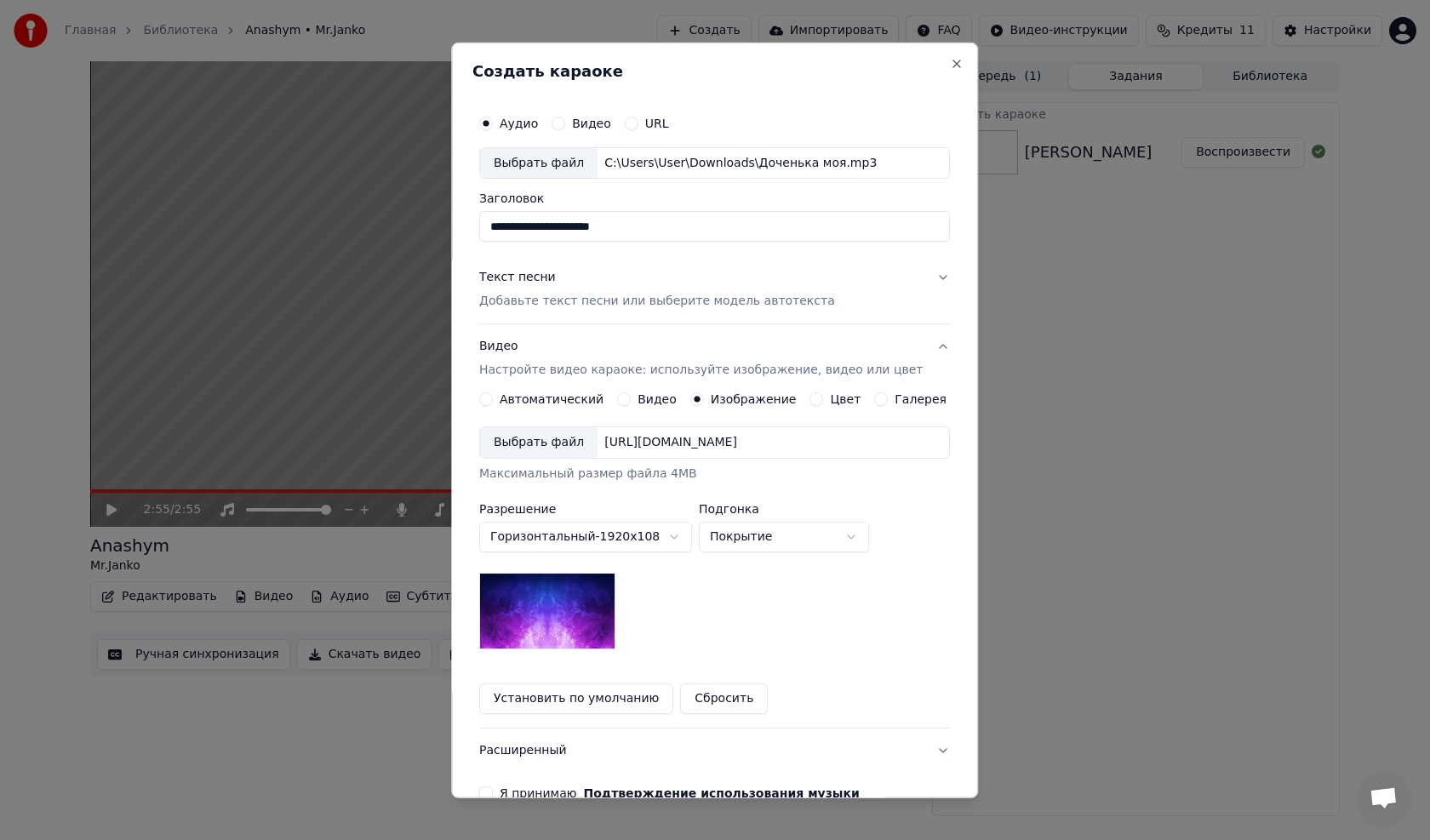
click at [903, 401] on label "Галерея" at bounding box center [921, 398] width 52 height 12
click at [889, 401] on button "Галерея" at bounding box center [881, 398] width 14 height 14
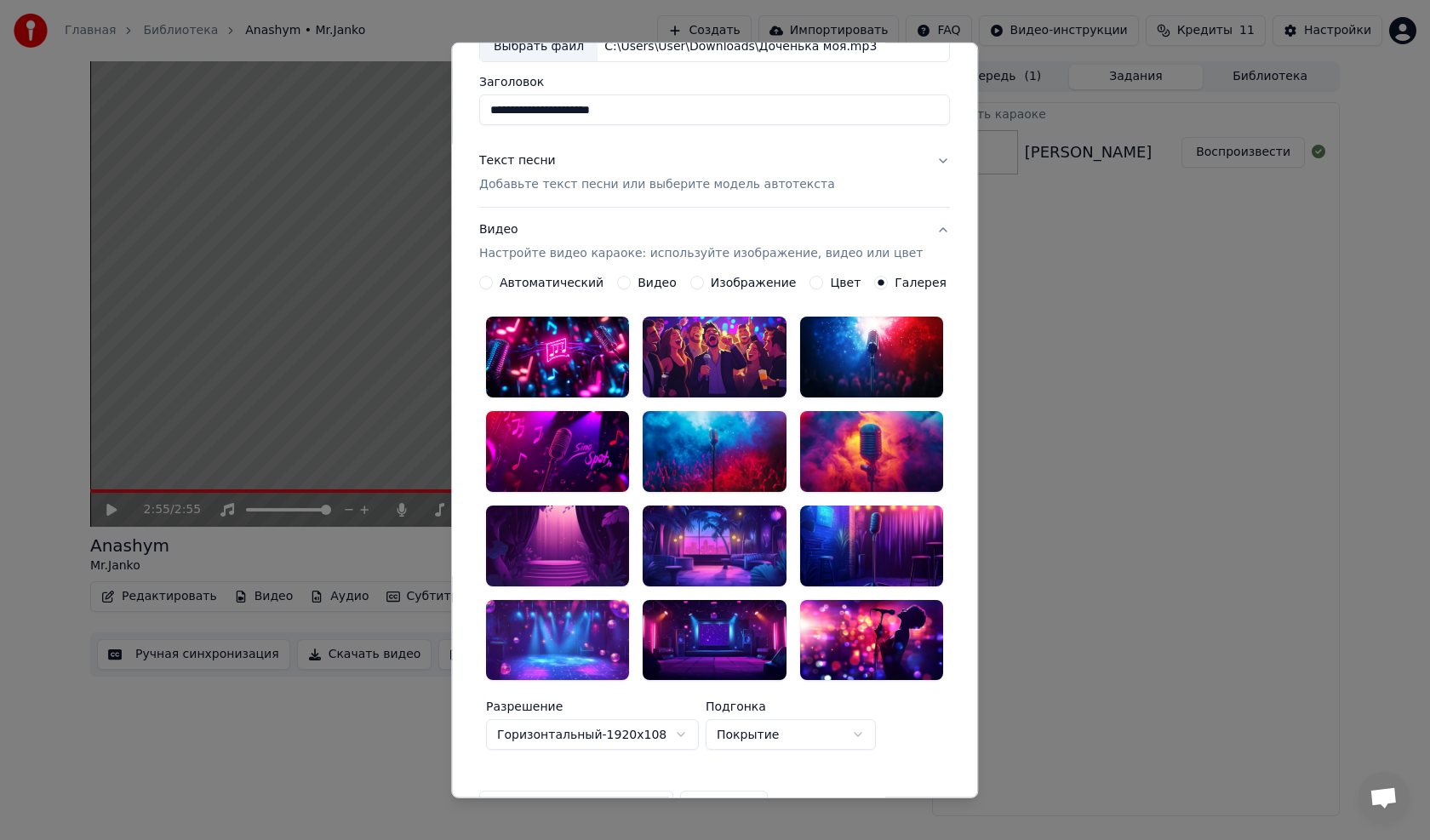
scroll to position [85, 0]
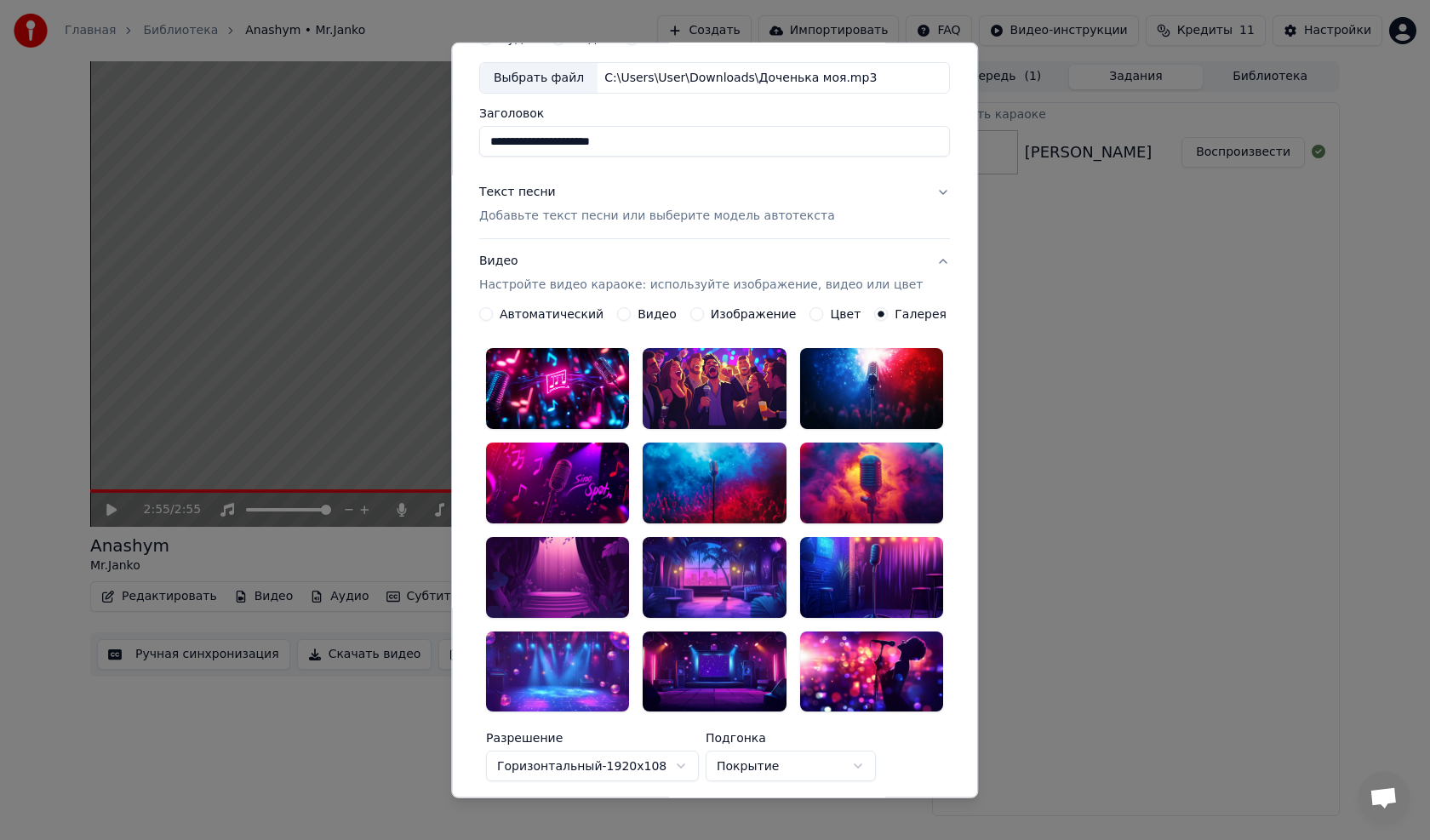
click at [578, 460] on div at bounding box center [557, 483] width 143 height 81
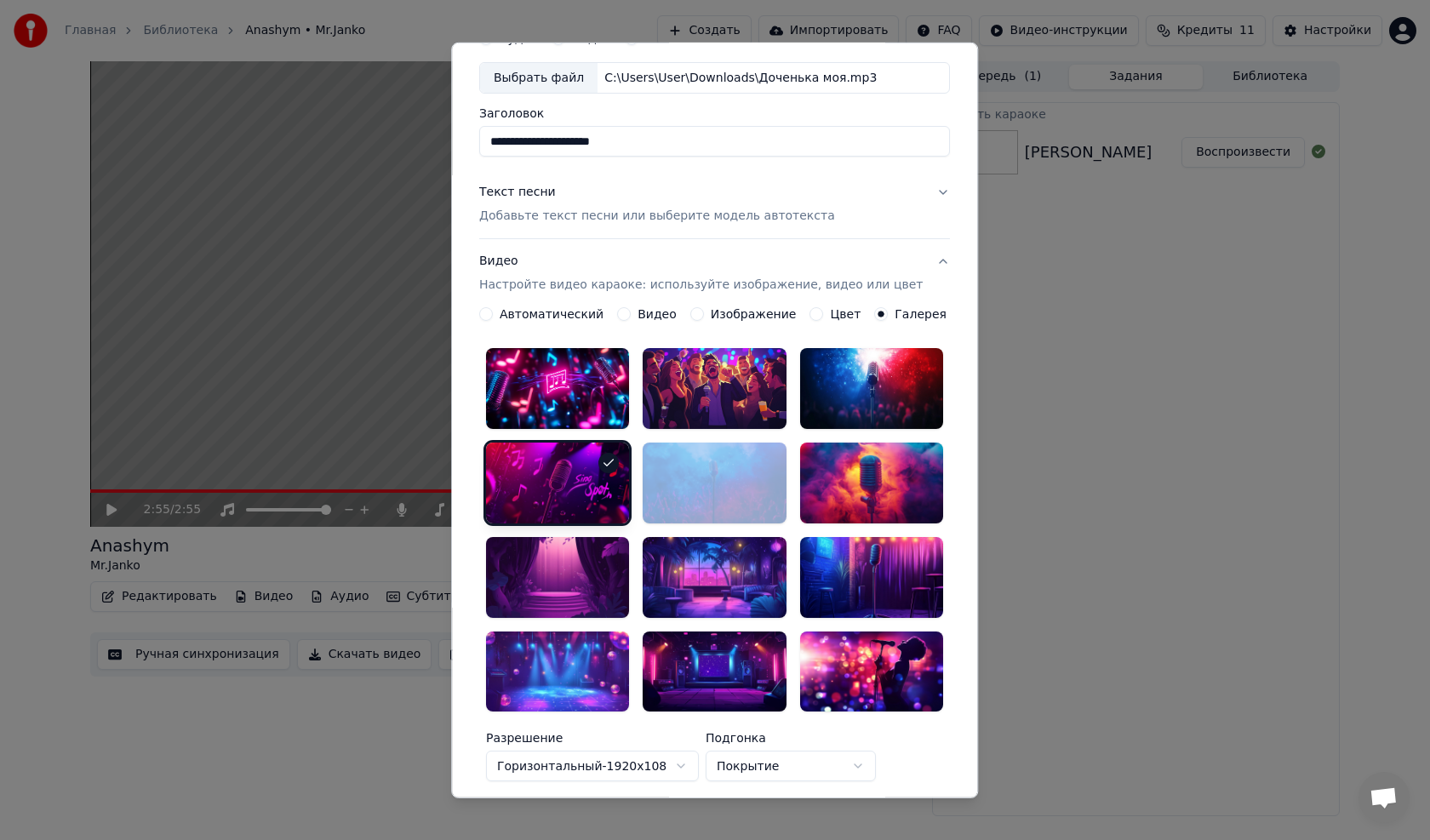
click at [555, 452] on div at bounding box center [557, 483] width 143 height 81
click at [654, 314] on label "Видео" at bounding box center [657, 313] width 39 height 12
click at [630, 314] on button "Видео" at bounding box center [623, 313] width 14 height 14
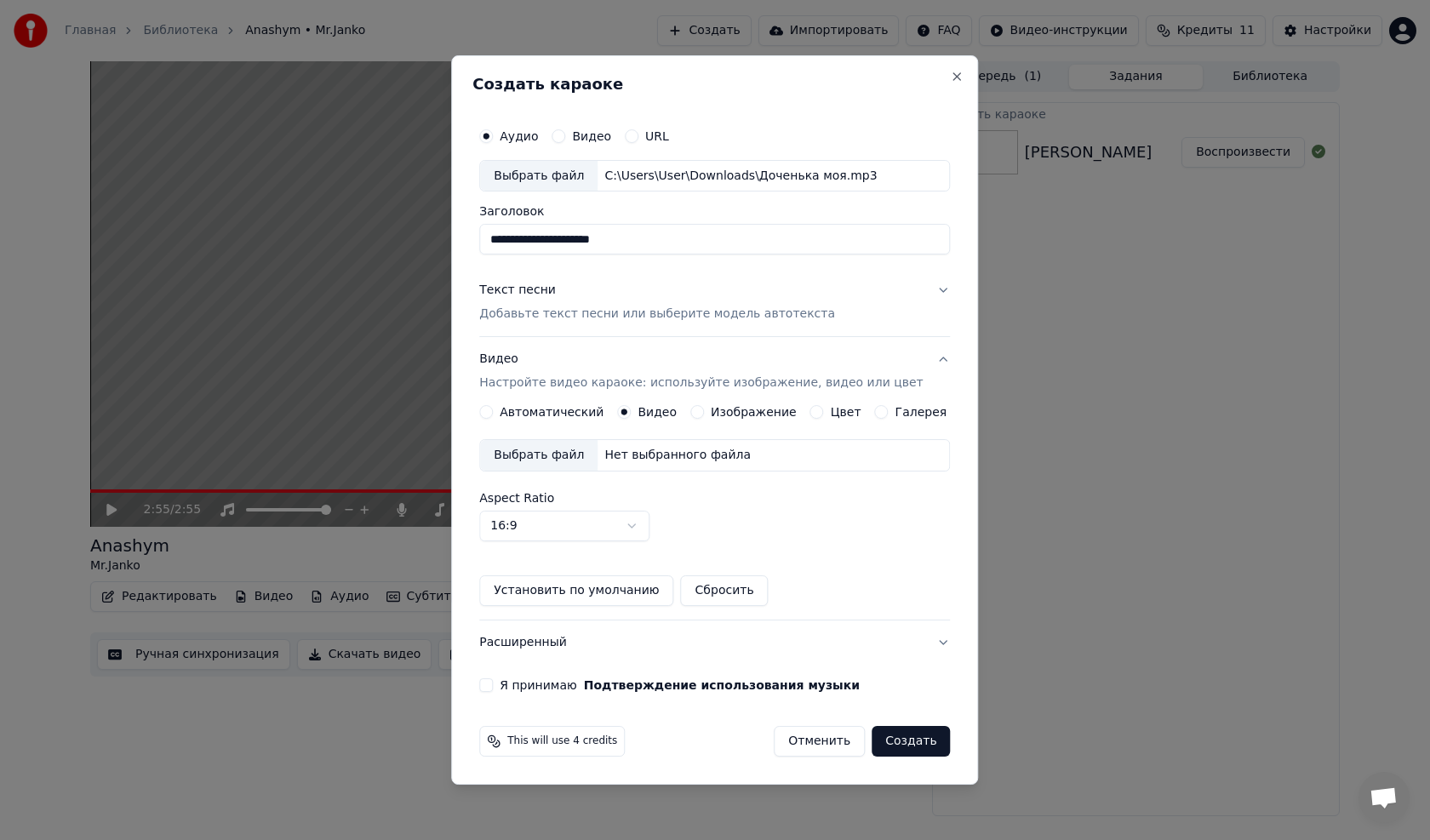
click at [656, 453] on div "Нет выбранного файла" at bounding box center [677, 455] width 160 height 17
click at [493, 411] on button "Автоматический" at bounding box center [486, 411] width 14 height 14
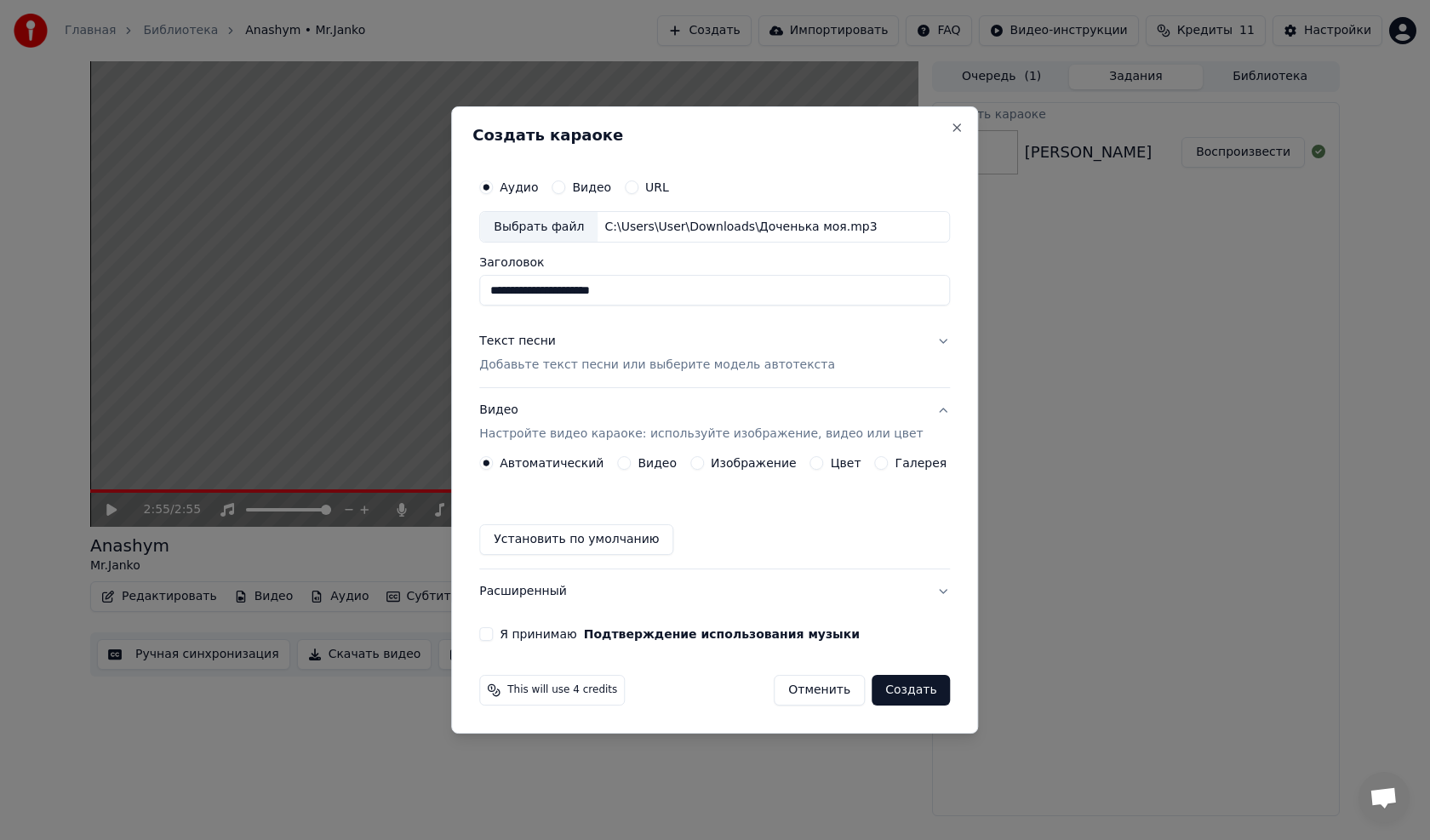
click at [895, 464] on label "Галерея" at bounding box center [921, 463] width 52 height 12
click at [889, 464] on button "Галерея" at bounding box center [881, 463] width 14 height 14
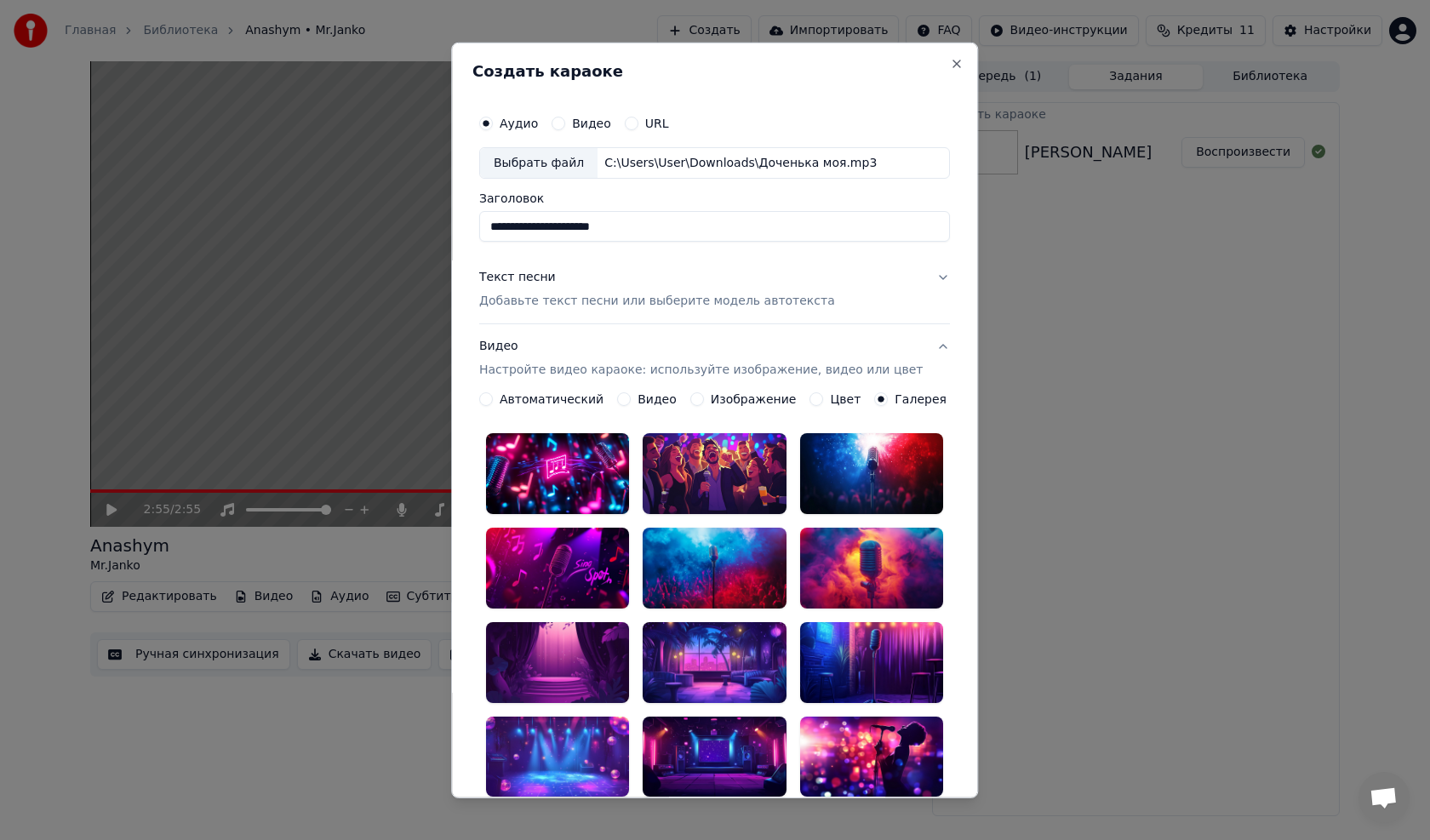
click at [581, 555] on div at bounding box center [557, 568] width 143 height 81
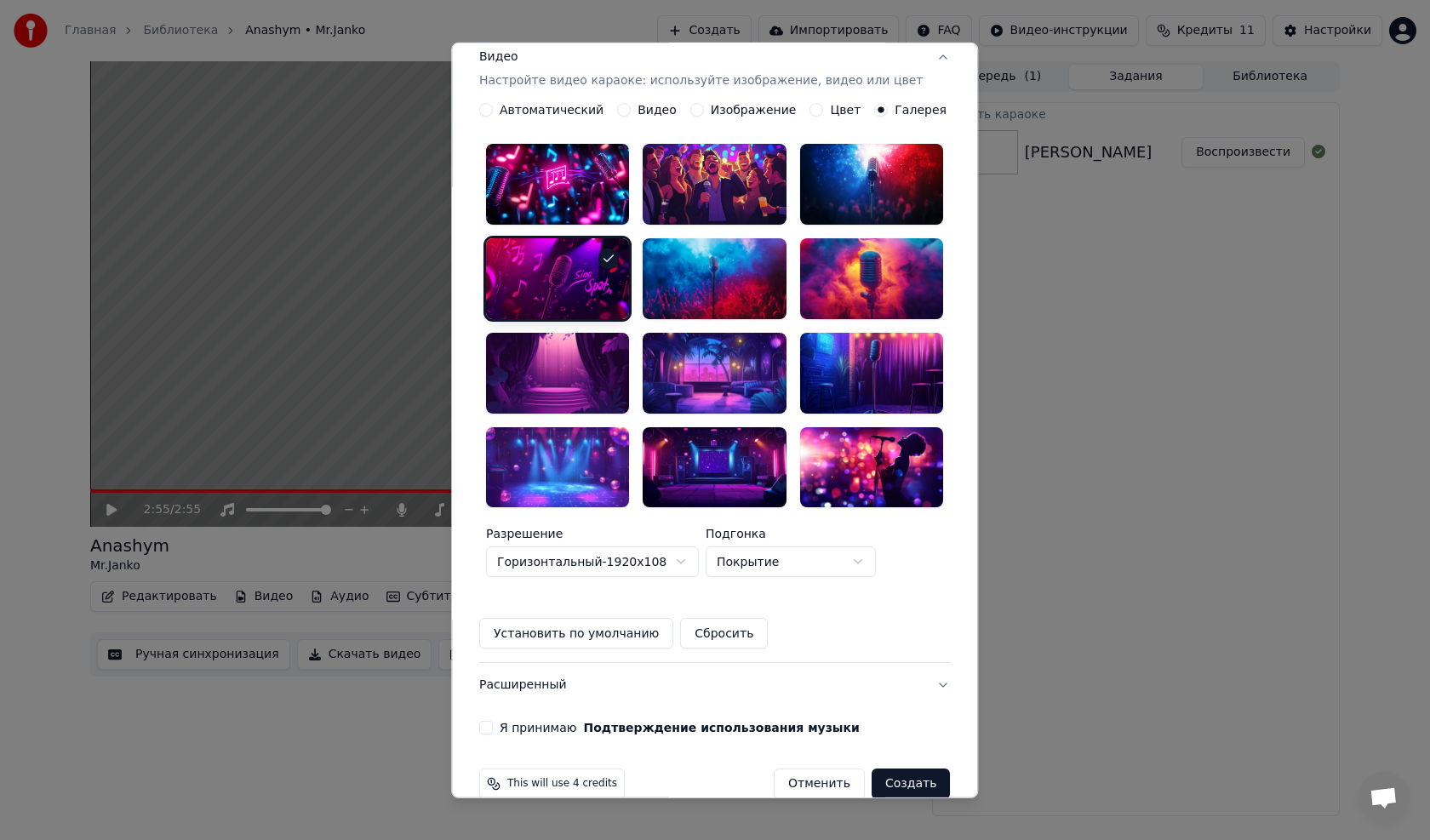
scroll to position [291, 0]
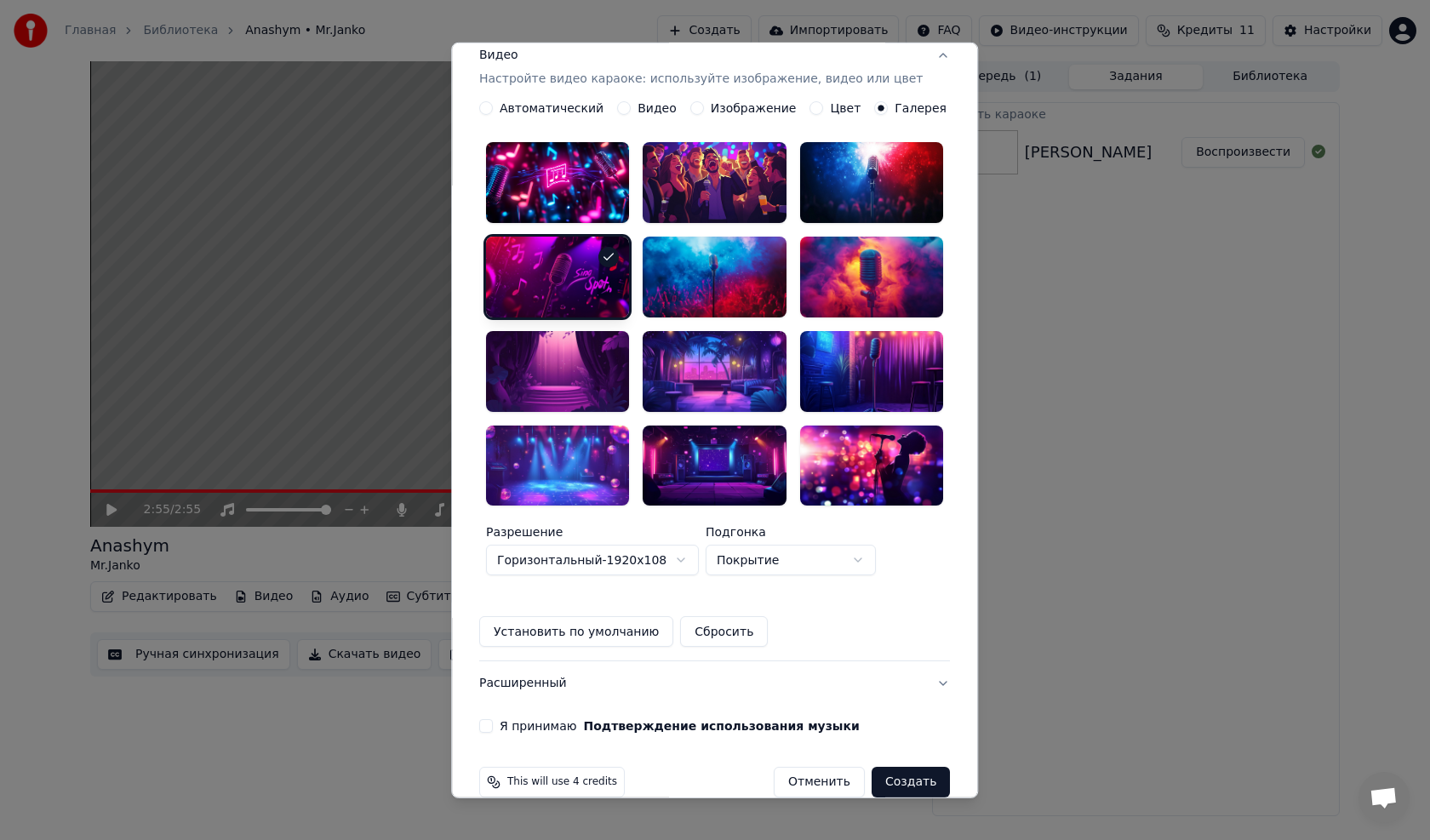
click at [748, 536] on body "**********" at bounding box center [715, 420] width 1430 height 840
click at [553, 261] on div at bounding box center [557, 277] width 143 height 81
click at [692, 544] on button "Горизонтальный - 1920 x 1080 ( 16 : 9 )" at bounding box center [592, 559] width 213 height 30
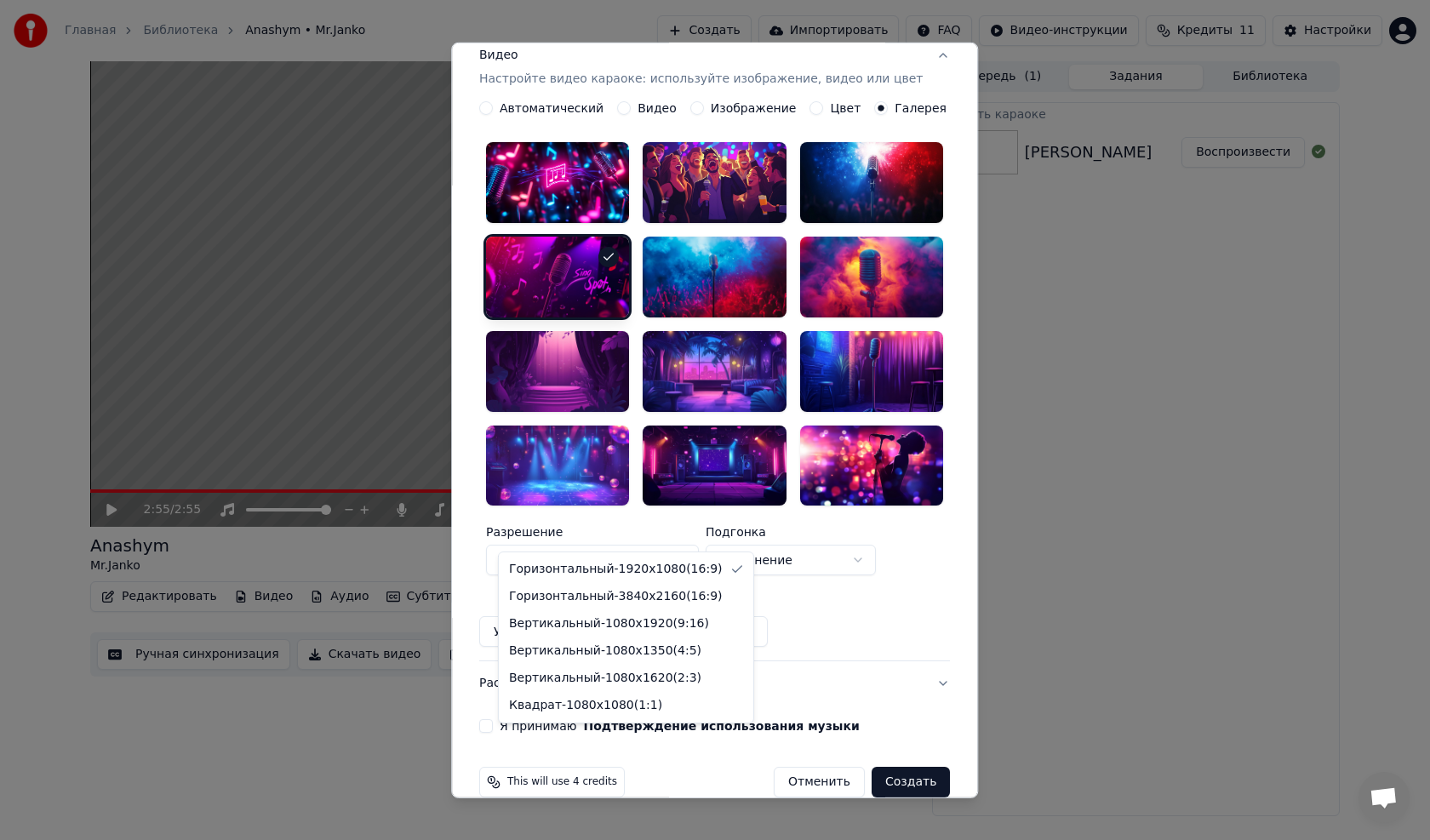
click at [692, 534] on body "**********" at bounding box center [715, 420] width 1430 height 840
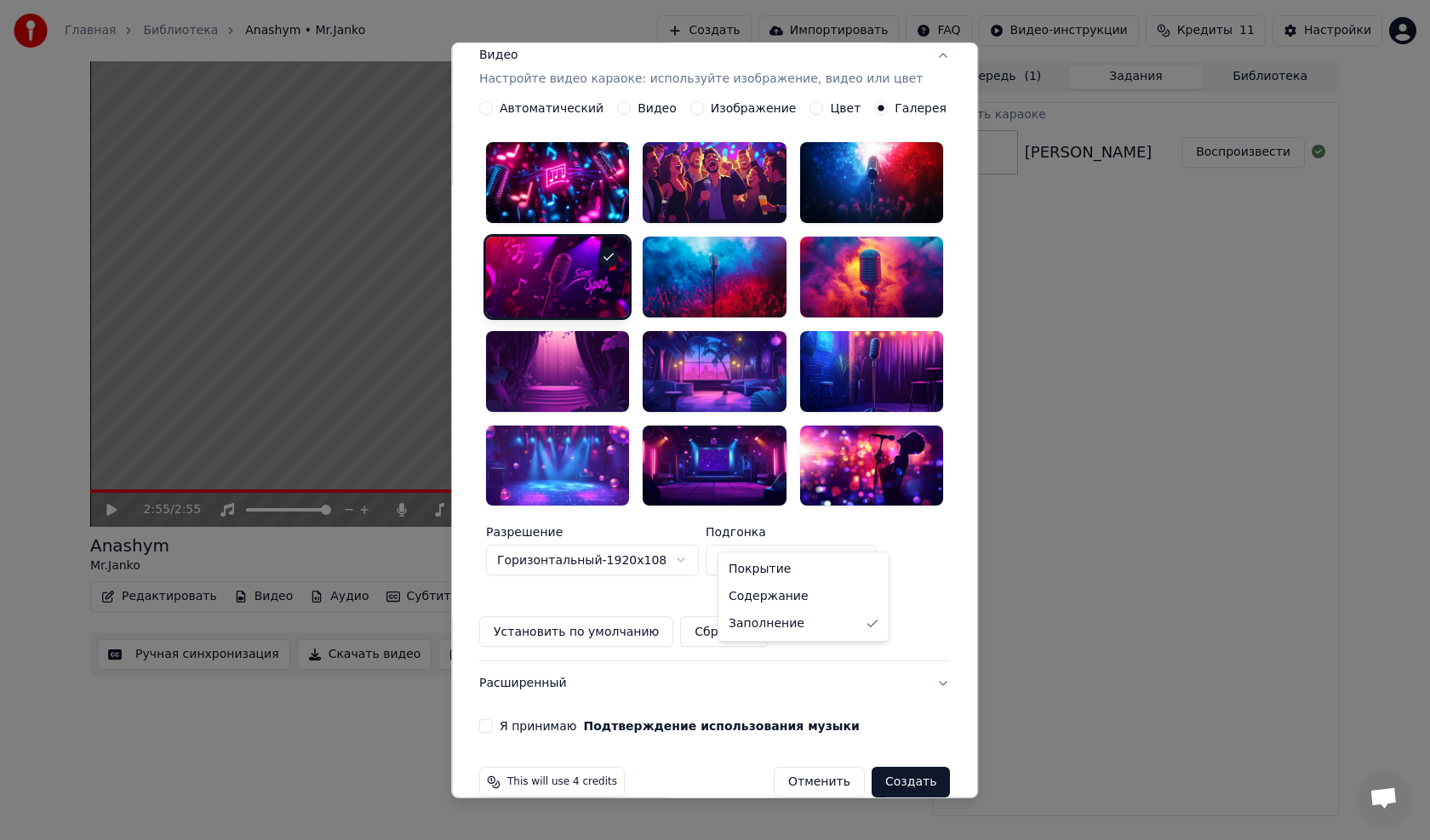
click at [766, 535] on body "**********" at bounding box center [715, 420] width 1430 height 840
select select "*****"
click at [819, 540] on body "**********" at bounding box center [715, 420] width 1430 height 840
click at [714, 253] on body "**********" at bounding box center [715, 420] width 1430 height 840
click at [846, 245] on div at bounding box center [871, 277] width 143 height 81
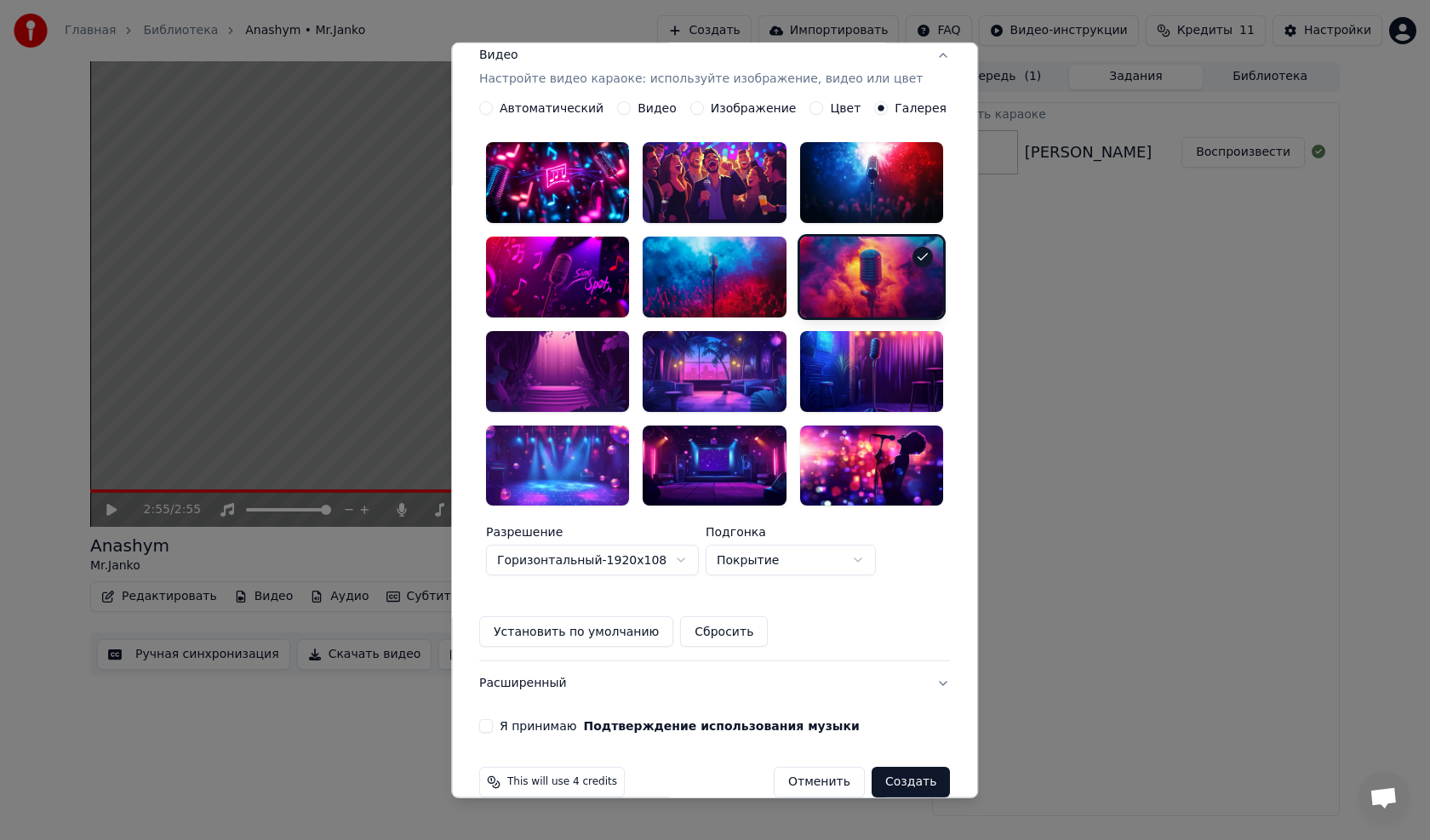
click at [517, 245] on div at bounding box center [557, 277] width 143 height 81
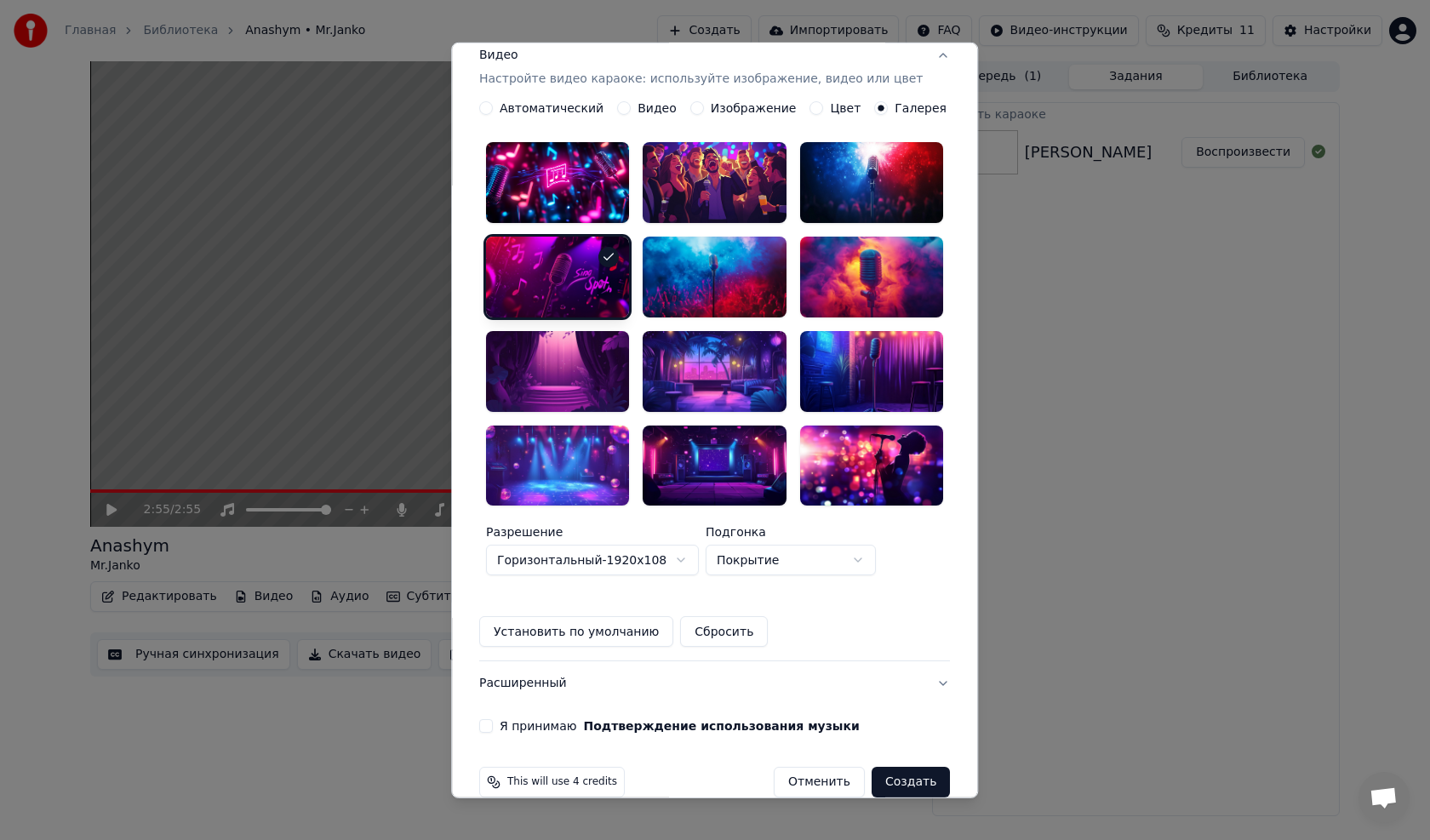
click at [493, 719] on button "Я принимаю Подтверждение использования музыки" at bounding box center [486, 725] width 14 height 14
click at [889, 767] on button "Создать" at bounding box center [910, 781] width 78 height 30
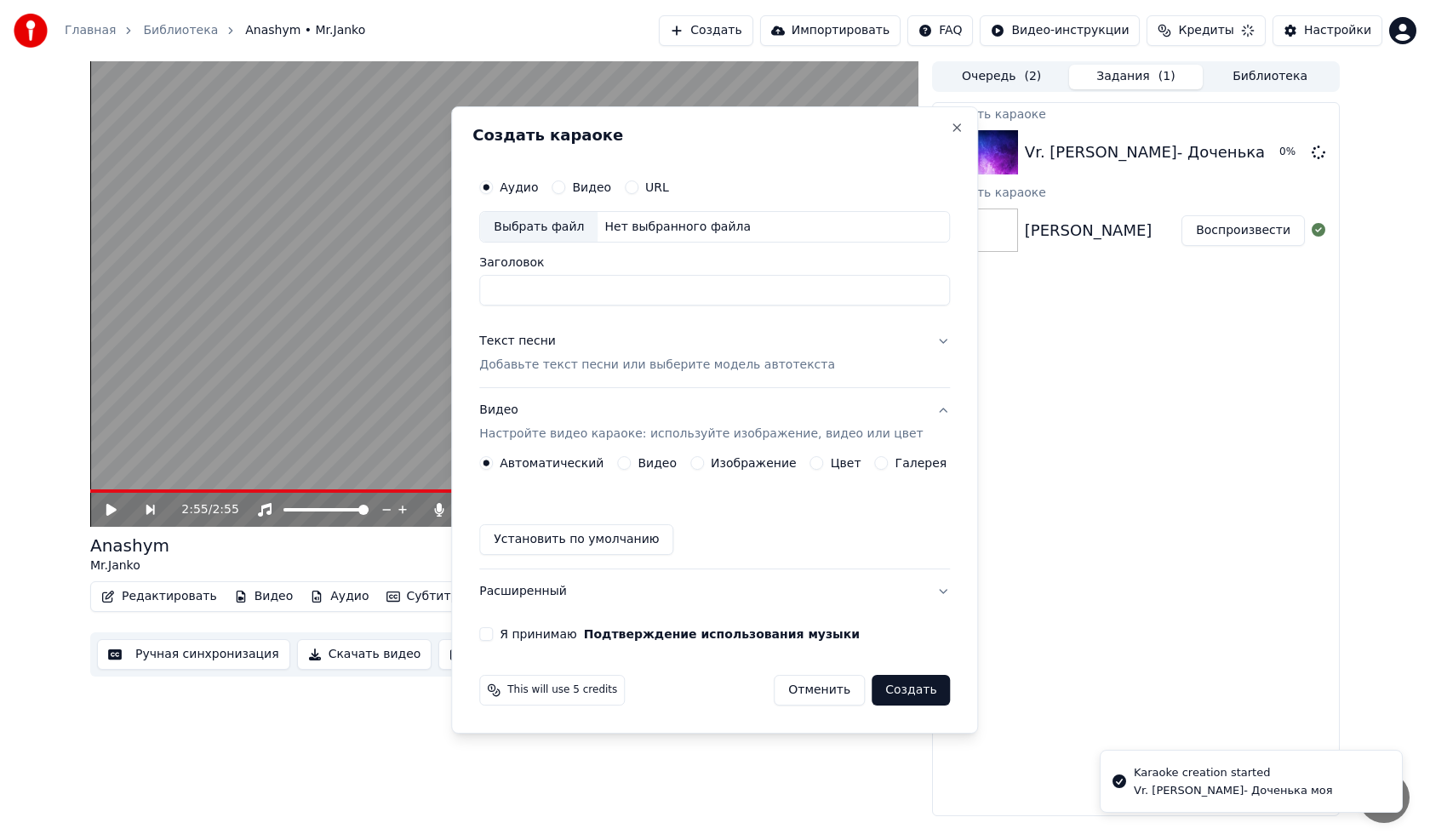
scroll to position [0, 0]
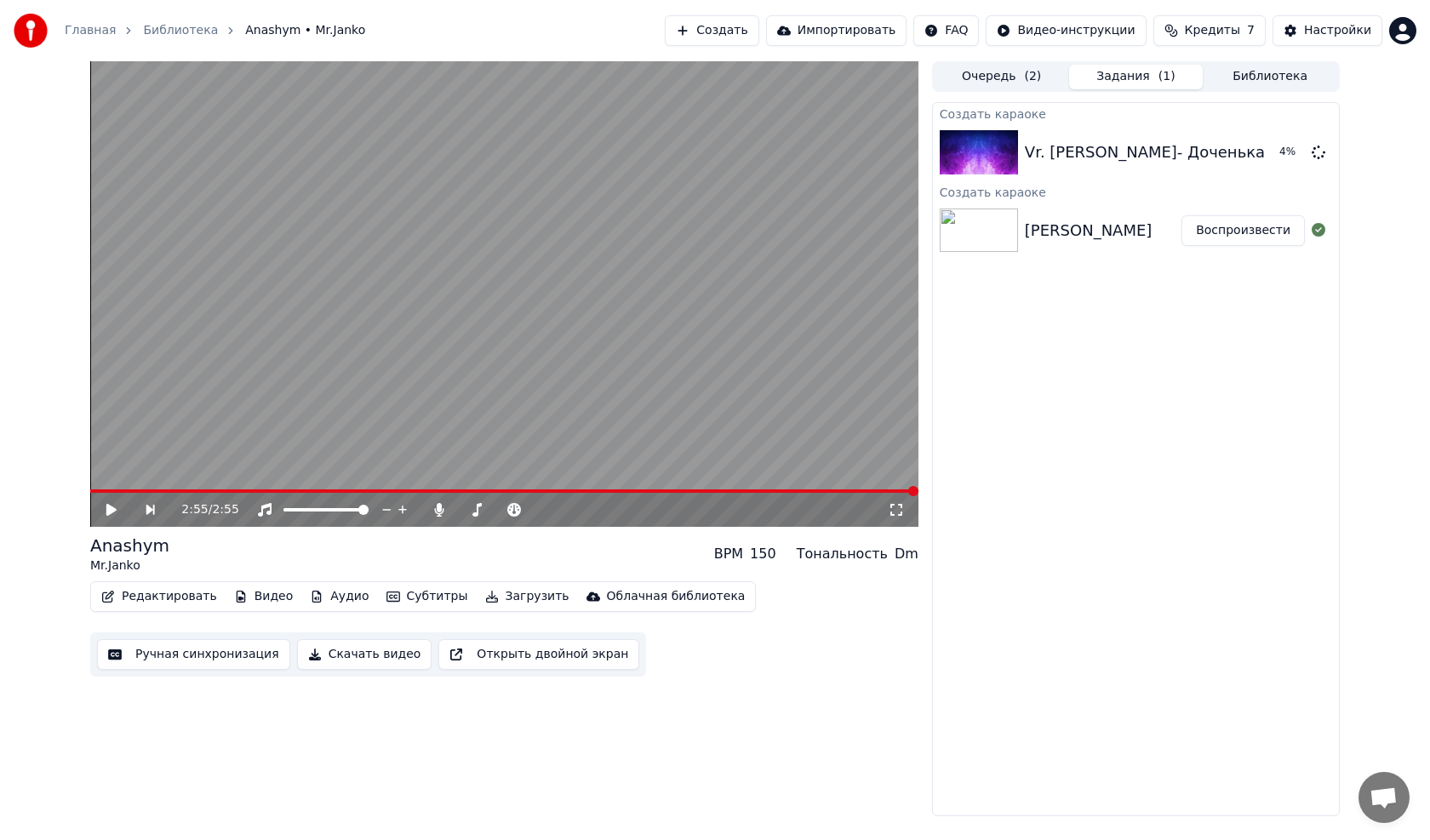
click at [112, 507] on icon at bounding box center [111, 509] width 10 height 12
click at [114, 487] on video at bounding box center [504, 294] width 828 height 465
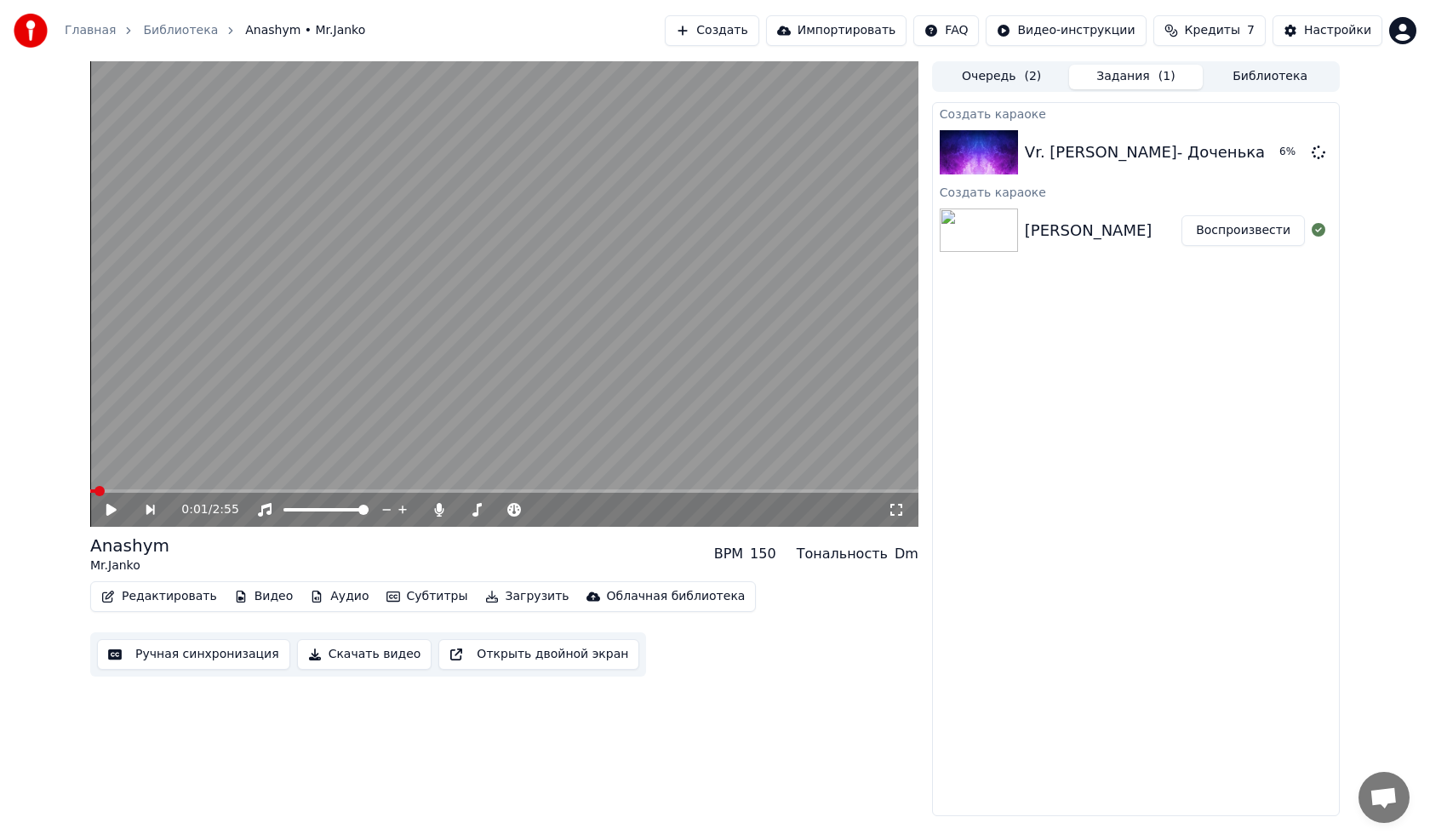
click at [93, 490] on span at bounding box center [93, 491] width 5 height 4
click at [102, 505] on div "0:01 / 2:55" at bounding box center [504, 509] width 814 height 17
click at [115, 507] on icon at bounding box center [123, 509] width 39 height 14
click at [90, 492] on span at bounding box center [94, 490] width 10 height 10
click at [114, 508] on icon at bounding box center [111, 509] width 8 height 10
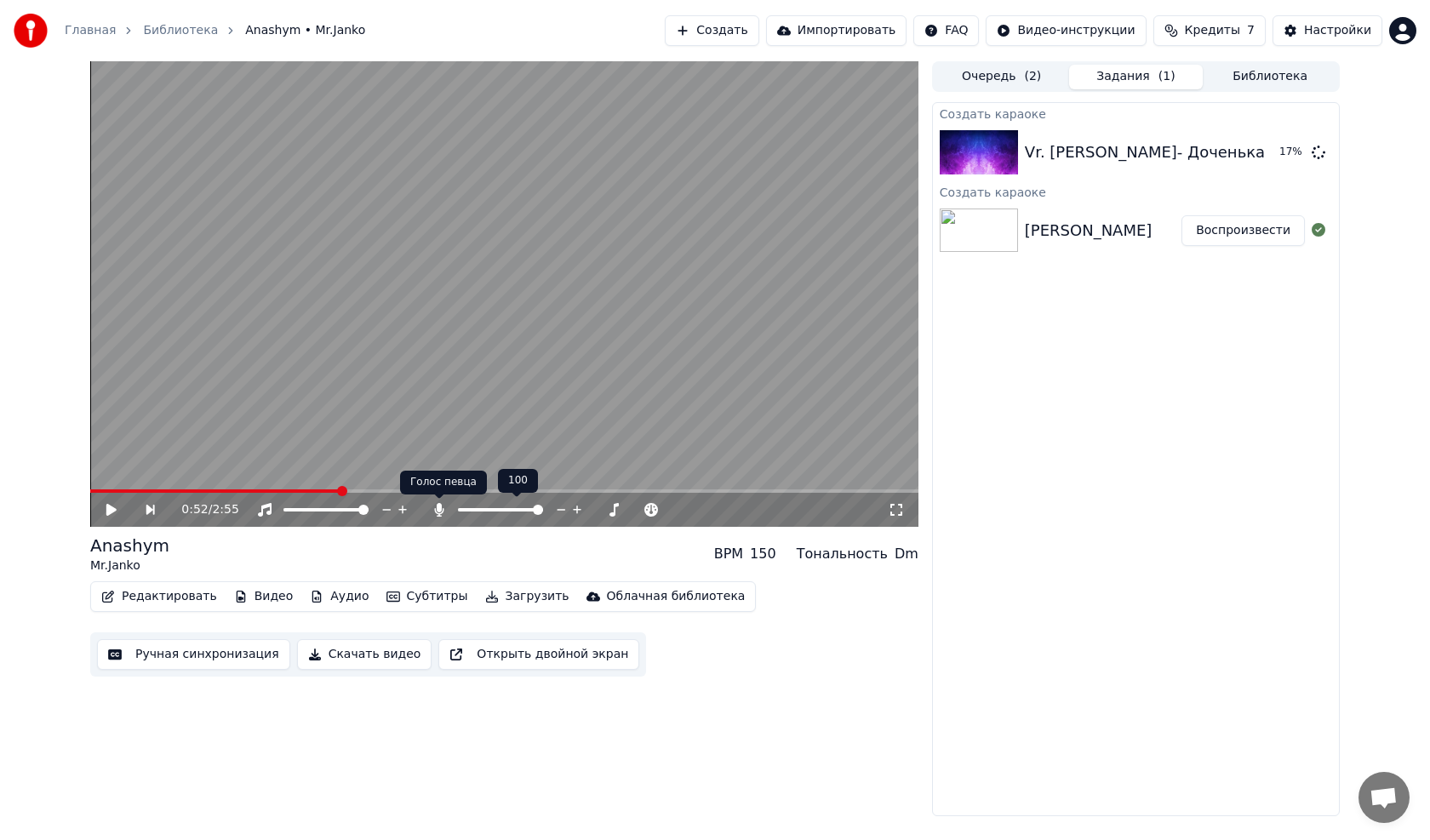
click at [443, 508] on icon at bounding box center [439, 509] width 17 height 14
click at [90, 496] on span at bounding box center [94, 490] width 10 height 10
click at [108, 504] on icon at bounding box center [123, 509] width 39 height 14
click at [581, 515] on span at bounding box center [574, 509] width 10 height 10
click at [538, 508] on span at bounding box center [537, 509] width 10 height 10
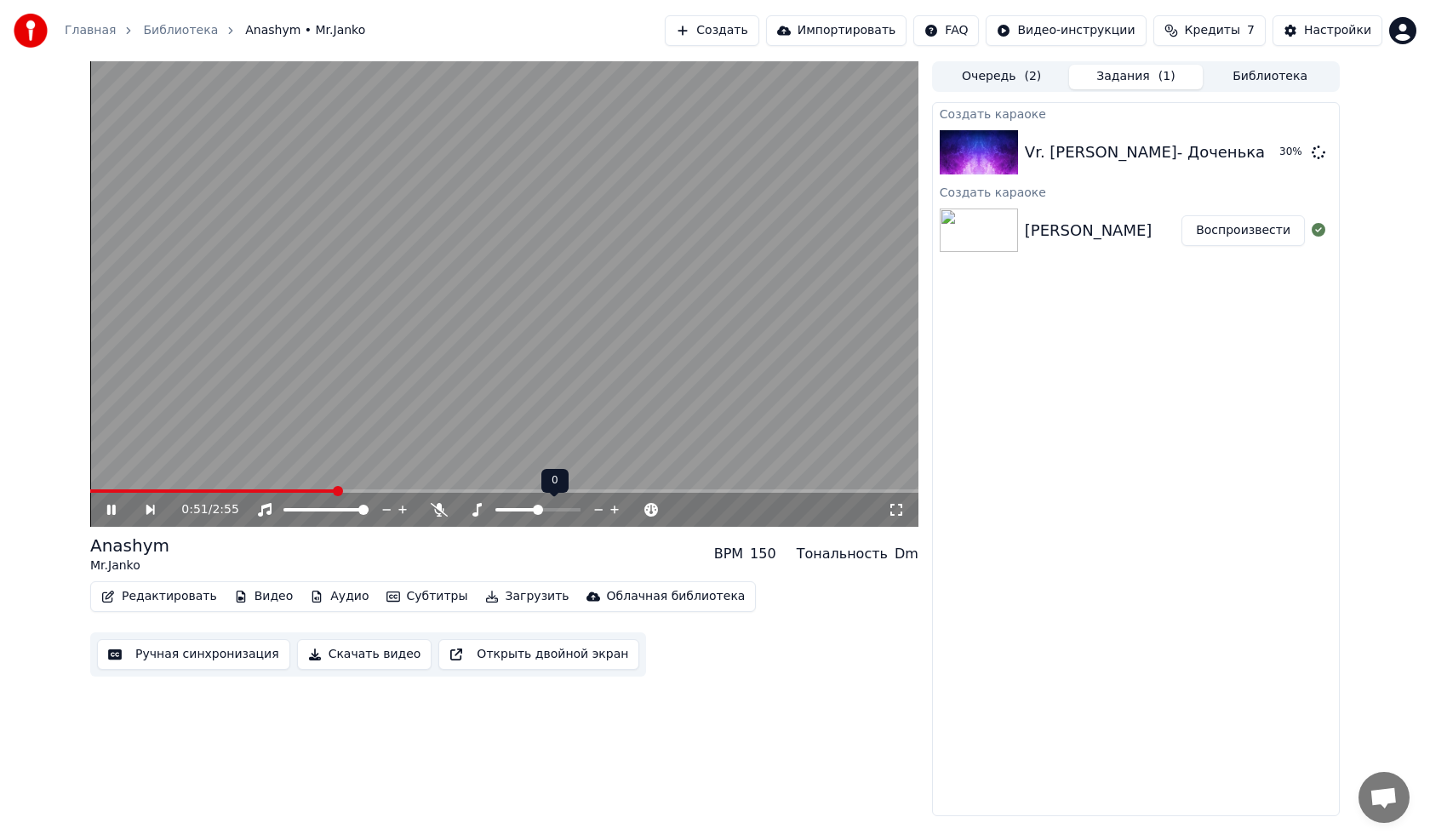
click at [400, 508] on icon at bounding box center [403, 509] width 16 height 17
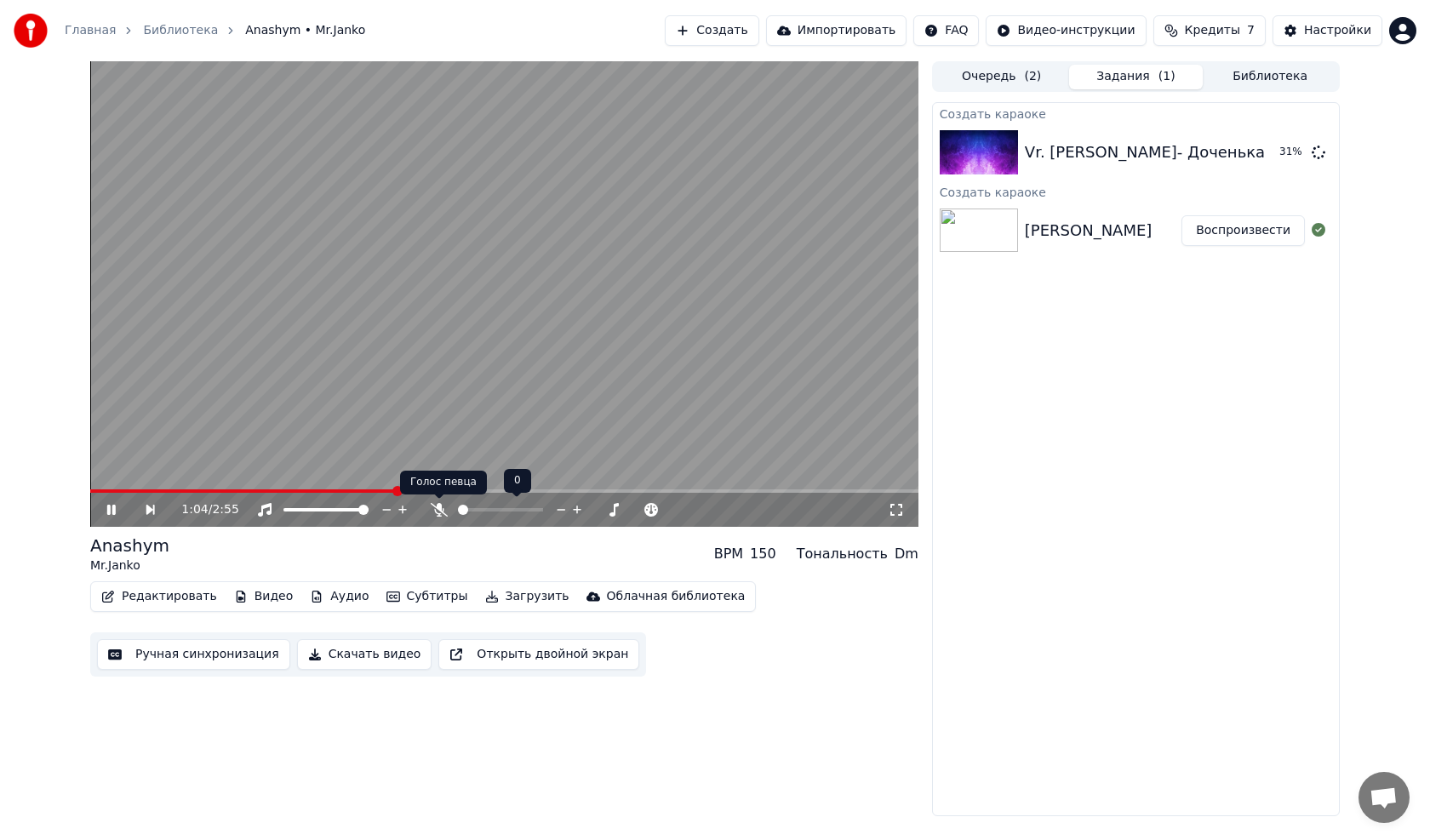
click at [437, 511] on icon at bounding box center [439, 509] width 17 height 14
click at [617, 515] on span at bounding box center [612, 509] width 10 height 10
click at [510, 512] on icon at bounding box center [514, 509] width 14 height 14
click at [532, 510] on span at bounding box center [537, 509] width 10 height 10
click at [314, 489] on span at bounding box center [258, 491] width 337 height 4
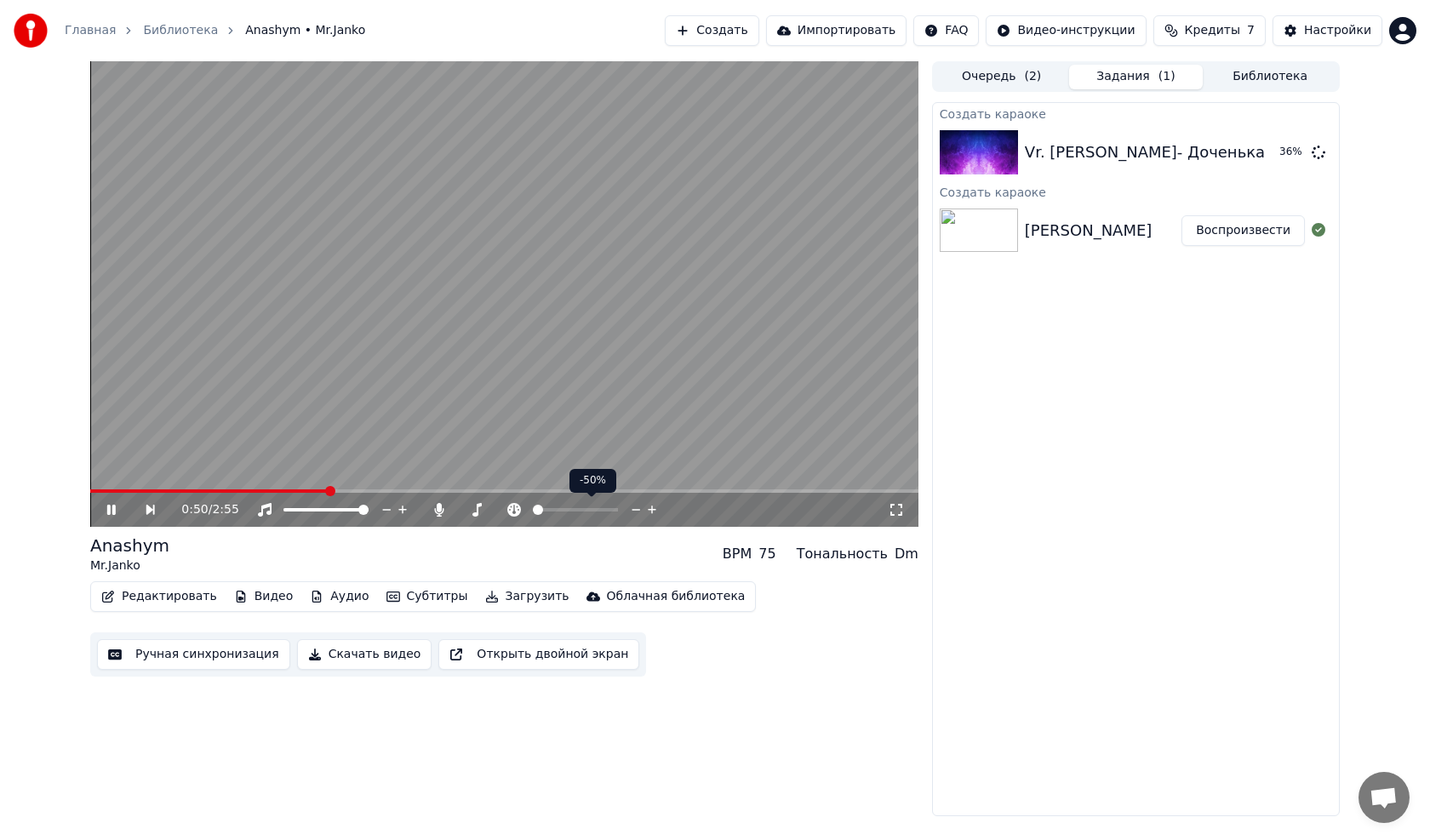
click at [551, 508] on span at bounding box center [574, 510] width 85 height 4
click at [563, 511] on span at bounding box center [574, 510] width 85 height 4
click at [579, 510] on span at bounding box center [574, 510] width 85 height 4
click at [584, 509] on span at bounding box center [574, 510] width 85 height 4
click at [581, 508] on span at bounding box center [583, 509] width 10 height 10
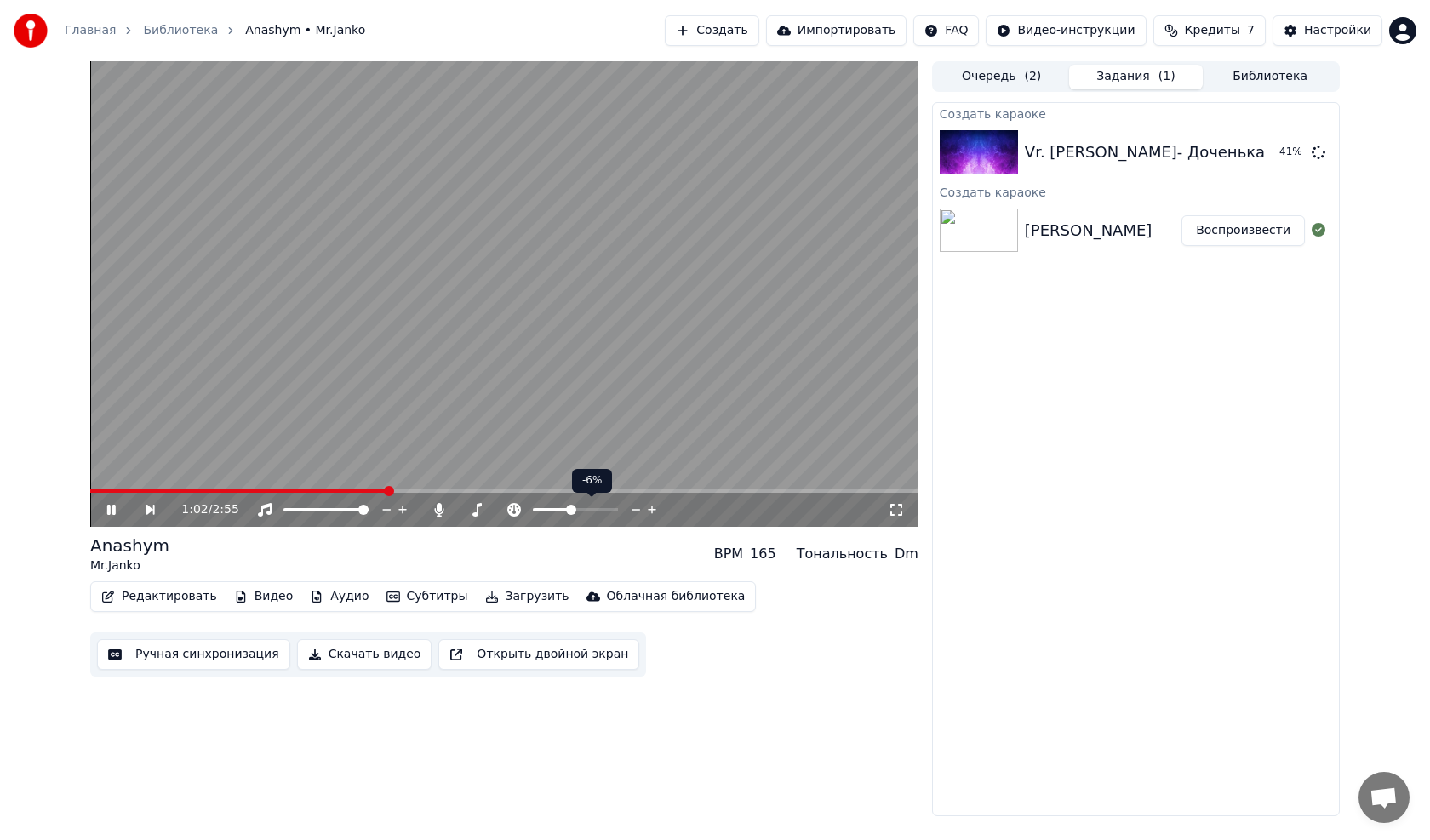
click at [576, 505] on span at bounding box center [571, 509] width 10 height 10
click at [581, 510] on span at bounding box center [574, 510] width 85 height 4
click at [583, 502] on div "0:55 / 2:55" at bounding box center [534, 509] width 706 height 17
click at [511, 514] on icon at bounding box center [514, 509] width 14 height 14
click at [640, 510] on icon at bounding box center [637, 509] width 16 height 17
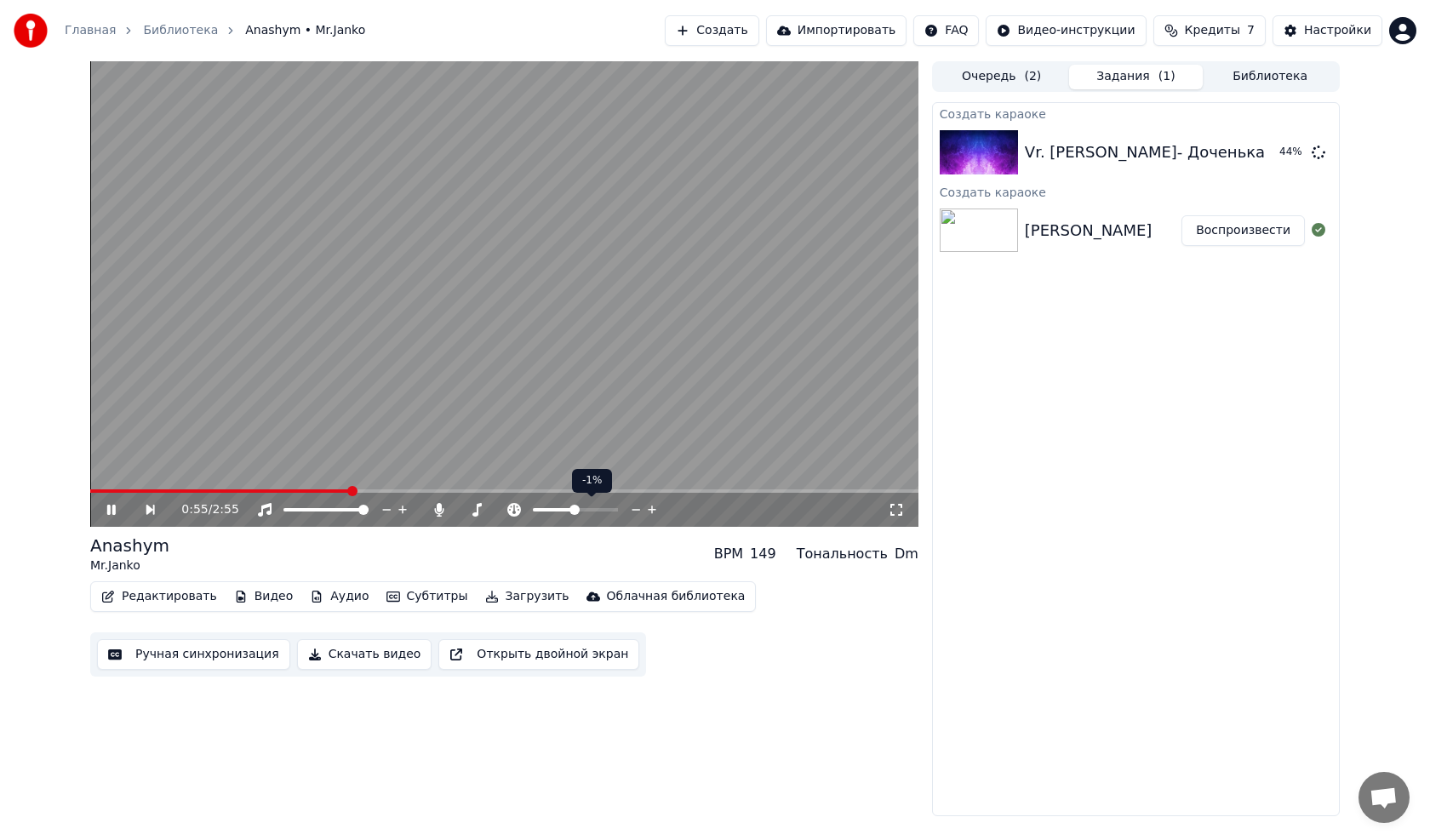
click at [660, 510] on icon at bounding box center [652, 509] width 16 height 17
click at [93, 490] on span at bounding box center [245, 491] width 311 height 4
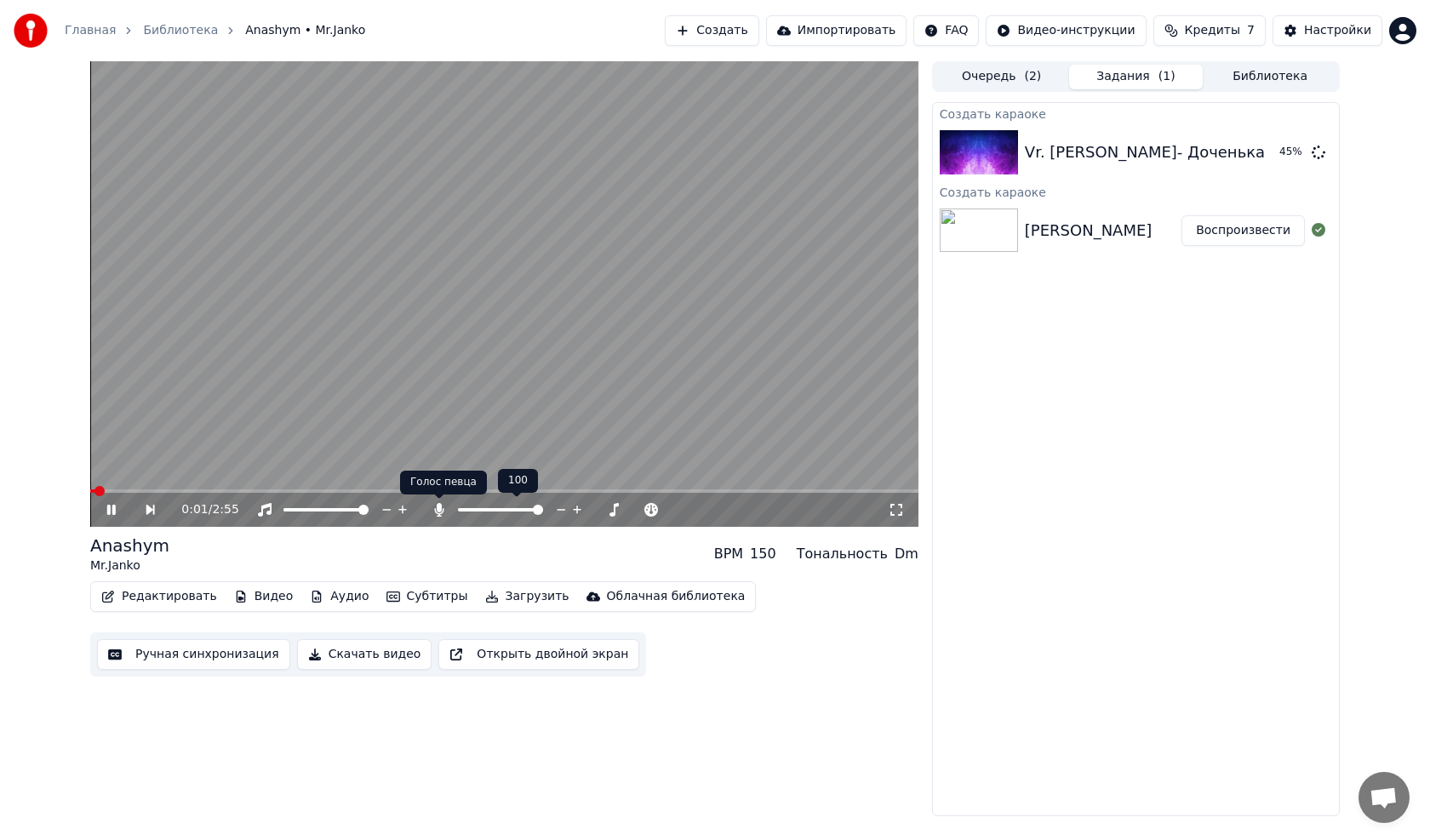
click at [440, 508] on icon at bounding box center [440, 509] width 9 height 14
click at [108, 510] on icon at bounding box center [111, 509] width 8 height 10
click at [1220, 144] on button "Воспроизвести" at bounding box center [1242, 152] width 124 height 30
click at [1224, 158] on button "Воспроизвести" at bounding box center [1242, 152] width 124 height 30
click at [399, 508] on icon at bounding box center [401, 509] width 17 height 14
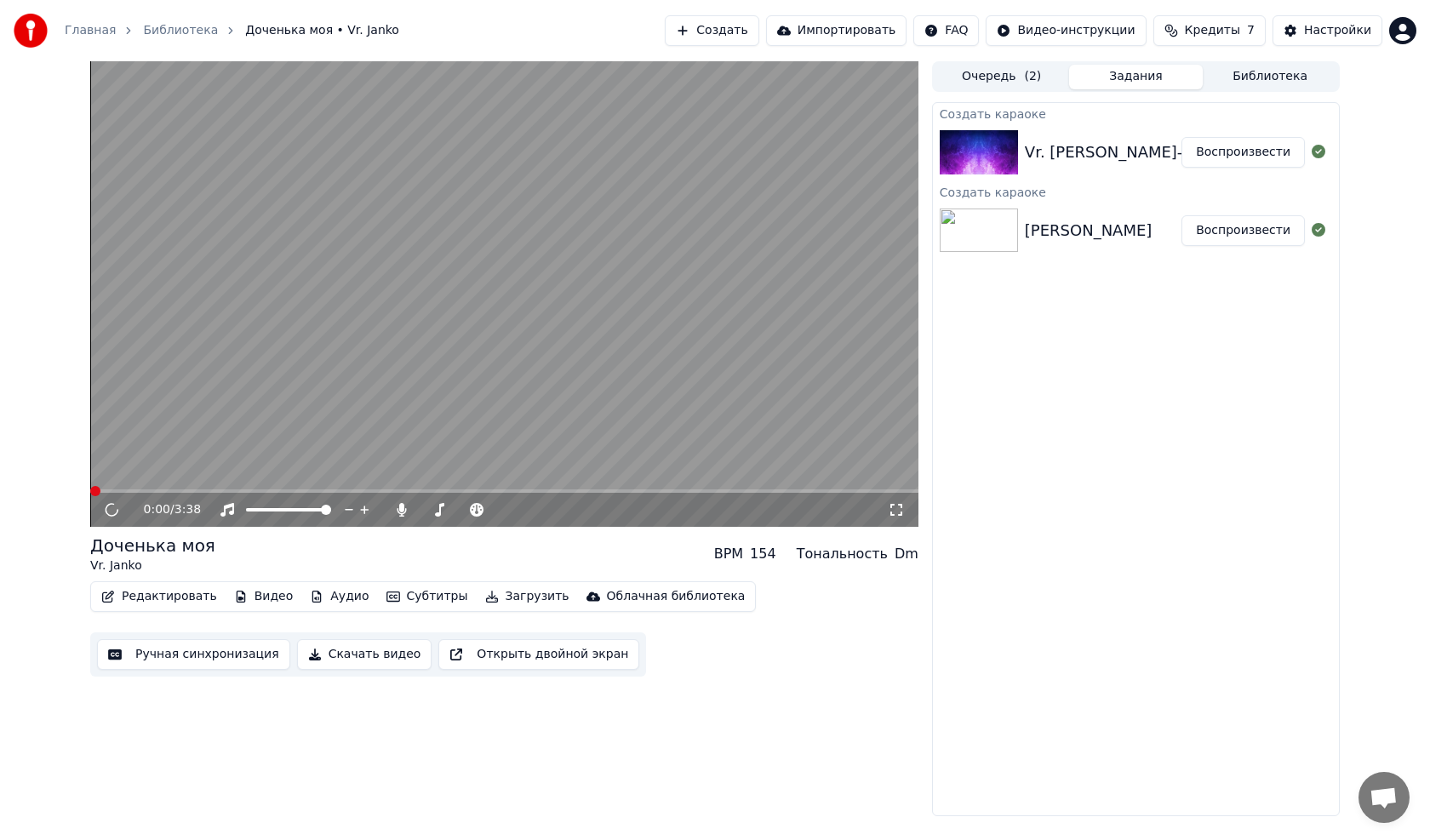
click at [1203, 222] on button "Воспроизвести" at bounding box center [1242, 230] width 124 height 30
click at [1239, 234] on button "Воспроизвести" at bounding box center [1242, 230] width 124 height 30
drag, startPoint x: 117, startPoint y: 506, endPoint x: 236, endPoint y: 403, distance: 157.4
click at [118, 505] on icon at bounding box center [112, 509] width 20 height 19
click at [319, 347] on video at bounding box center [504, 294] width 828 height 465
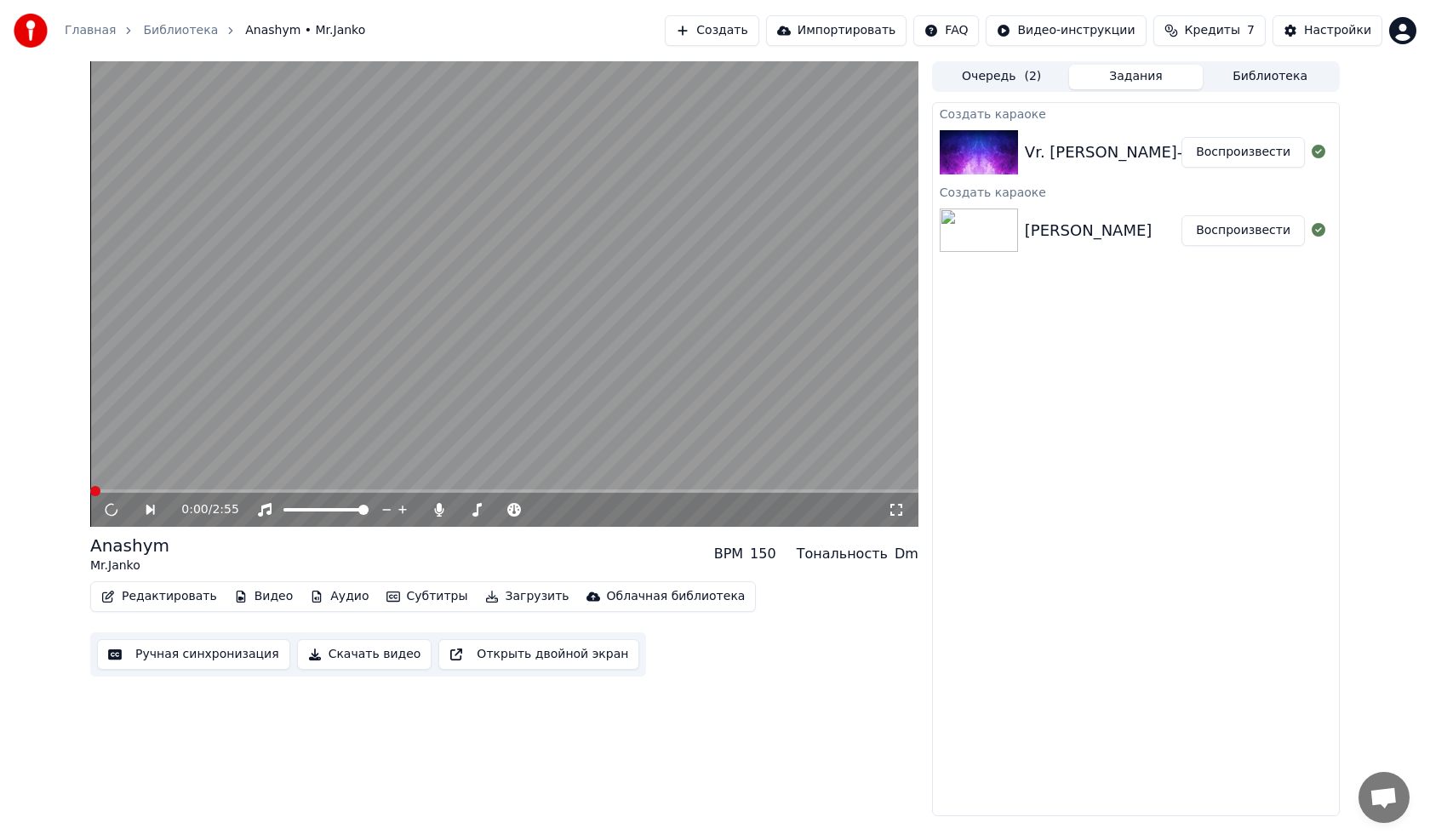
click at [989, 154] on img at bounding box center [977, 152] width 78 height 44
click at [1225, 151] on button "Воспроизвести" at bounding box center [1242, 152] width 124 height 30
click at [746, 36] on button "Создать" at bounding box center [711, 30] width 93 height 30
